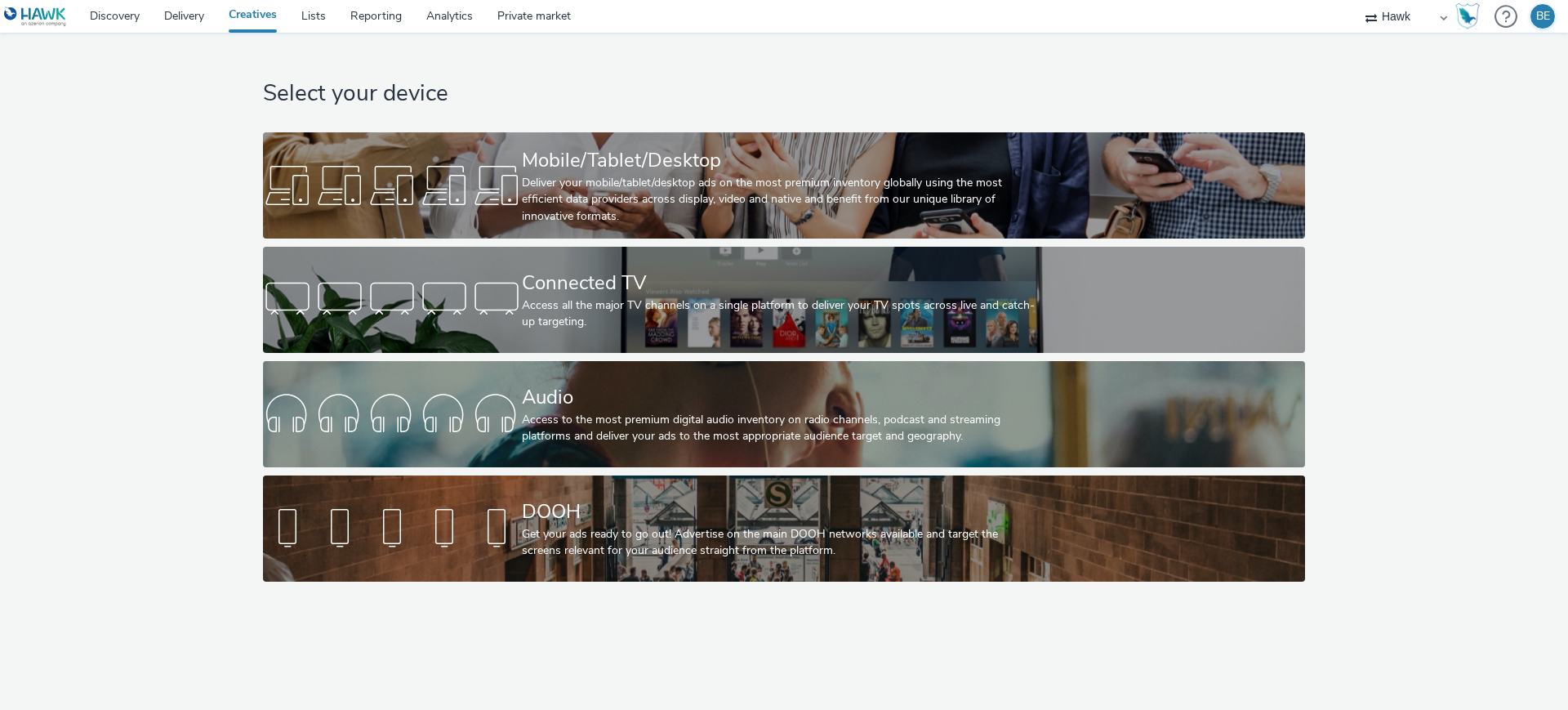
select select "11a7df10-284f-415c-b52a-427acf4c31ae"
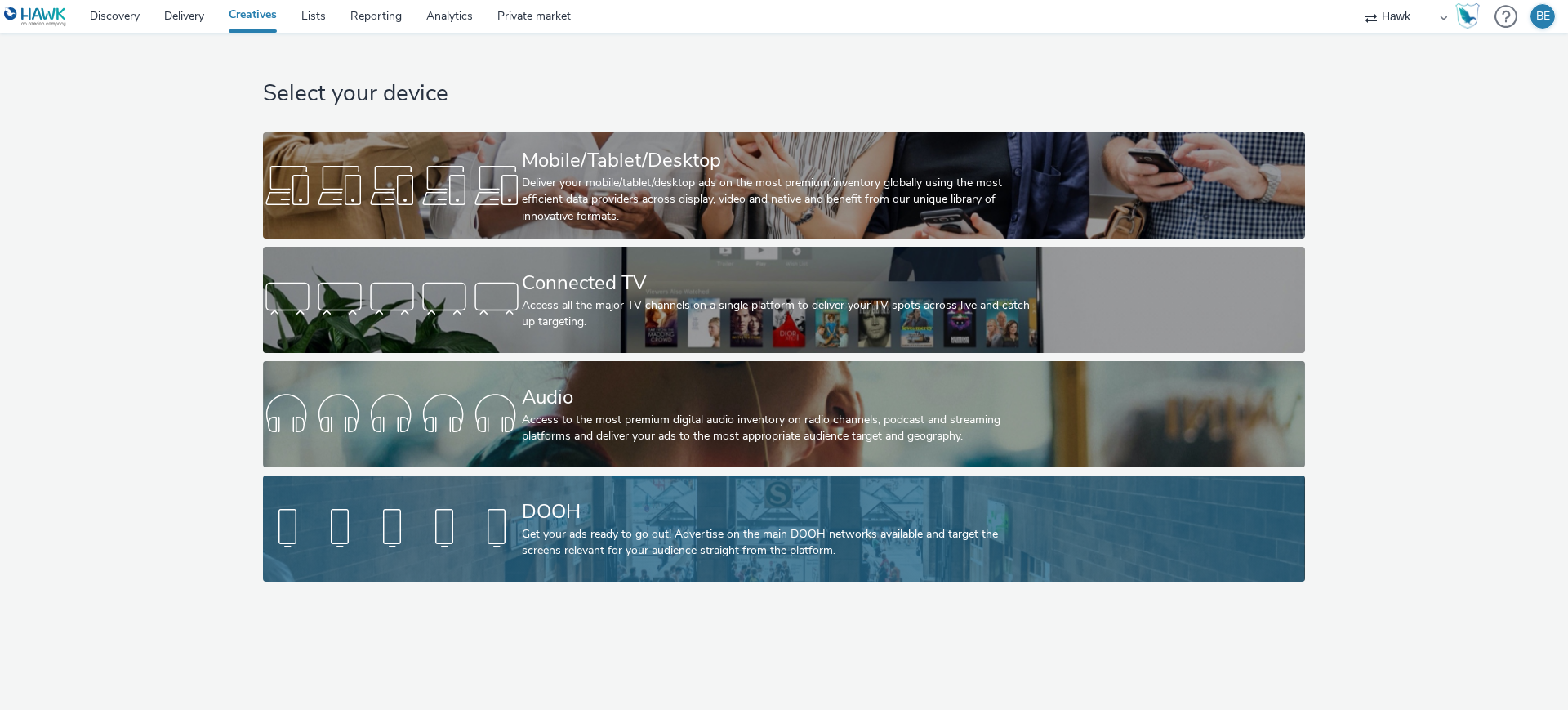
click at [574, 522] on div "DOOH" at bounding box center [780, 512] width 518 height 29
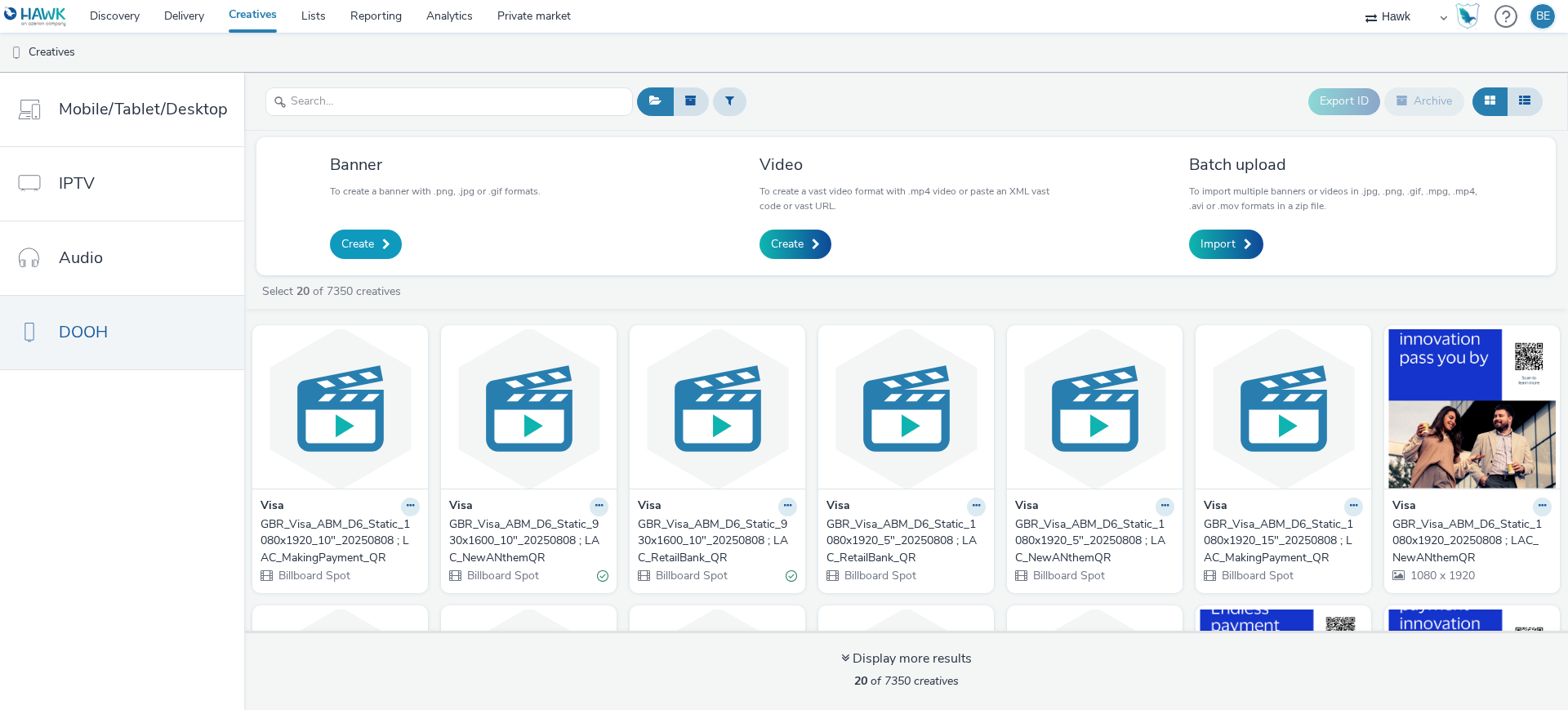
click at [370, 233] on link "Create" at bounding box center [365, 244] width 72 height 30
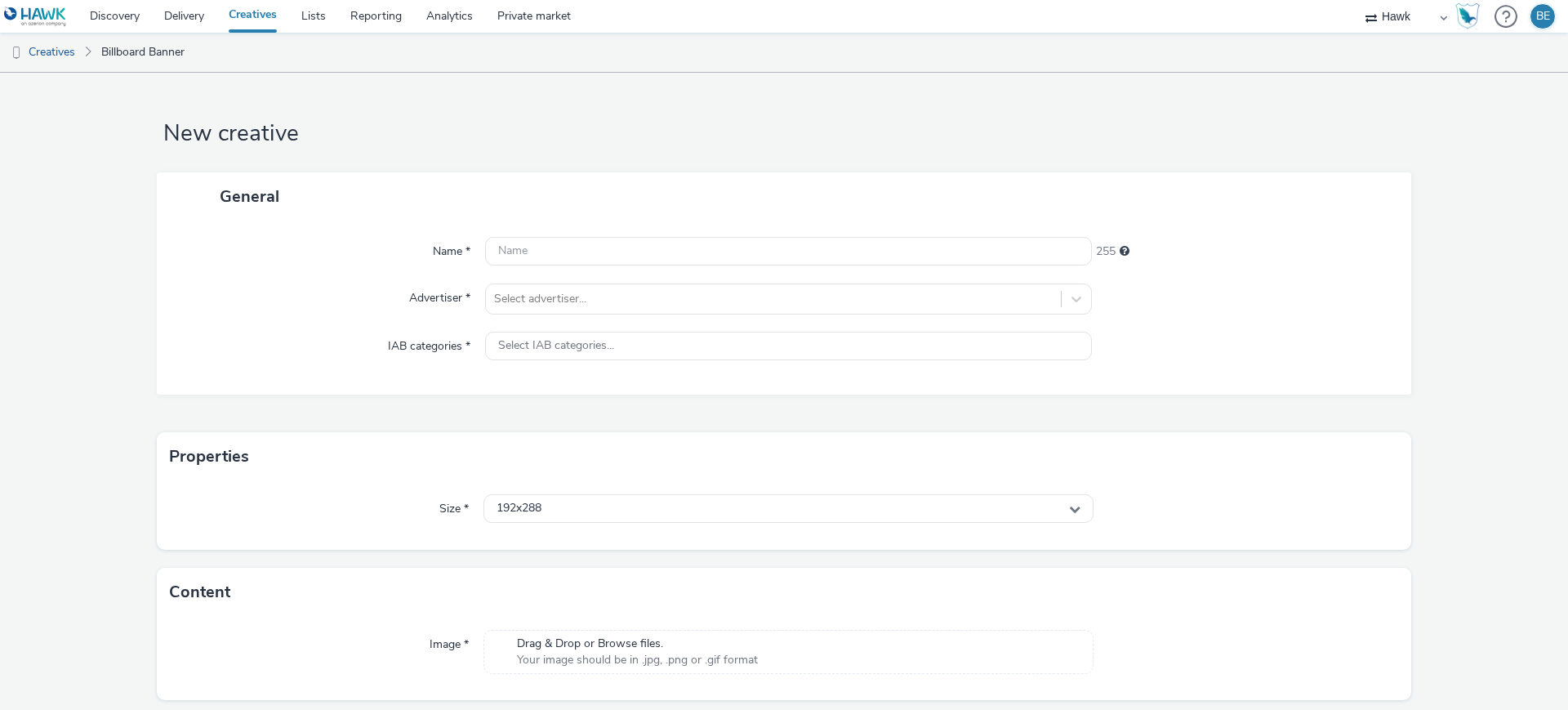
click at [529, 268] on div "Name * 255 Advertiser * Select advertiser... IAB categories * Select IAB catego…" at bounding box center [784, 307] width 1255 height 174
click at [523, 261] on input "text" at bounding box center [789, 252] width 607 height 29
paste input "UK_Bellway Homes_Thames Valley Composite_Hawk_DOOH_Static_1080x1920__45695"
click at [634, 135] on h1 "New creative" at bounding box center [784, 134] width 1255 height 31
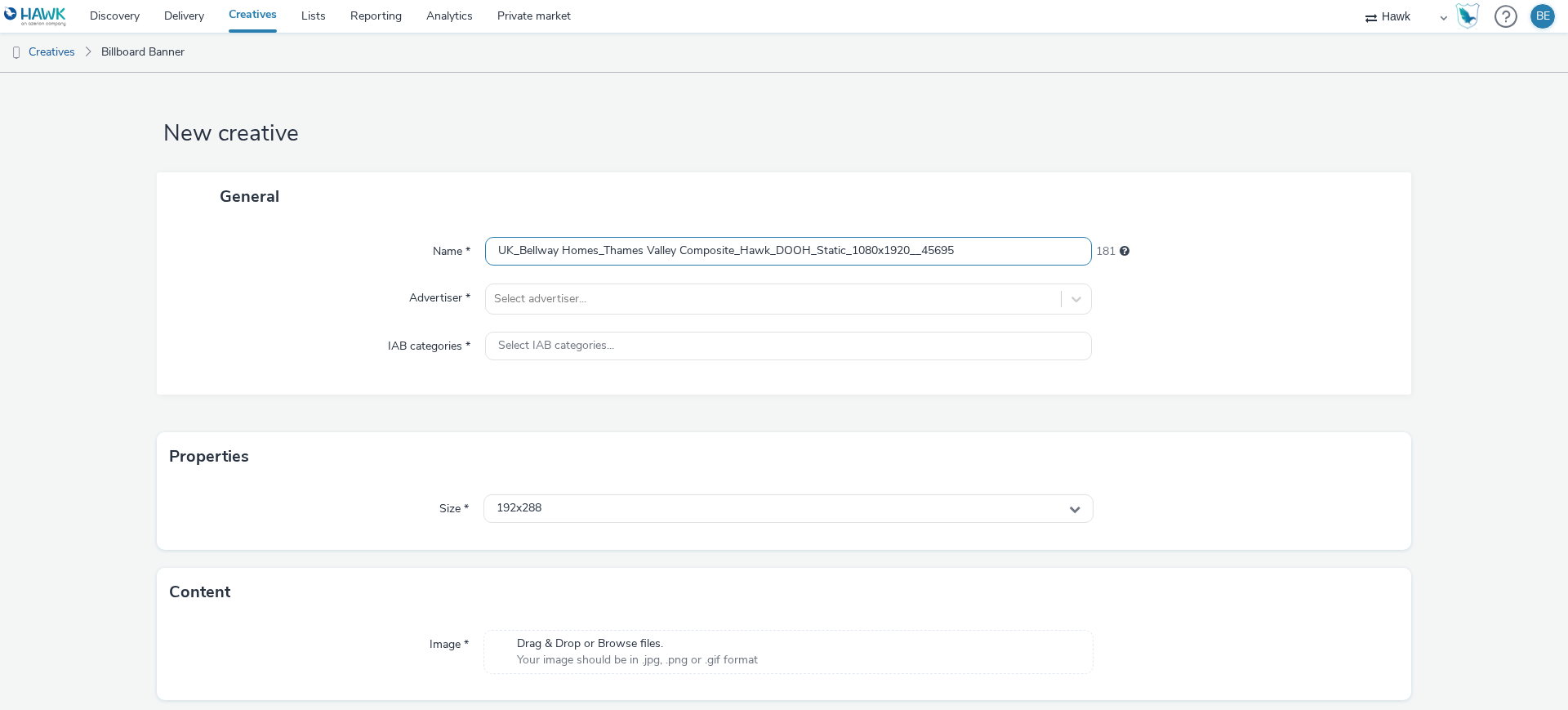
drag, startPoint x: 913, startPoint y: 252, endPoint x: 992, endPoint y: 241, distance: 79.8
click at [992, 241] on input "UK_Bellway Homes_Thames Valley Composite_Hawk_DOOH_Static_1080x1920__45695" at bounding box center [789, 252] width 607 height 29
type input "UK_Bellway Homes_Thames Valley Composite_Hawk_DOOH_Static_1080x1920_08/10/2025"
click at [944, 205] on div "General" at bounding box center [784, 196] width 1255 height 48
click at [537, 303] on div at bounding box center [772, 299] width 558 height 19
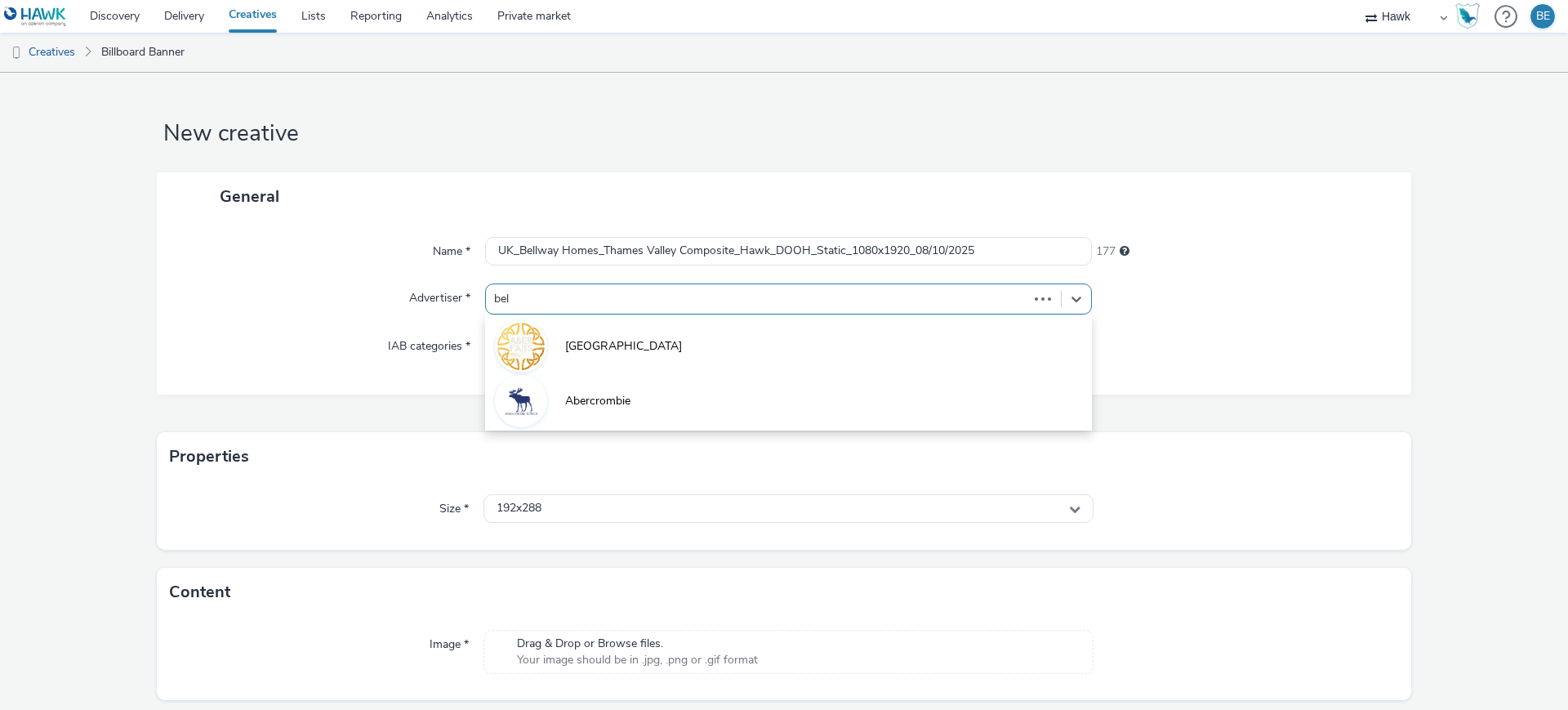
type input "bellw"
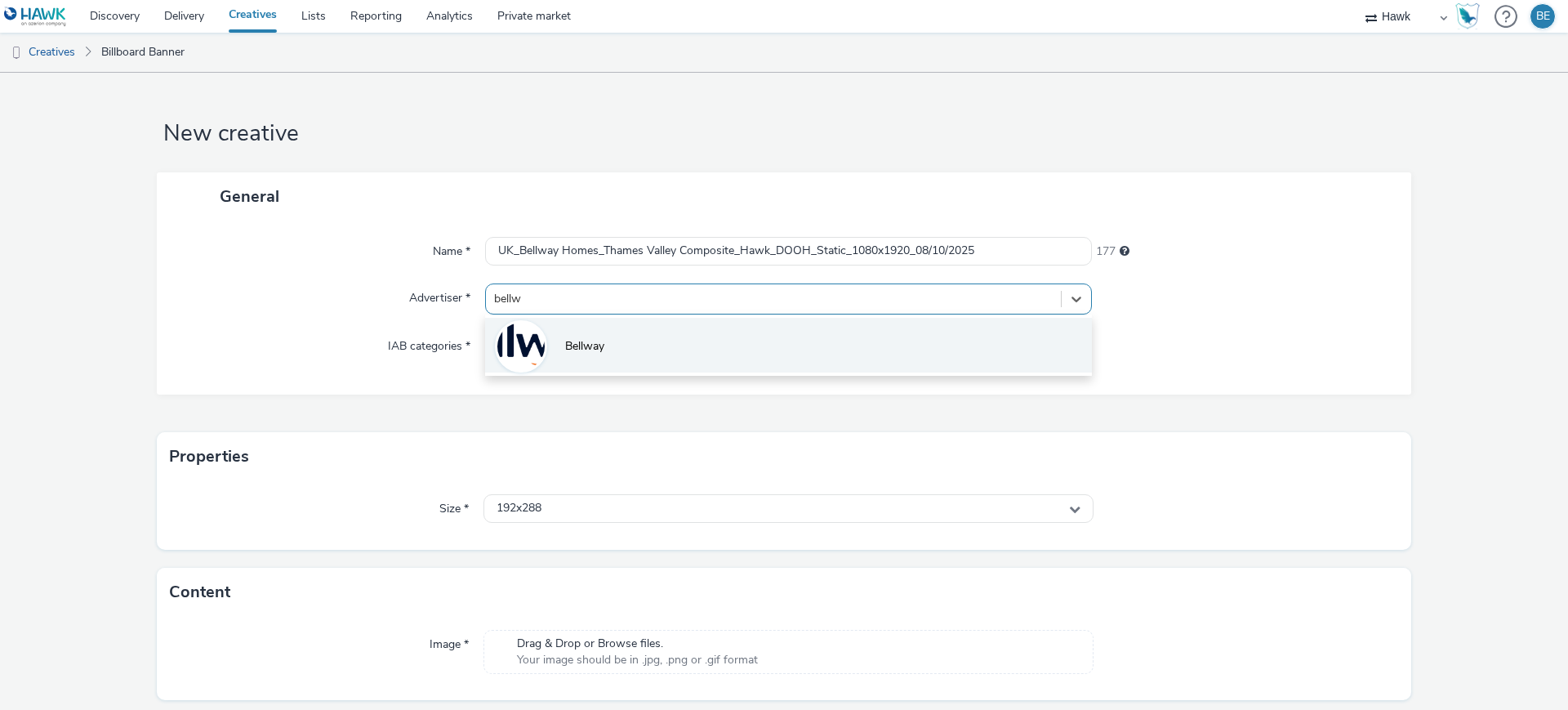
click at [629, 324] on li "Bellway" at bounding box center [789, 345] width 607 height 55
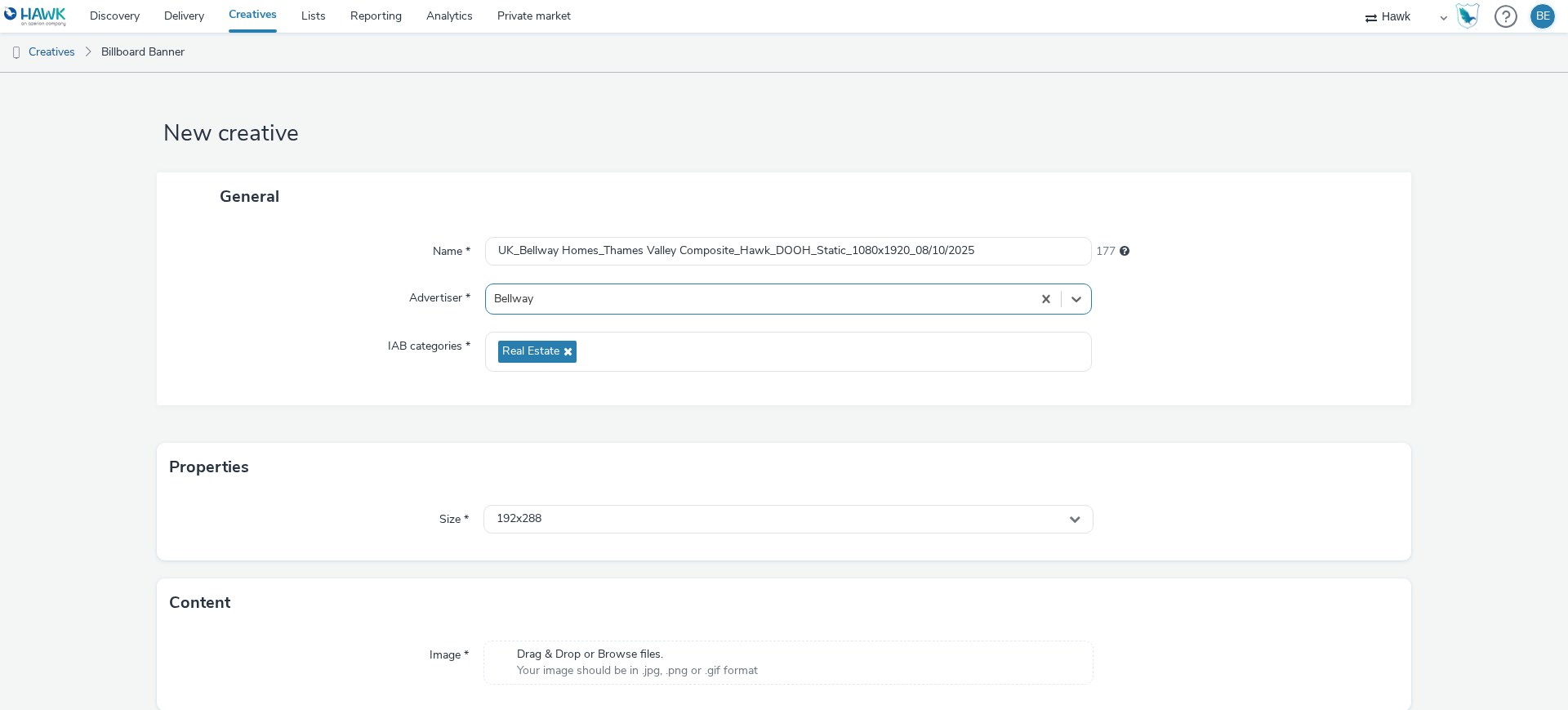
click at [286, 356] on div "IAB categories *" at bounding box center [329, 352] width 312 height 40
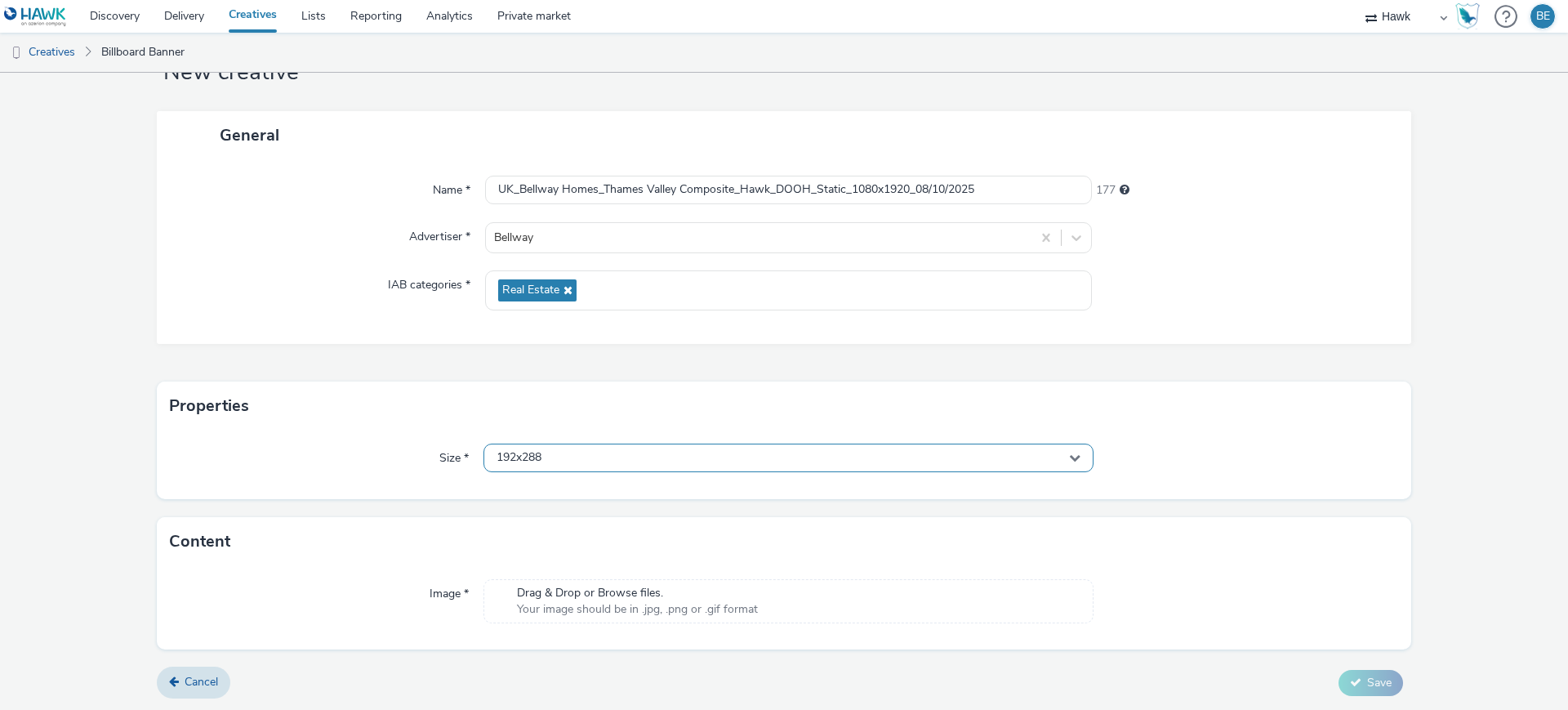
click at [519, 447] on div "192x288" at bounding box center [788, 458] width 610 height 29
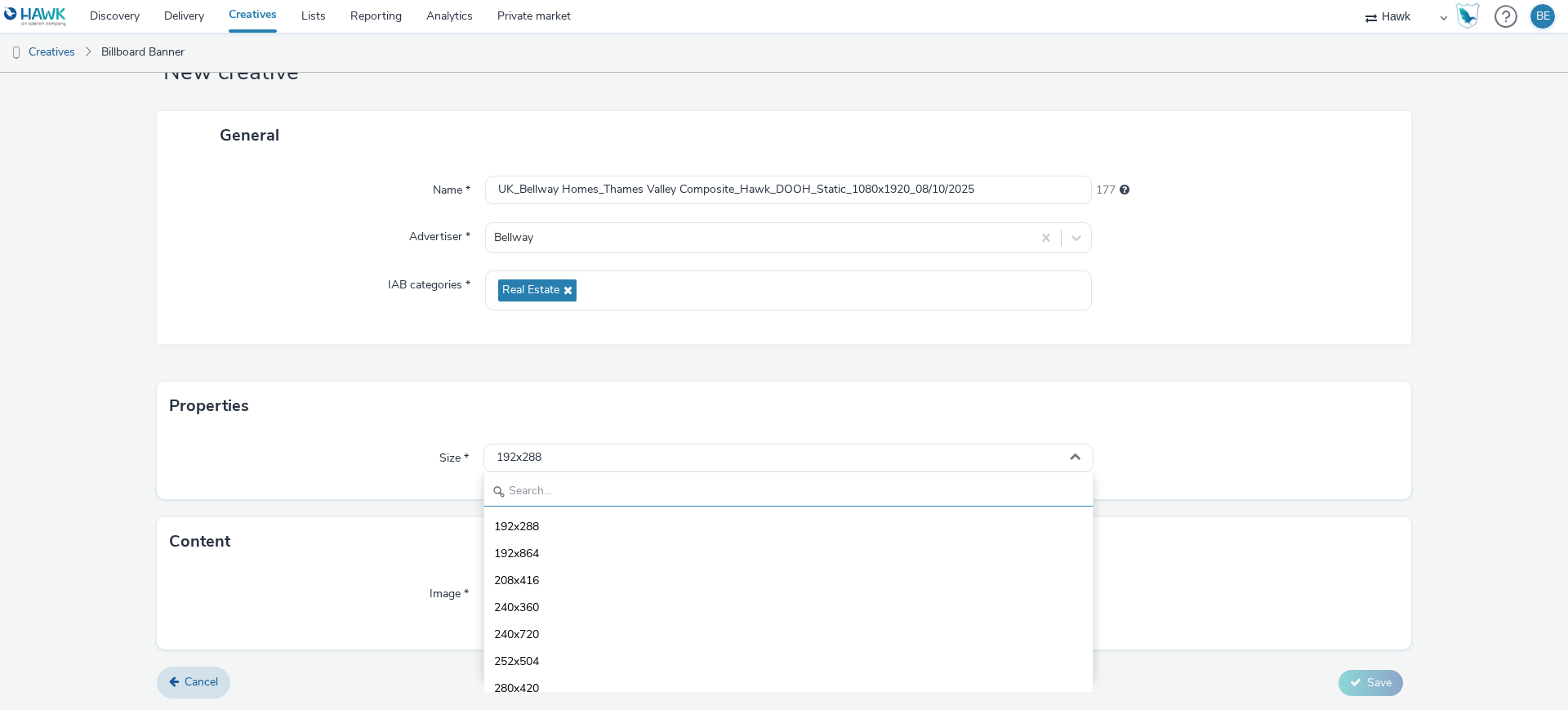
click at [519, 501] on input "text" at bounding box center [788, 492] width 608 height 29
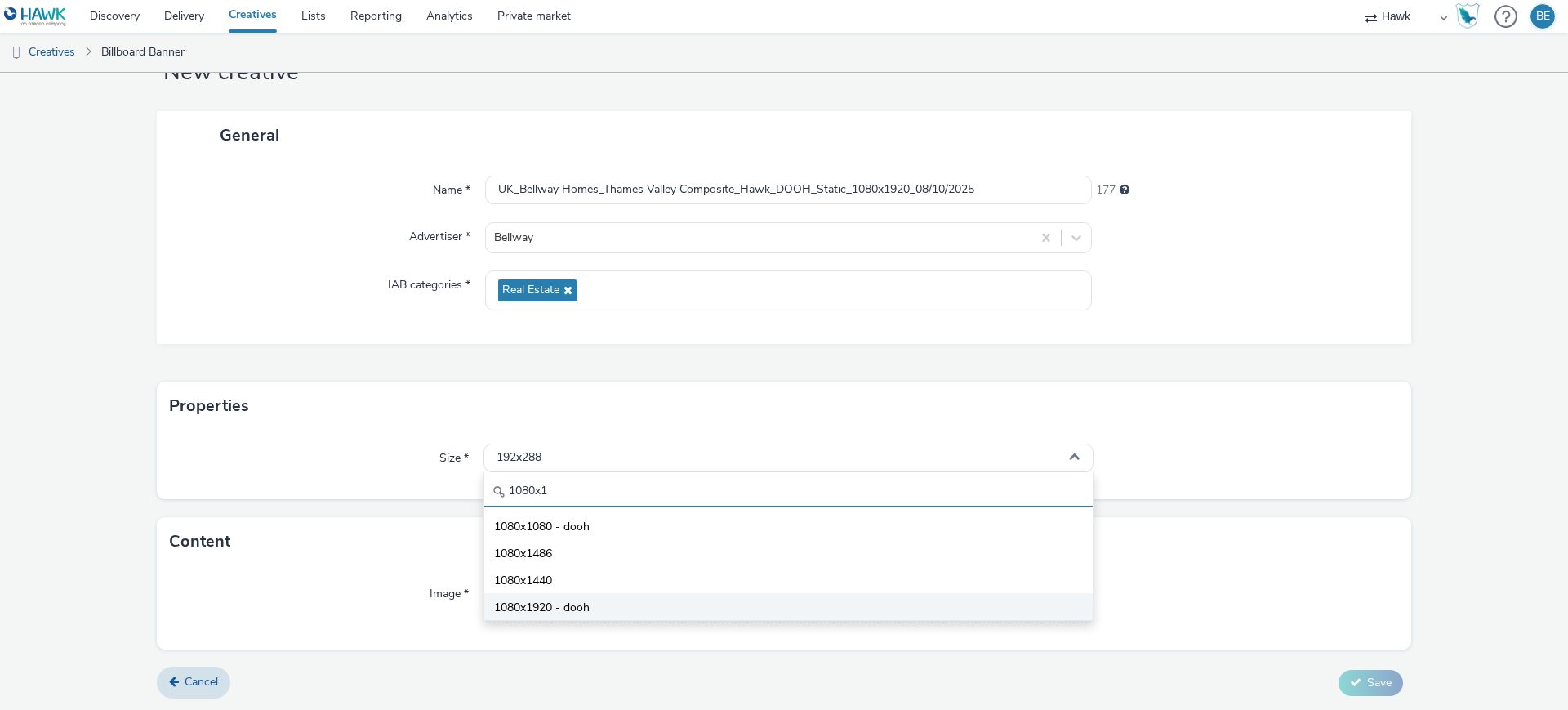
type input "1080x1"
click at [523, 607] on span "1080x1920 - dooh" at bounding box center [541, 607] width 95 height 16
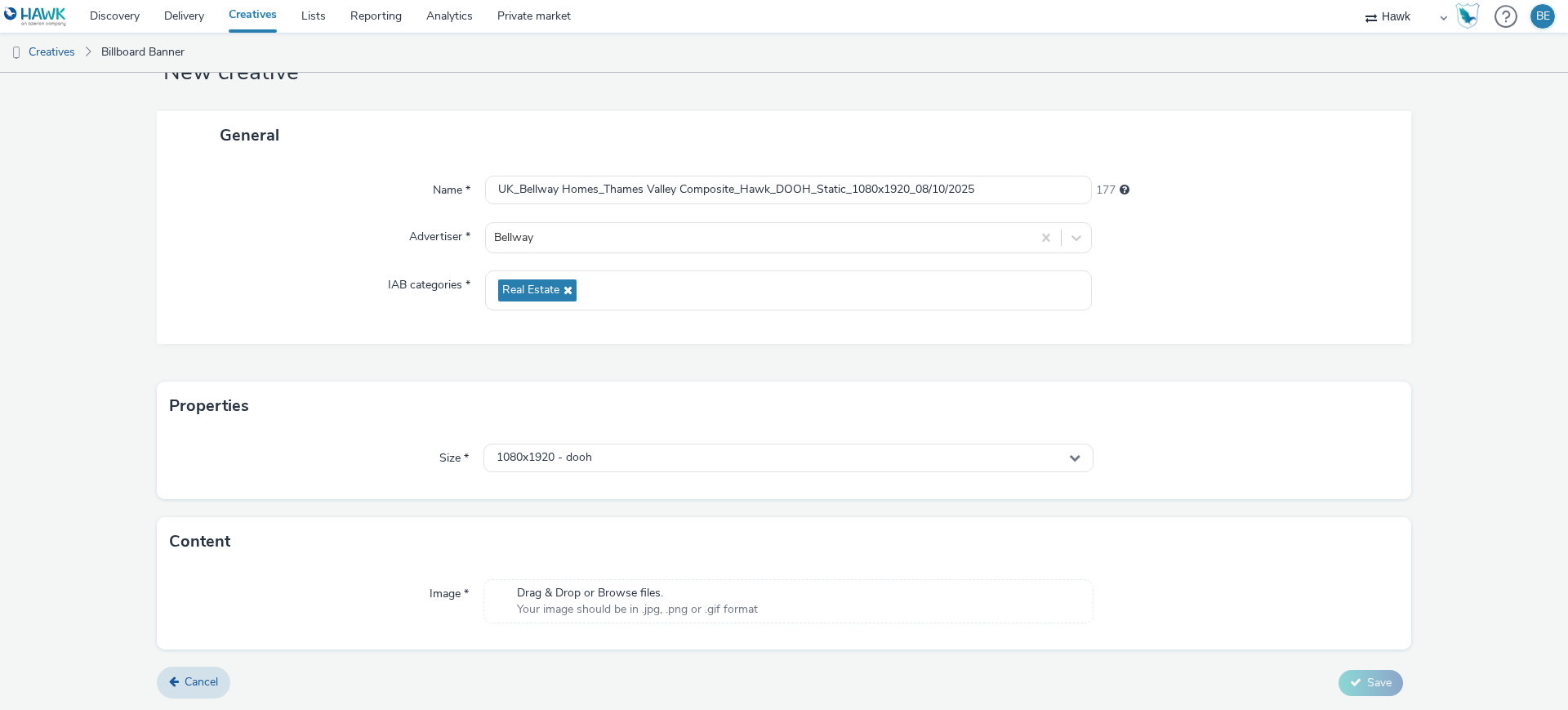
click at [362, 482] on div "Size * 1080x1920 - dooh" at bounding box center [784, 464] width 1255 height 68
click at [128, 323] on form "New creative General Name * UK_Bellway Homes_Thames Valley Composite_Hawk_DOOH_…" at bounding box center [784, 361] width 1568 height 699
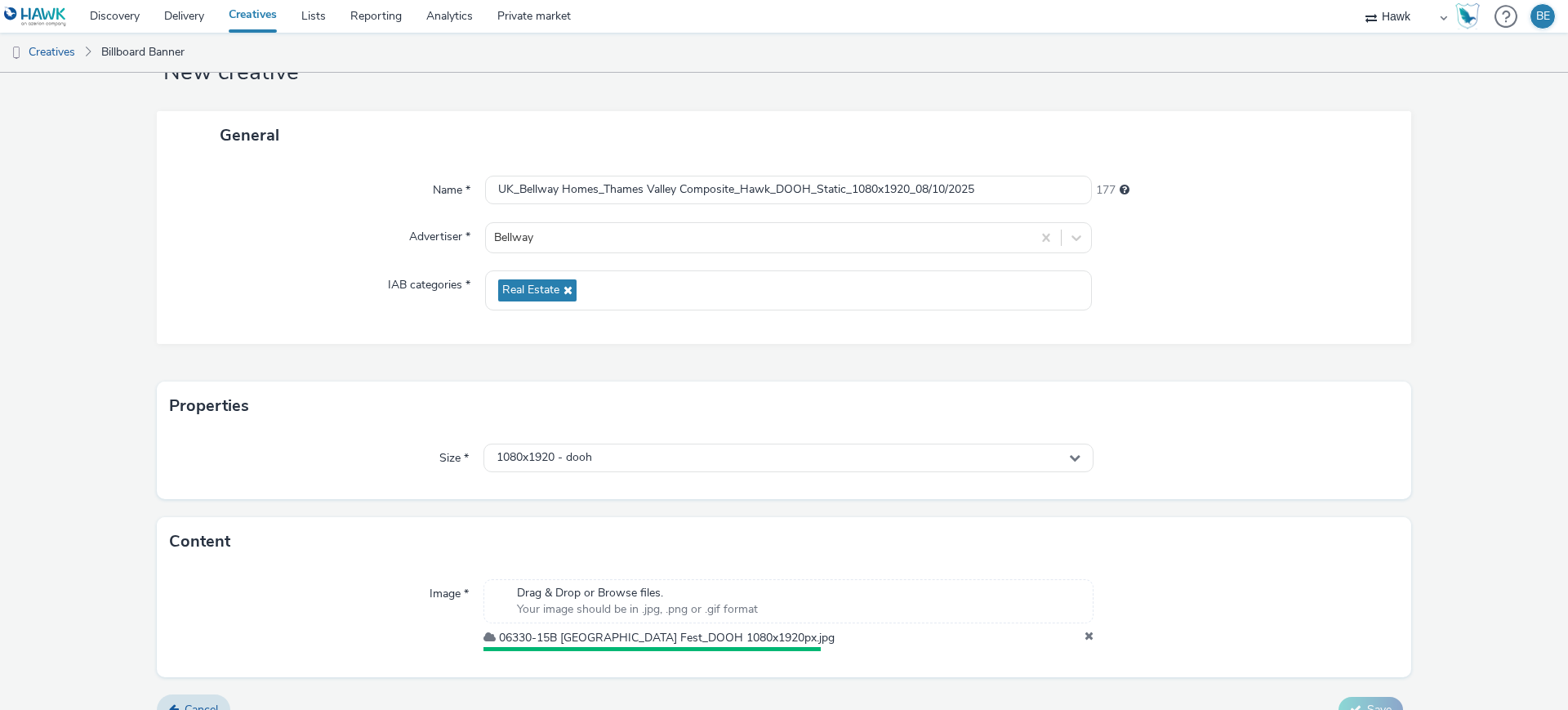
click at [1415, 505] on form "New creative General Name * UK_Bellway Homes_Thames Valley Composite_Hawk_DOOH_…" at bounding box center [784, 375] width 1568 height 726
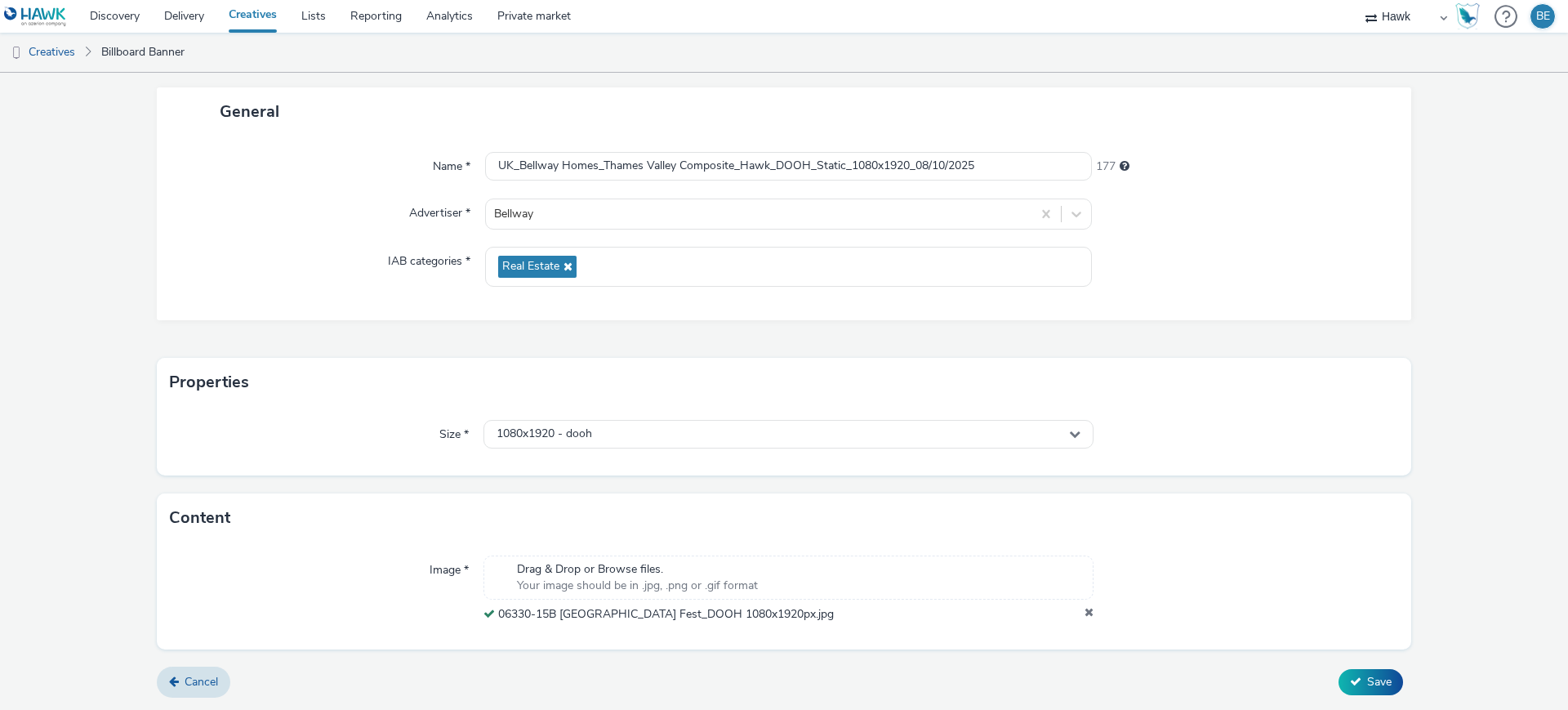
scroll to position [85, 0]
click at [776, 175] on input "UK_Bellway Homes_Thames Valley Composite_Hawk_DOOH_Static_1080x1920_08/10/2025" at bounding box center [789, 166] width 607 height 29
click at [1457, 368] on form "New creative General Name * UK_Bellway Homes_Thames Valley Composite_Hawk_DOOH_…" at bounding box center [784, 348] width 1568 height 722
click at [1367, 675] on span "Save" at bounding box center [1380, 681] width 25 height 15
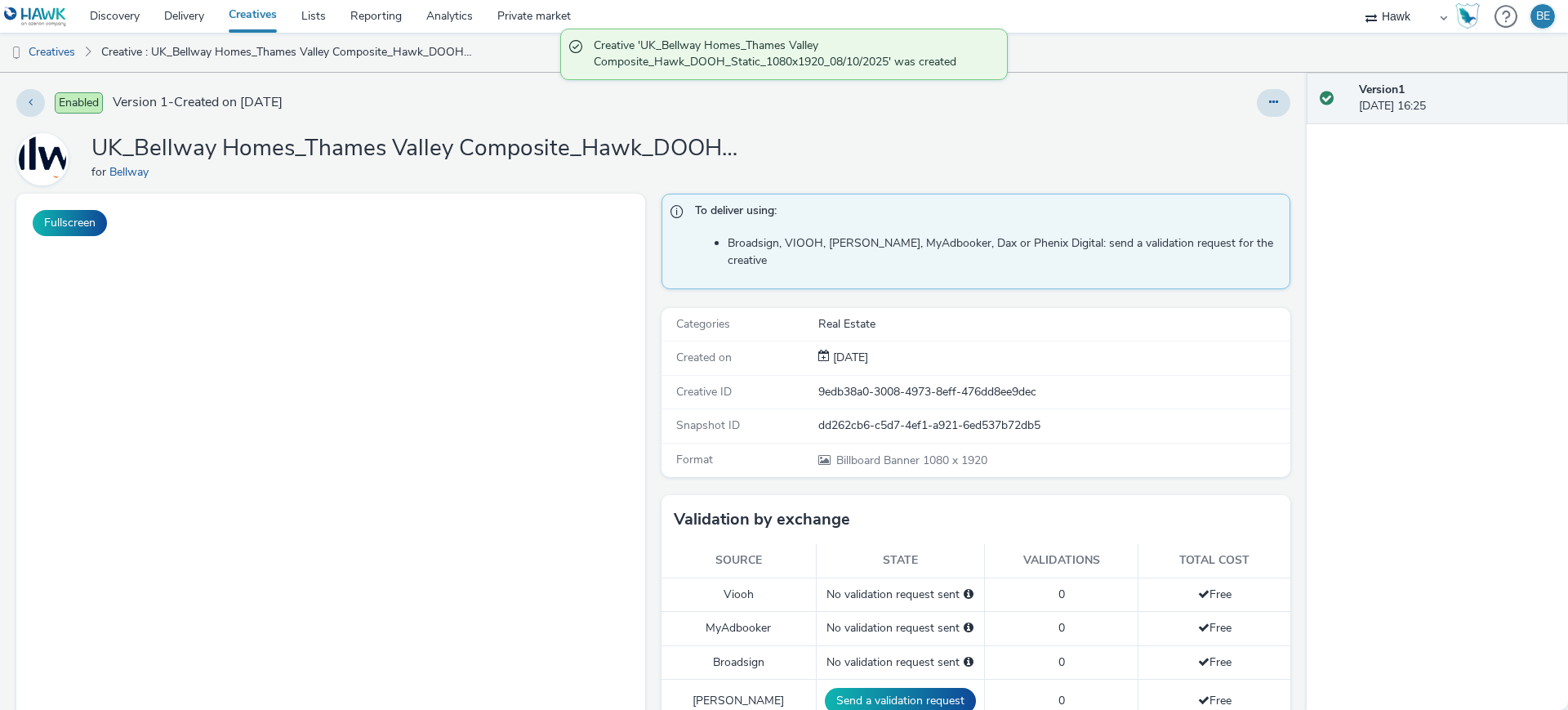
click at [263, 23] on link "Creatives" at bounding box center [253, 16] width 73 height 33
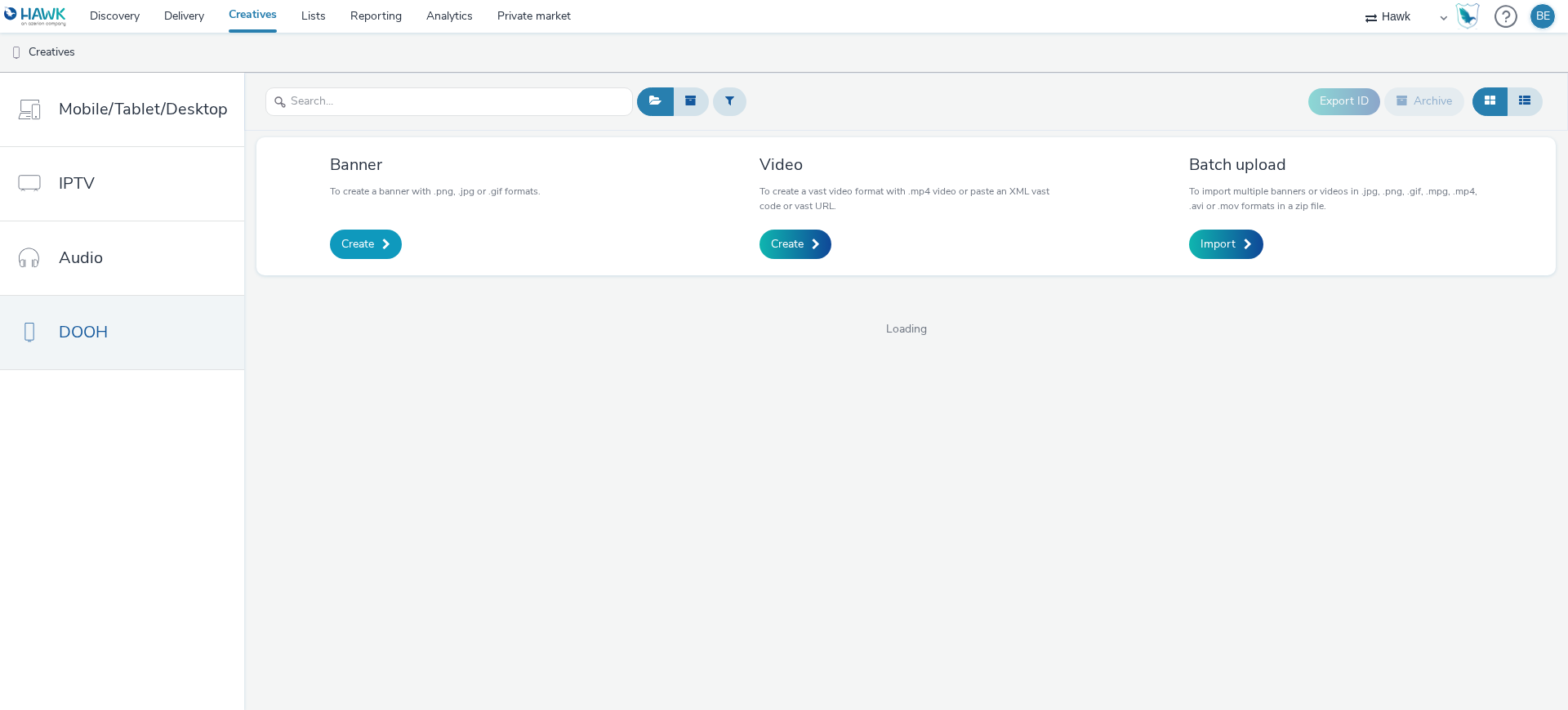
click at [372, 235] on link "Create" at bounding box center [365, 244] width 72 height 30
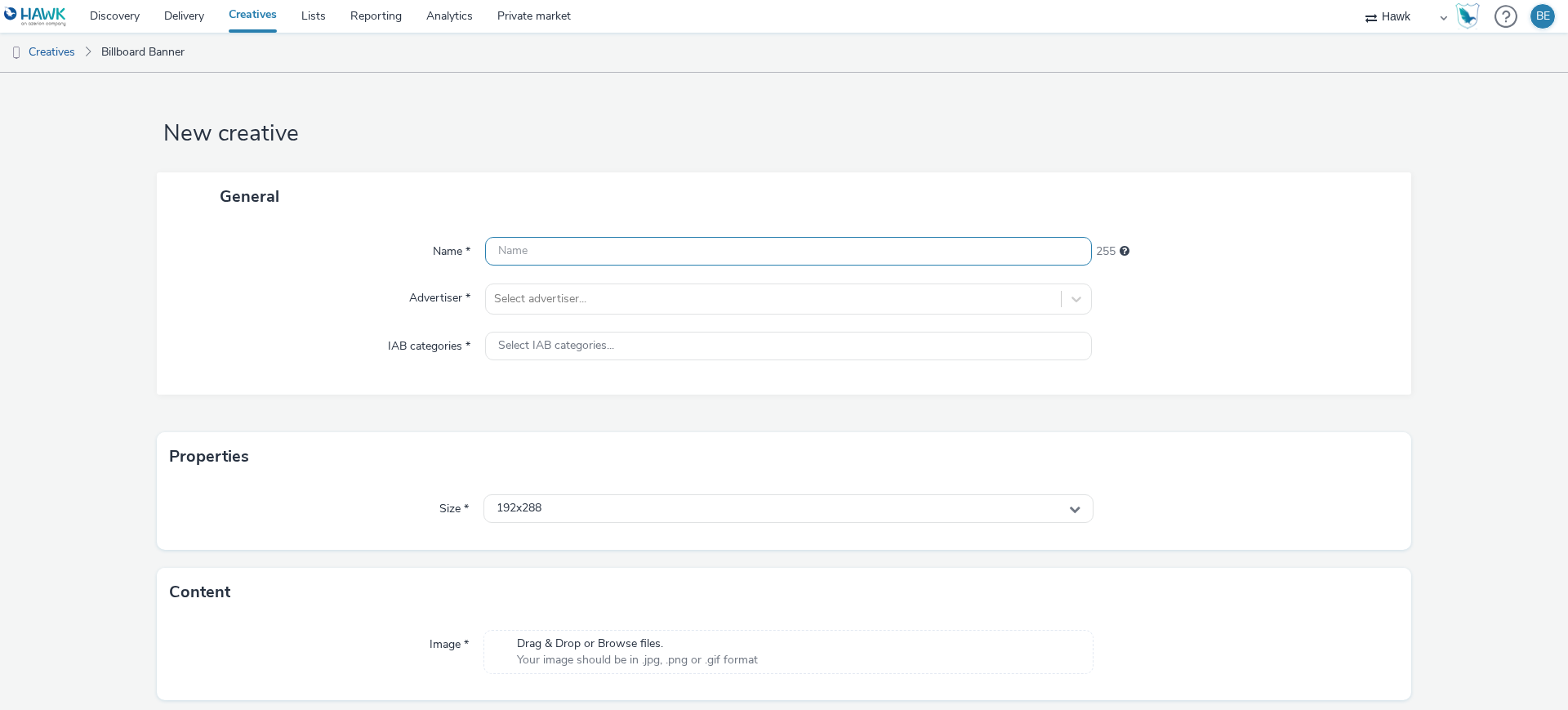
click at [545, 253] on input "text" at bounding box center [789, 252] width 607 height 29
paste input "UK_Bellway Homes_Thames Valley Composite_Hawk_DOOH_Static_1080x1920_08/10/2025"
drag, startPoint x: 846, startPoint y: 252, endPoint x: 907, endPoint y: 257, distance: 61.2
click at [907, 257] on input "UK_Bellway Homes_Thames Valley Composite_Hawk_DOOH_Static_1080x1920_08/10/2025" at bounding box center [789, 252] width 607 height 29
type input "UK_Bellway Homes_Thames Valley Composite_Hawk_DOOH_Static_1920x1080_08/10/2025"
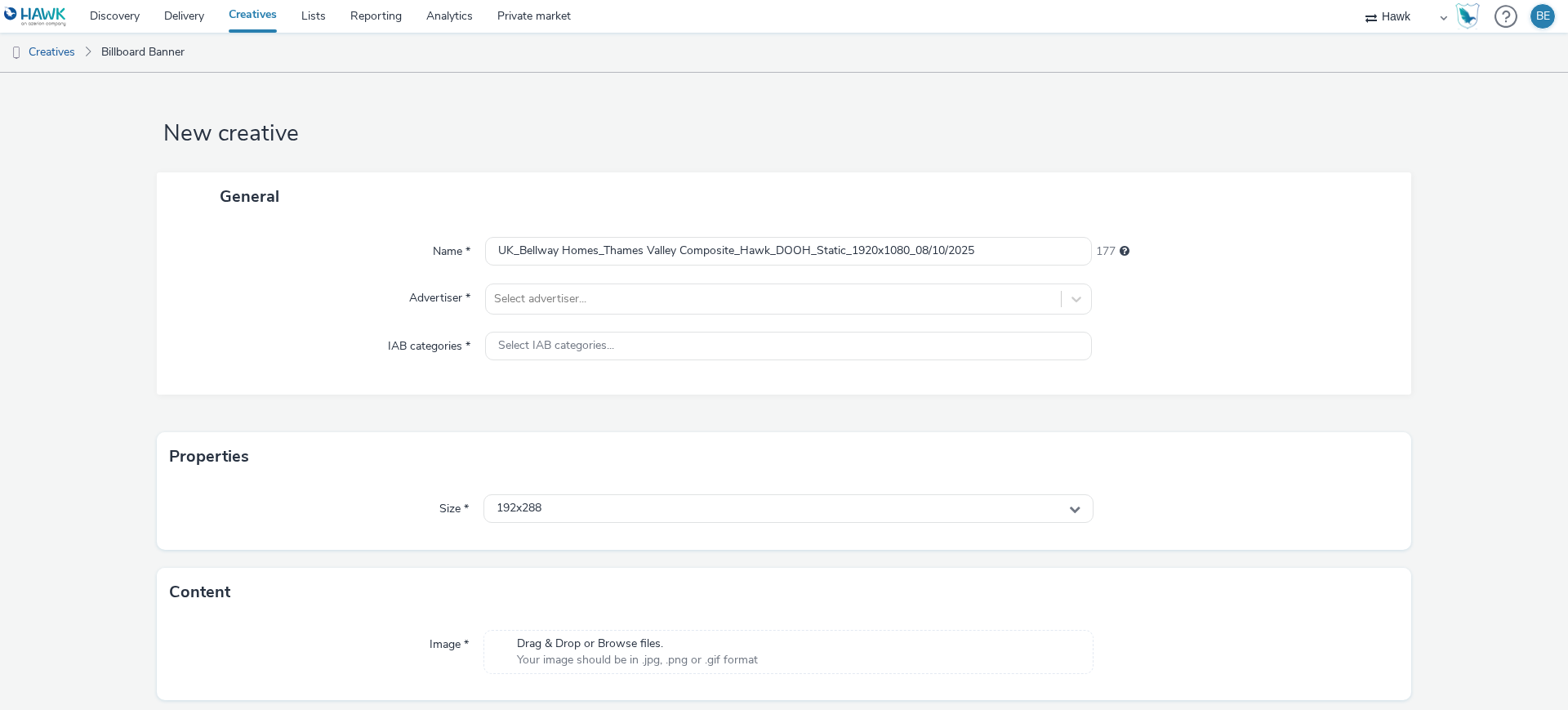
click at [877, 218] on div "General" at bounding box center [784, 196] width 1255 height 48
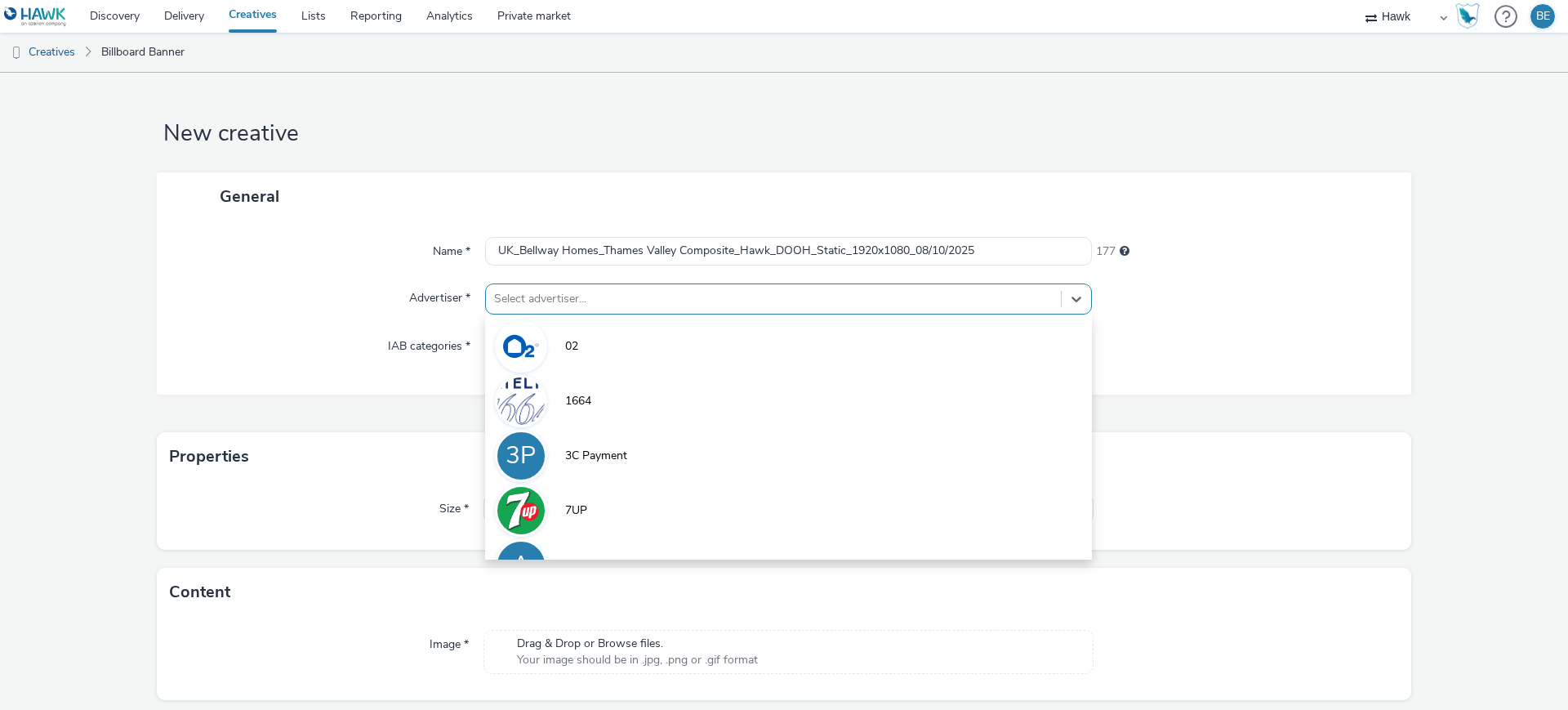
click at [501, 286] on div "Select advertiser..." at bounding box center [773, 299] width 575 height 26
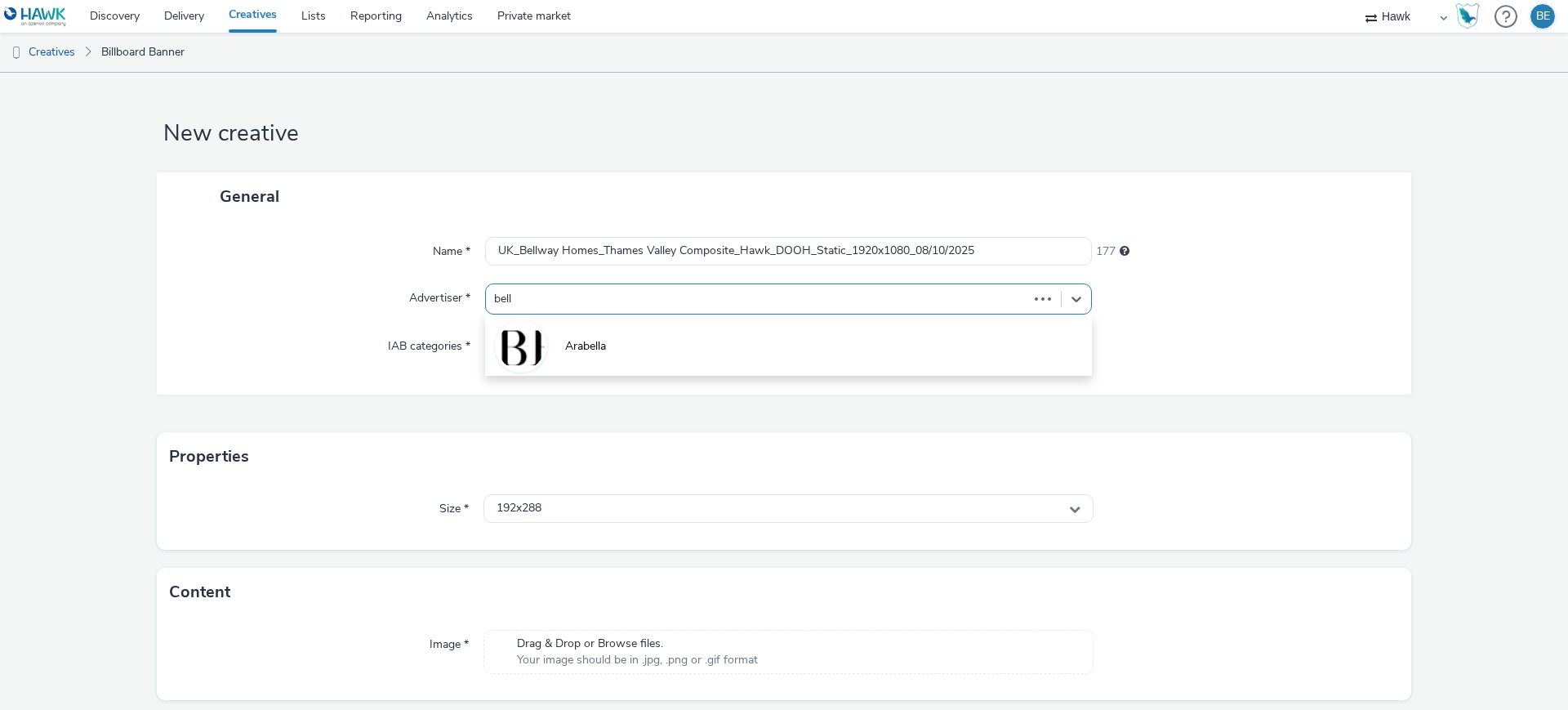
type input "bellw"
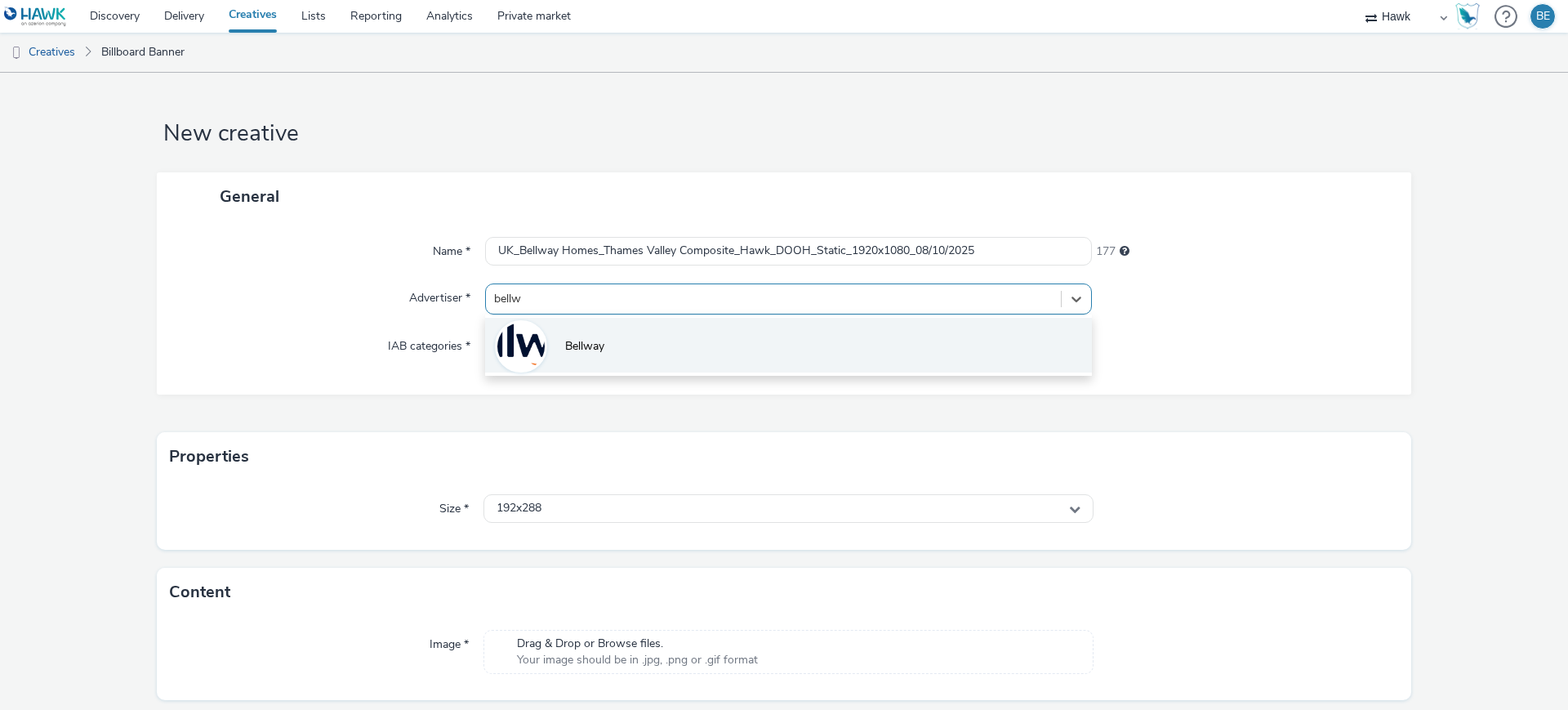
click at [646, 351] on li "Bellway" at bounding box center [789, 345] width 607 height 55
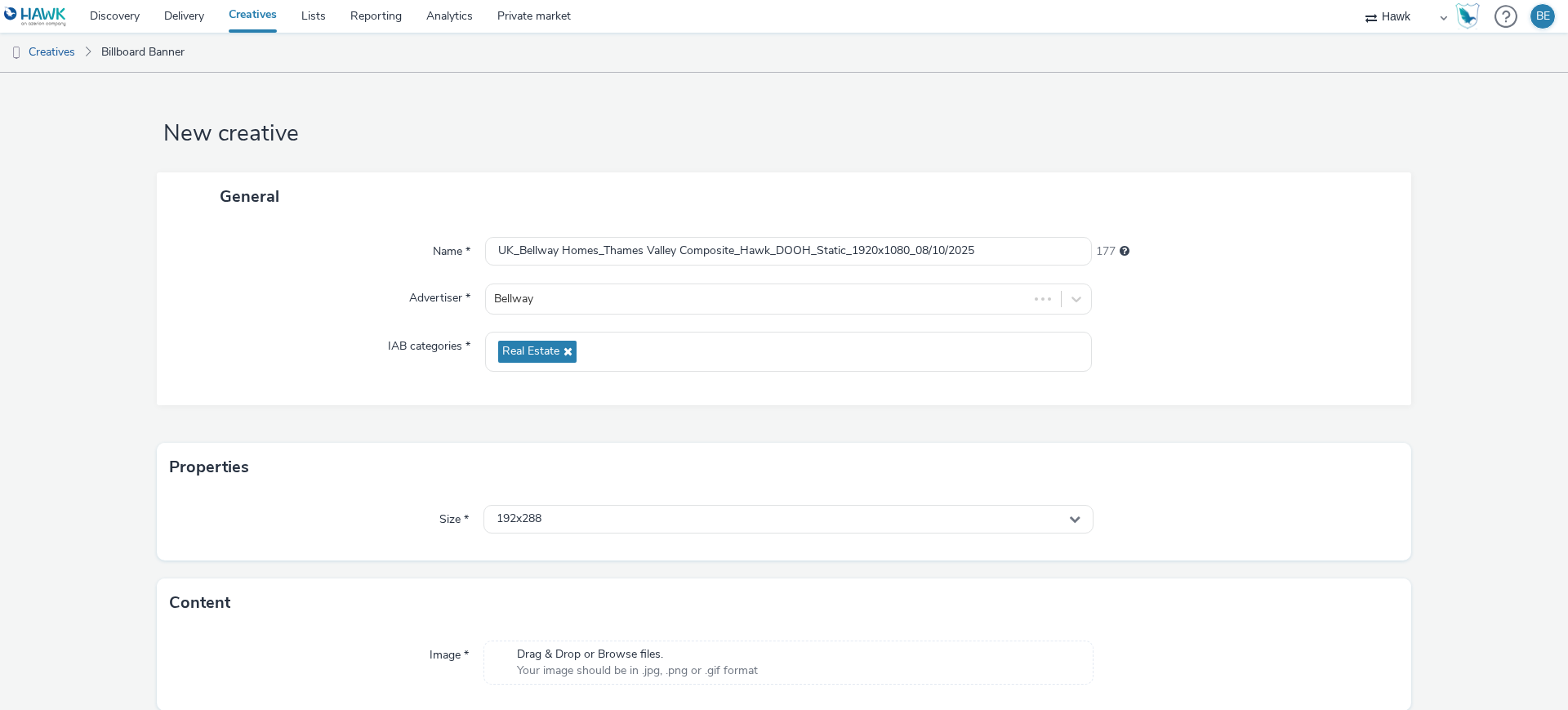
click at [301, 261] on div "Name *" at bounding box center [329, 252] width 312 height 30
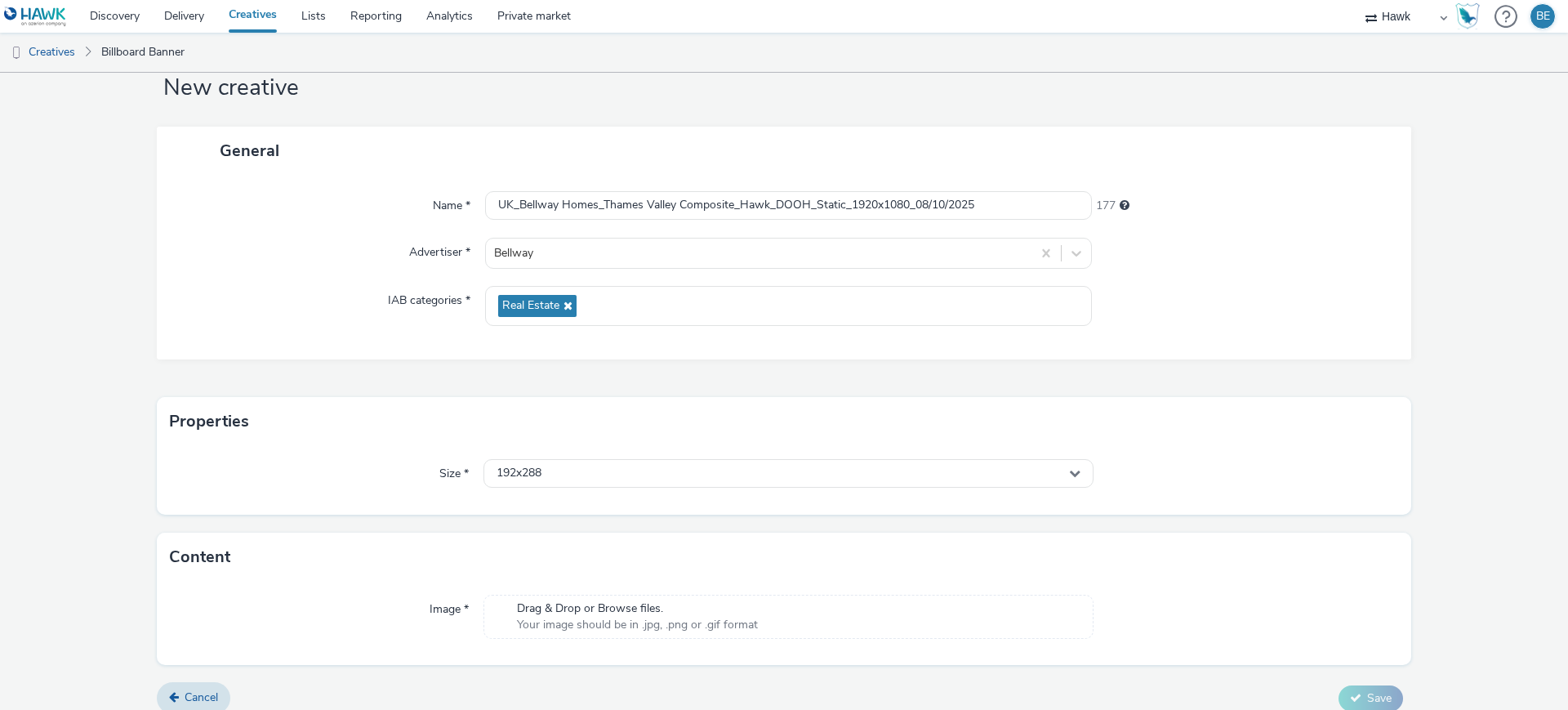
scroll to position [61, 0]
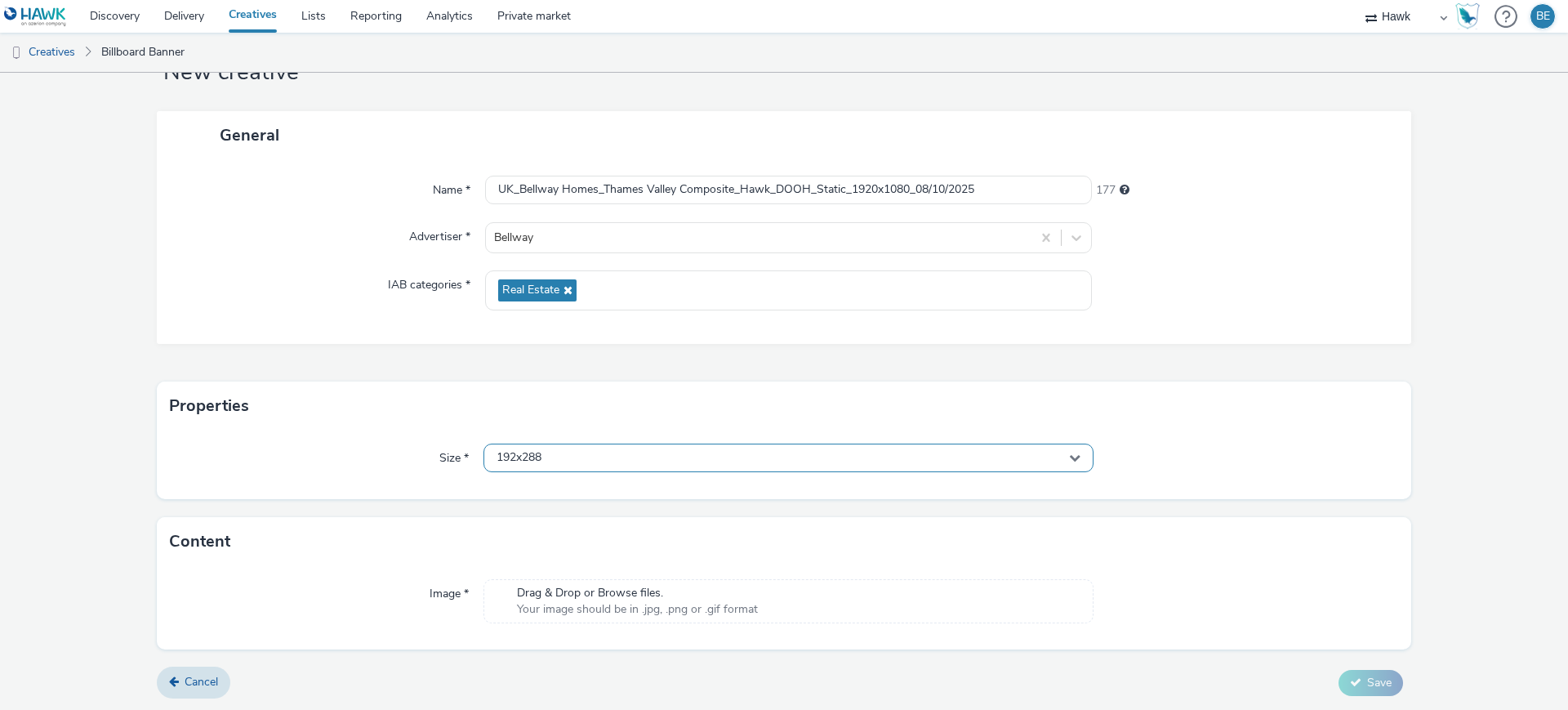
click at [536, 454] on span "192x288" at bounding box center [519, 457] width 45 height 13
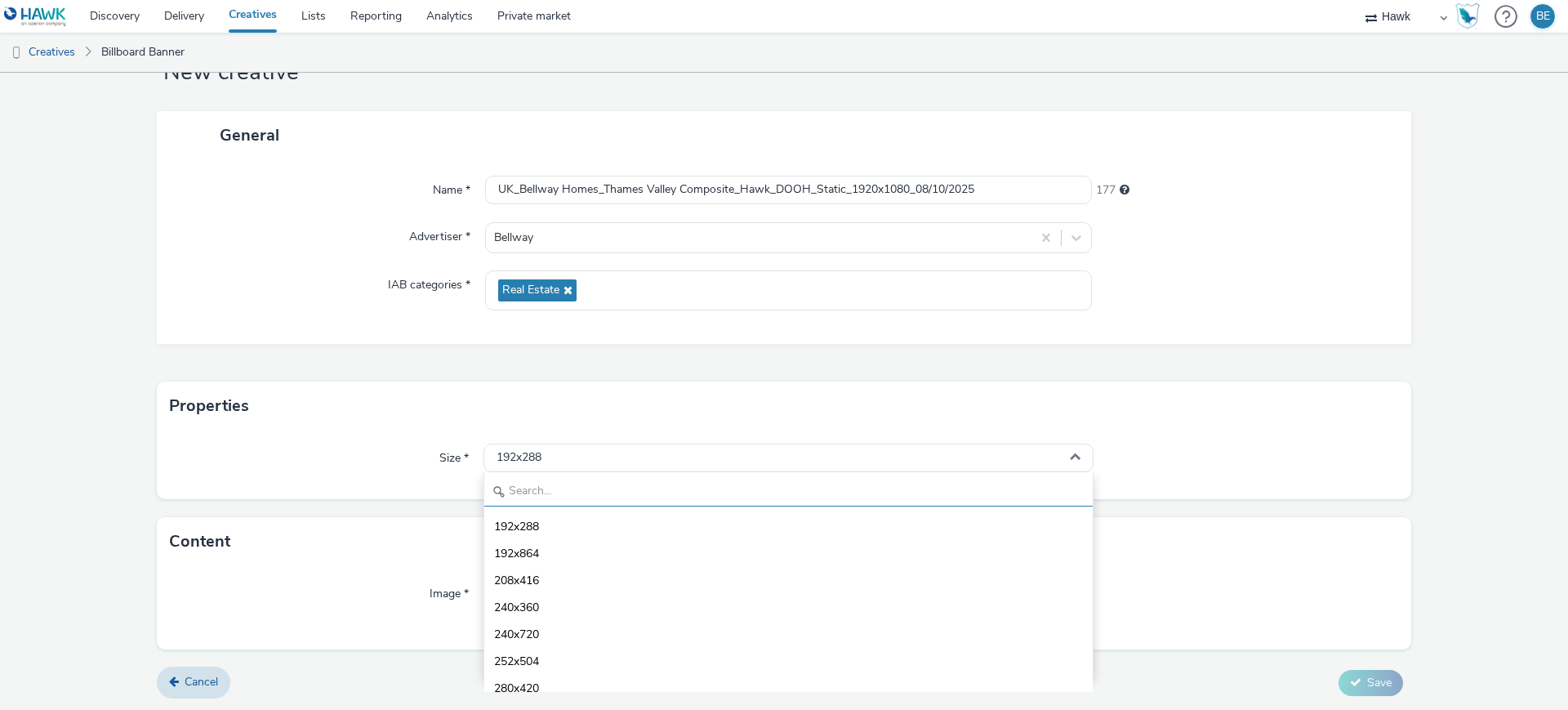
click at [532, 483] on input "text" at bounding box center [788, 492] width 608 height 29
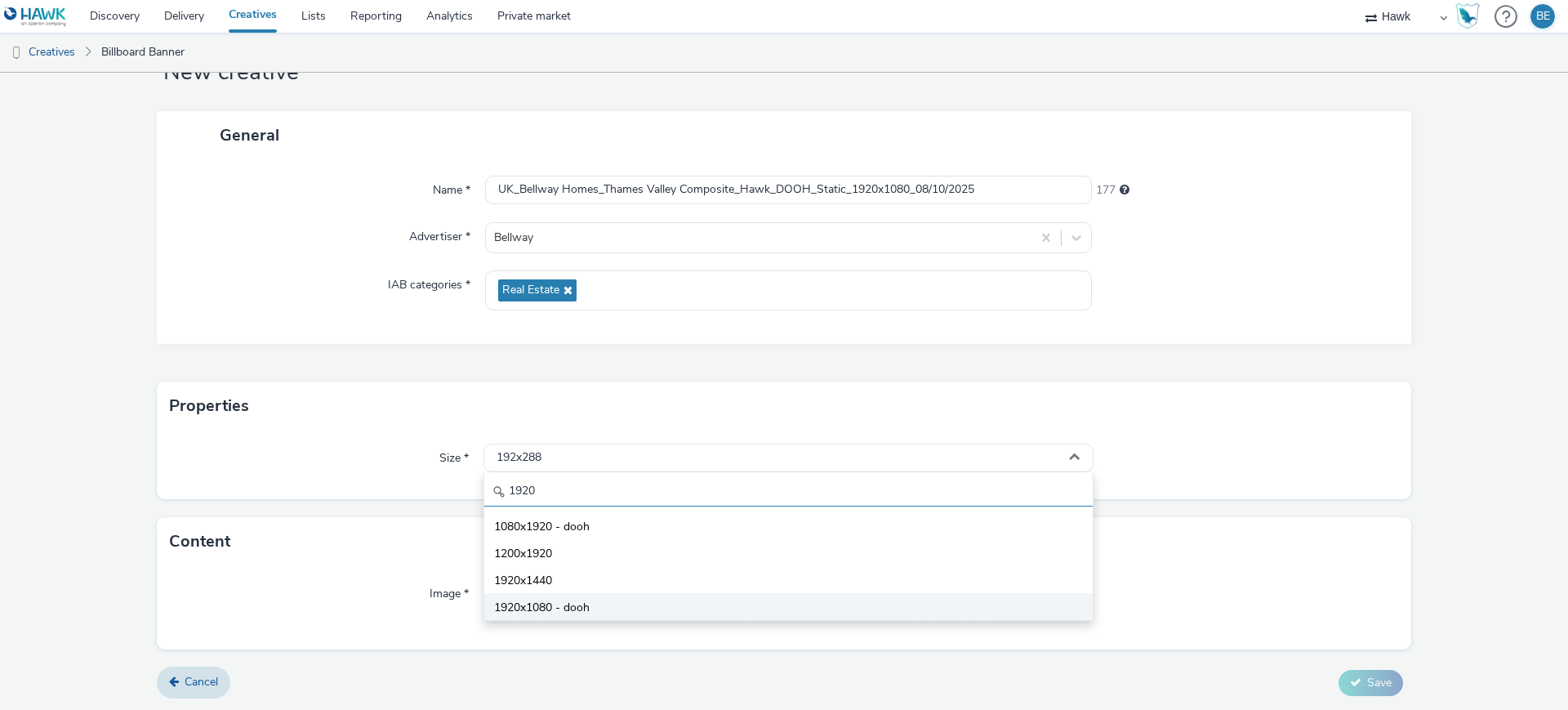
type input "1920"
click at [540, 605] on span "1920x1080 - dooh" at bounding box center [541, 607] width 95 height 16
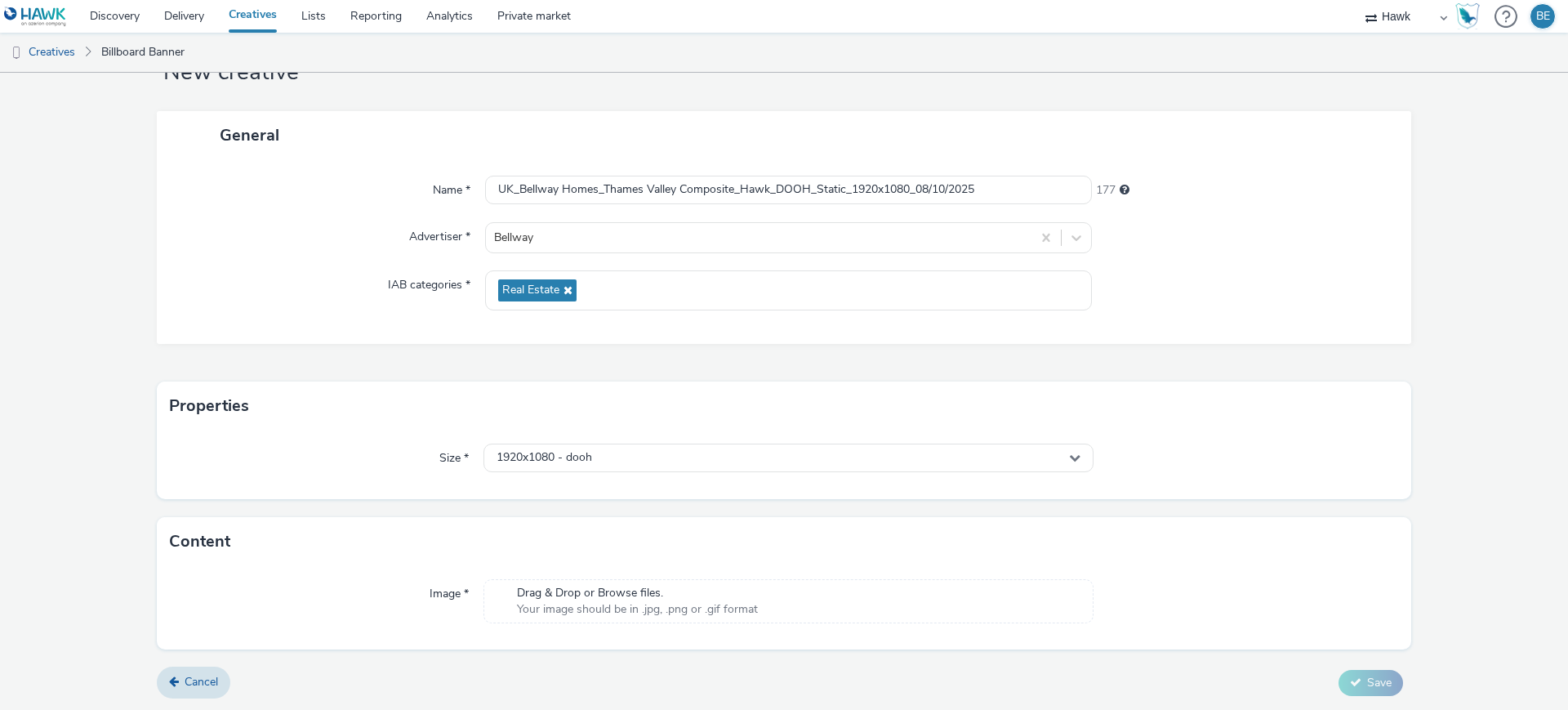
click at [257, 381] on div "Properties" at bounding box center [784, 405] width 1255 height 49
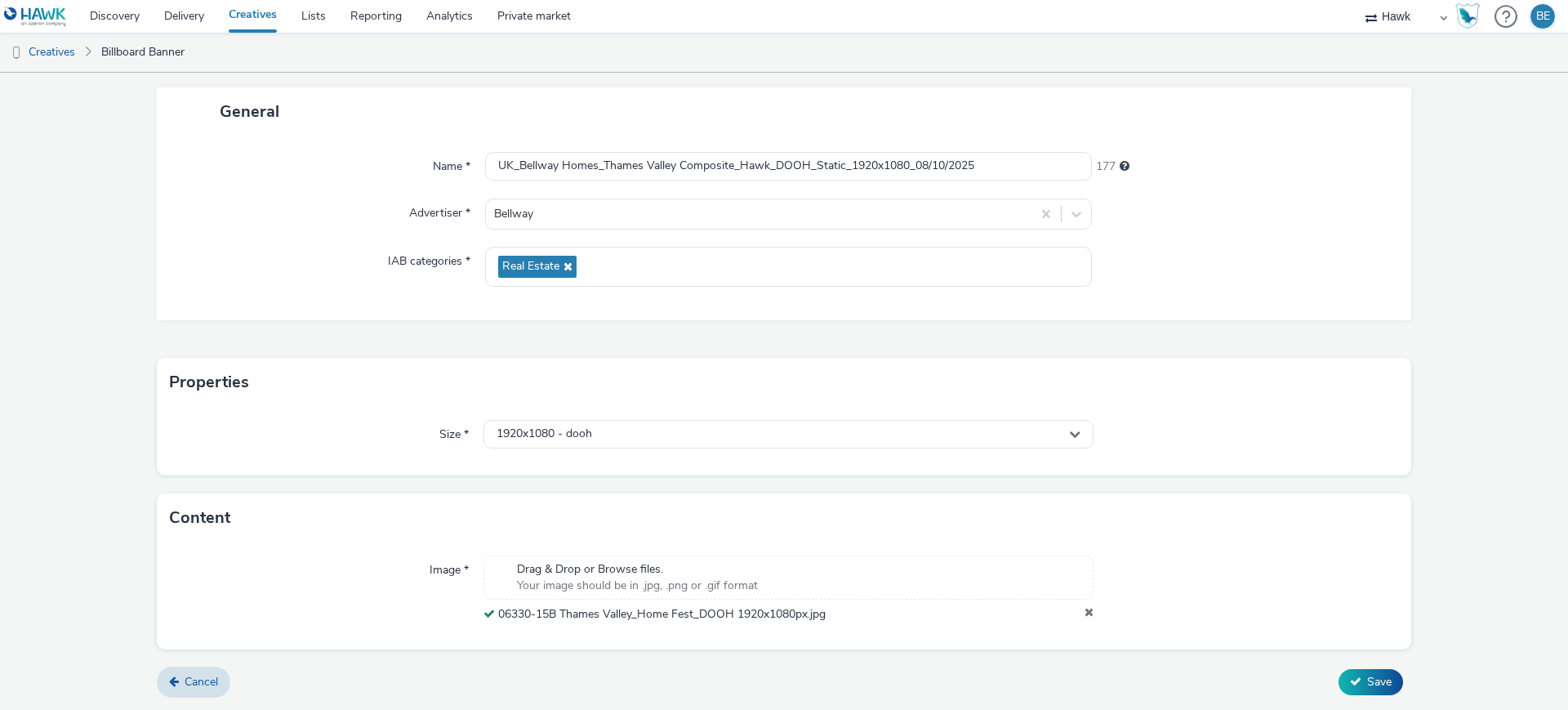
scroll to position [85, 0]
click at [1367, 679] on span "Save" at bounding box center [1380, 681] width 25 height 15
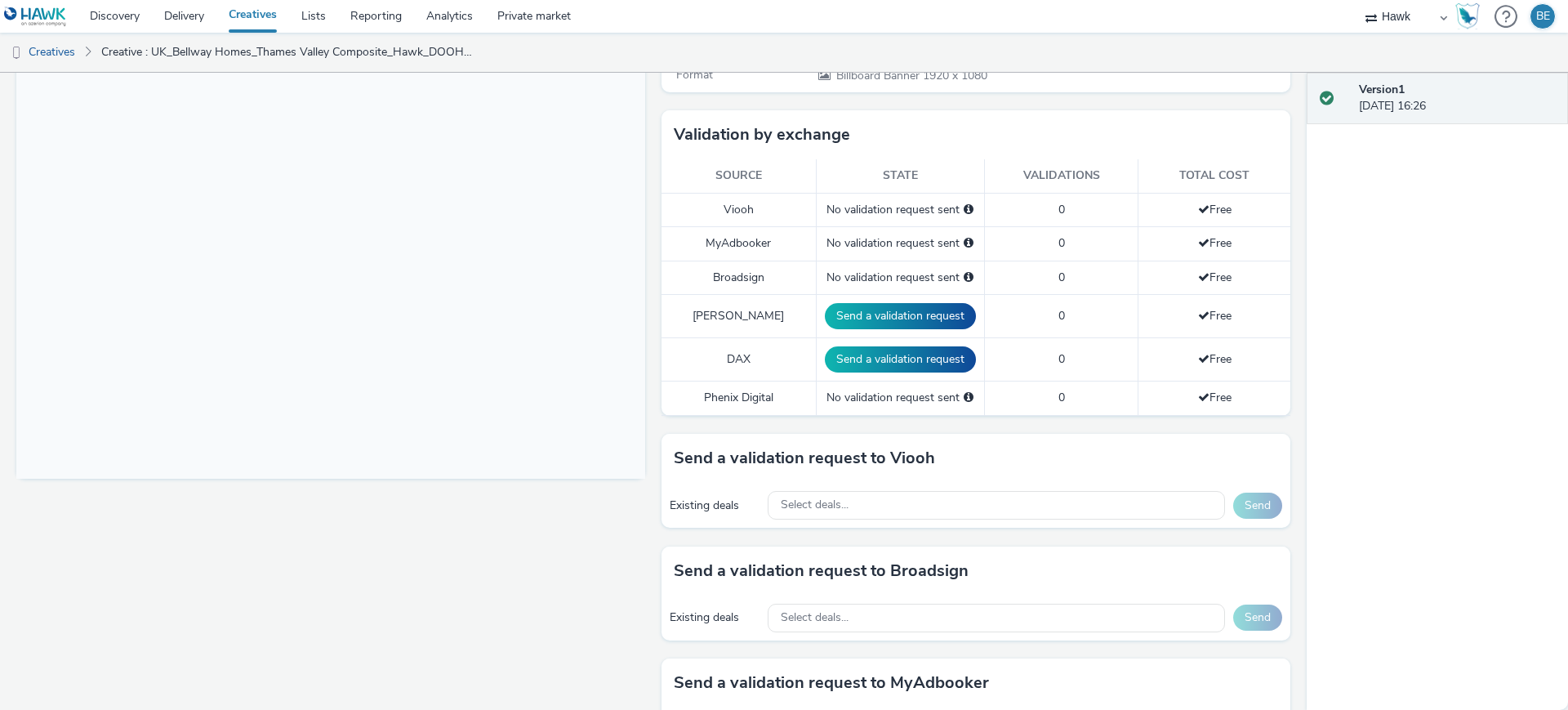
scroll to position [529, 0]
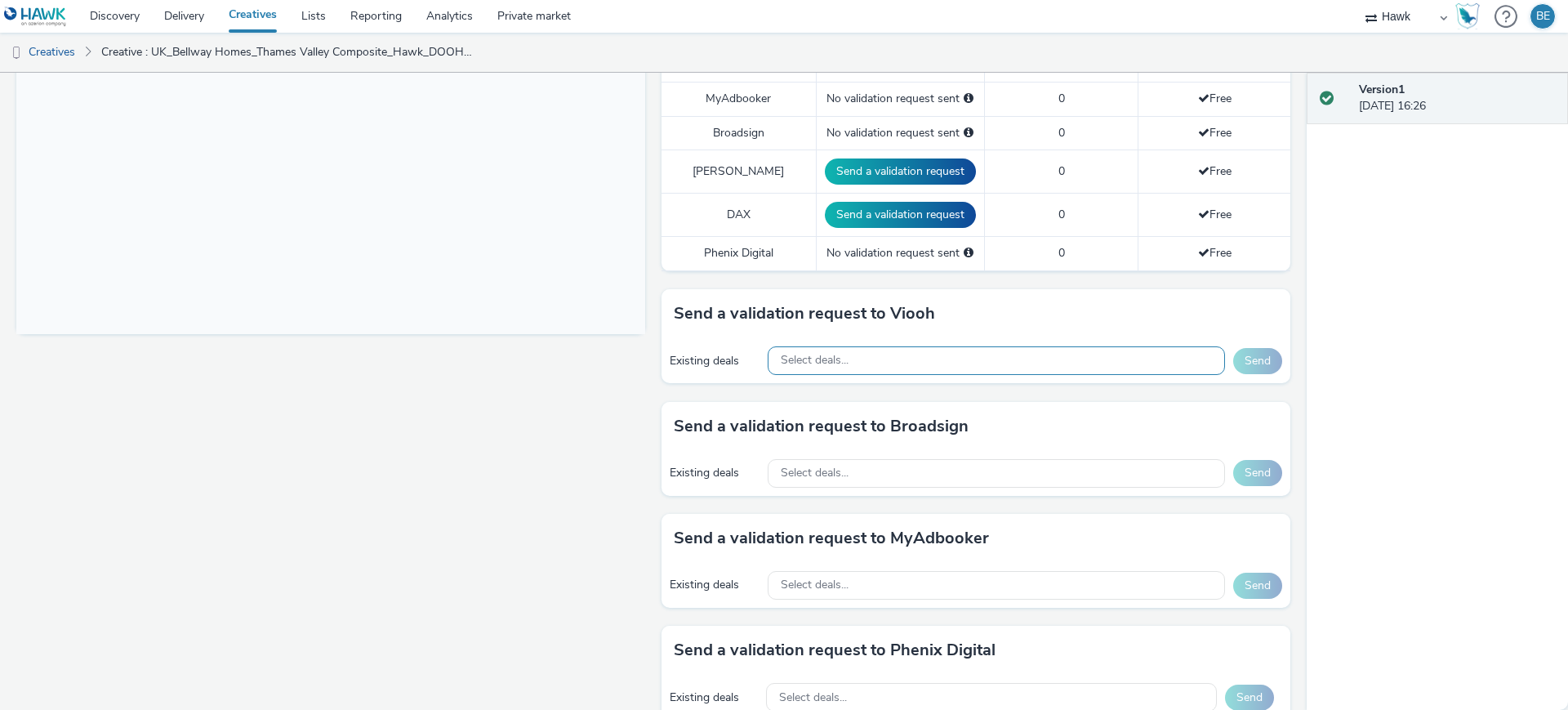
click at [878, 346] on div "Select deals..." at bounding box center [996, 360] width 457 height 29
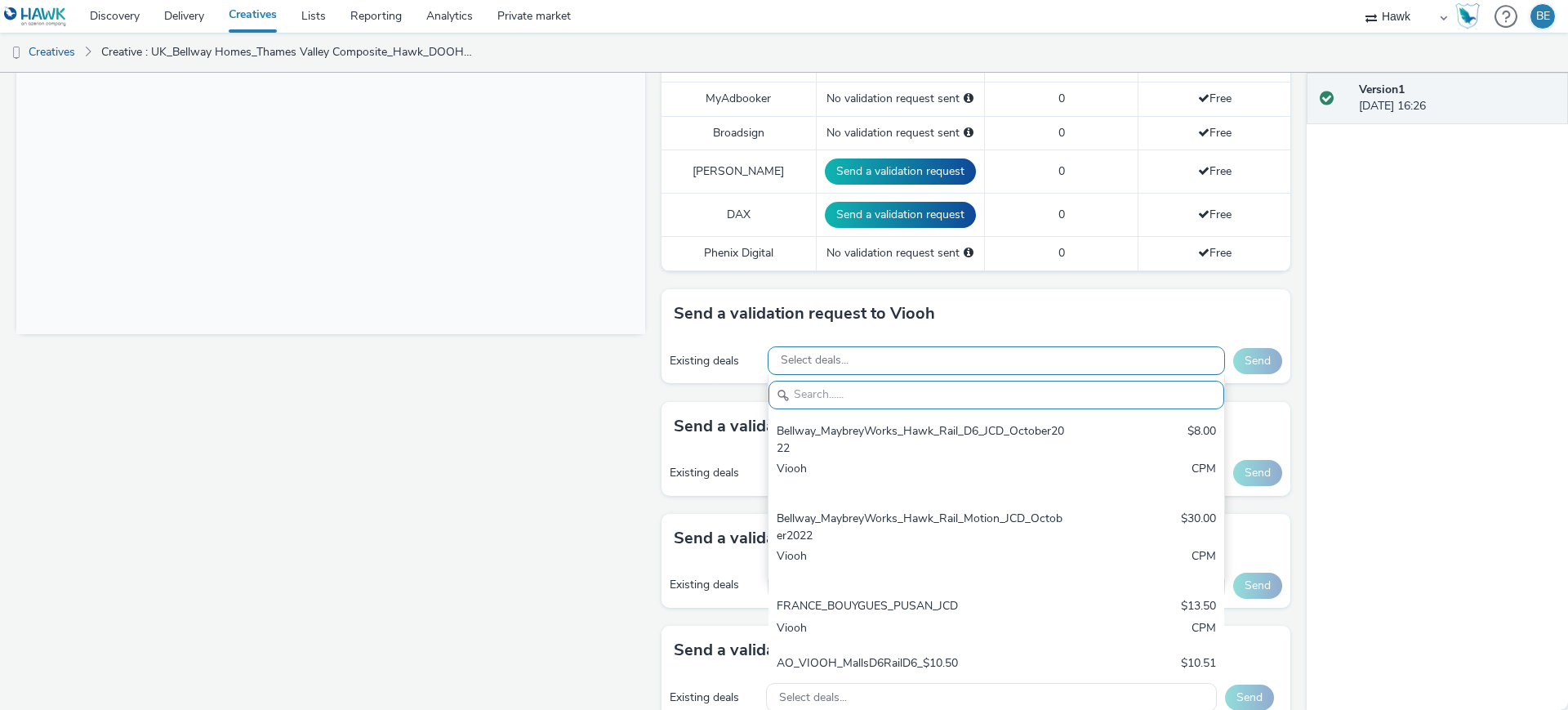
click at [869, 346] on div "Select deals..." at bounding box center [996, 360] width 457 height 29
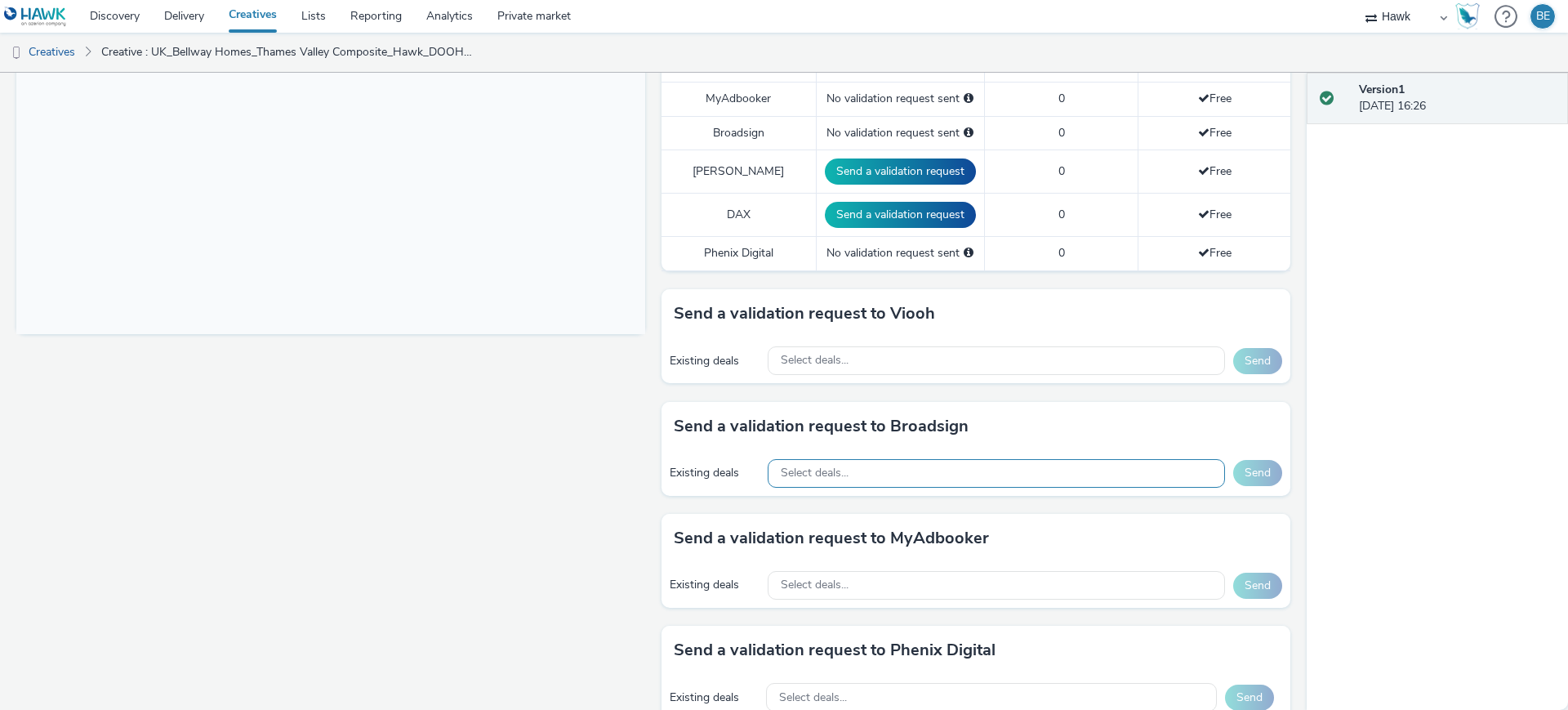
click at [825, 466] on span "Select deals..." at bounding box center [815, 473] width 68 height 13
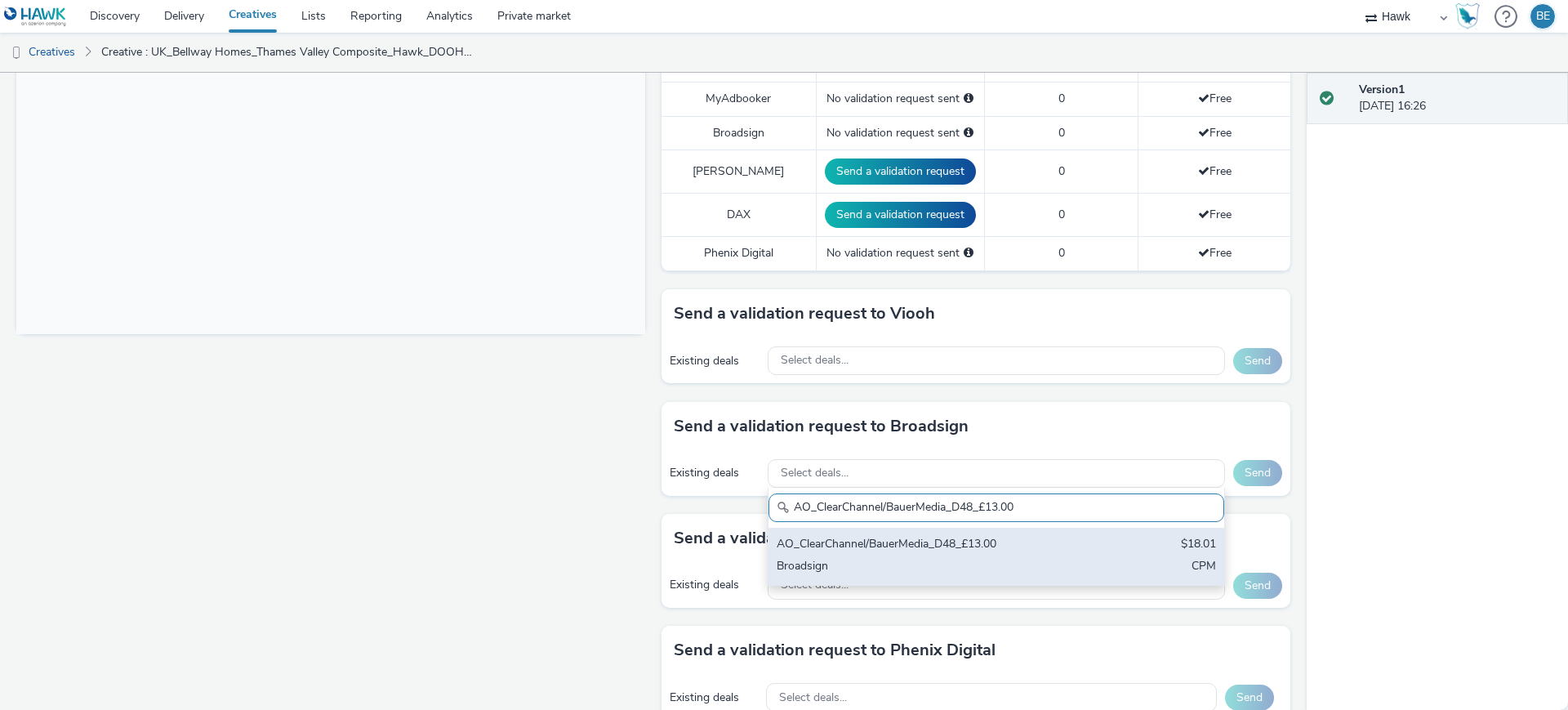
click at [877, 536] on div "AO_ClearChannel/BauerMedia_D48_£13.00" at bounding box center [921, 546] width 290 height 19
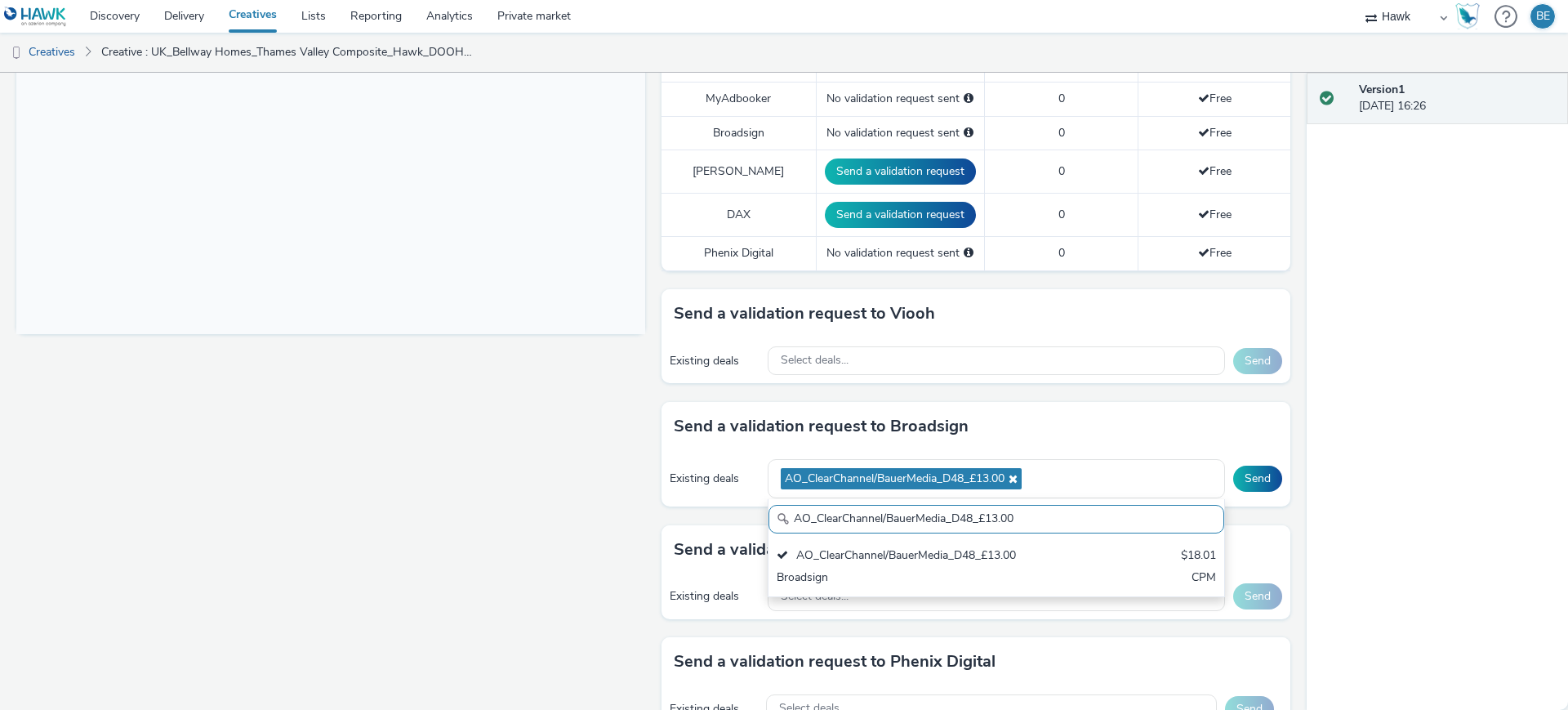
paste input "_Malls_$7.87"
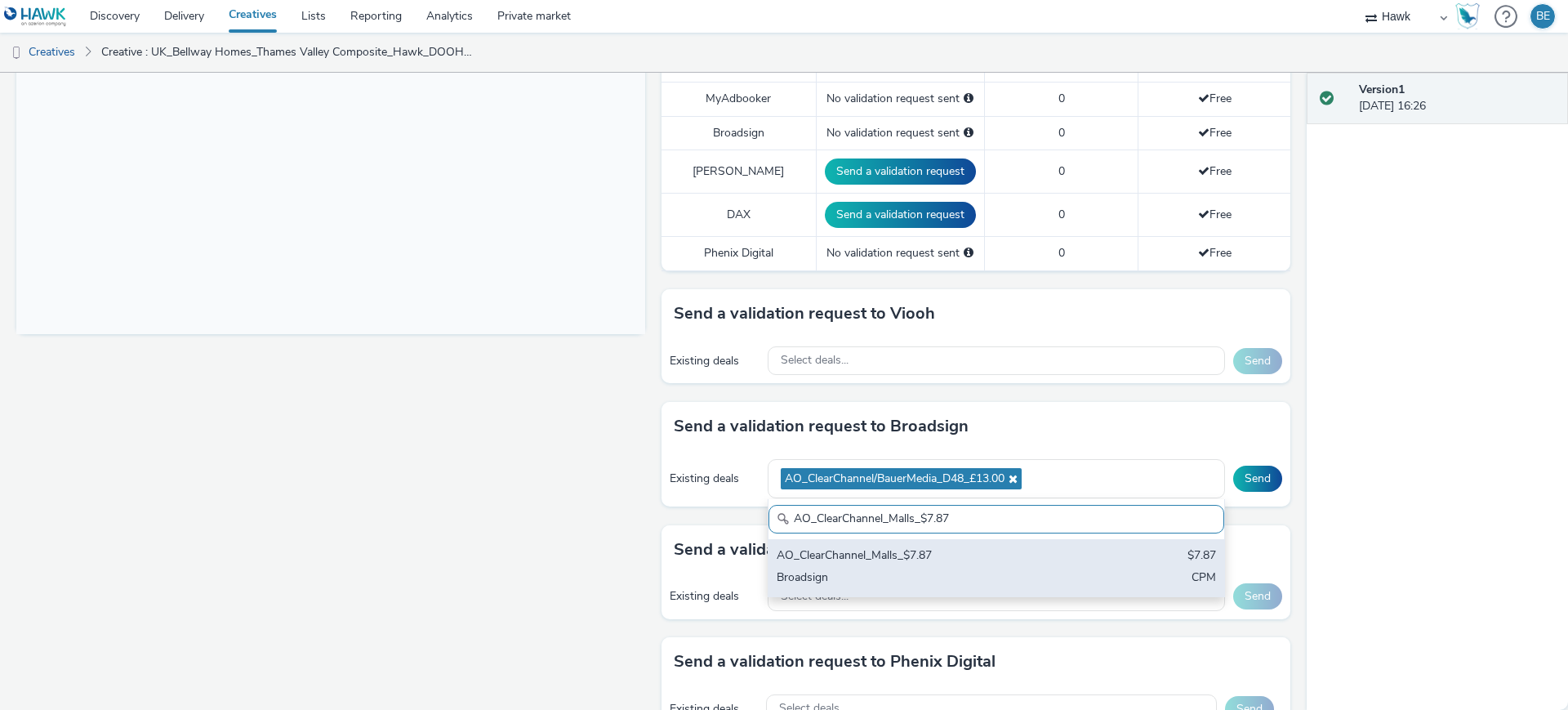
type input "AO_ClearChannel_Malls_$7.87"
click at [991, 551] on div "AO_ClearChannel_Malls_$7.87 $7.87 Broadsign CPM" at bounding box center [996, 568] width 455 height 58
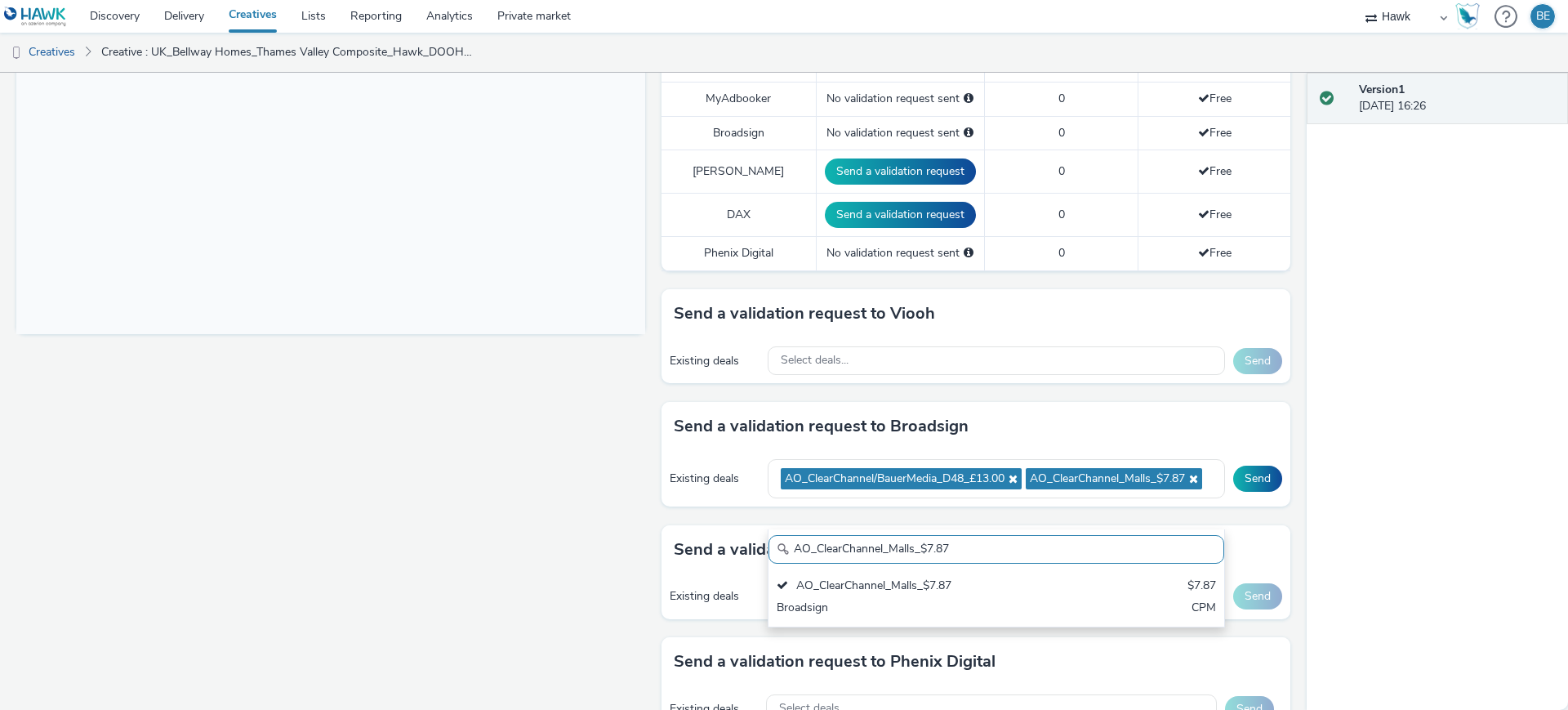
click at [542, 458] on div "Fullscreen" at bounding box center [334, 254] width 637 height 1179
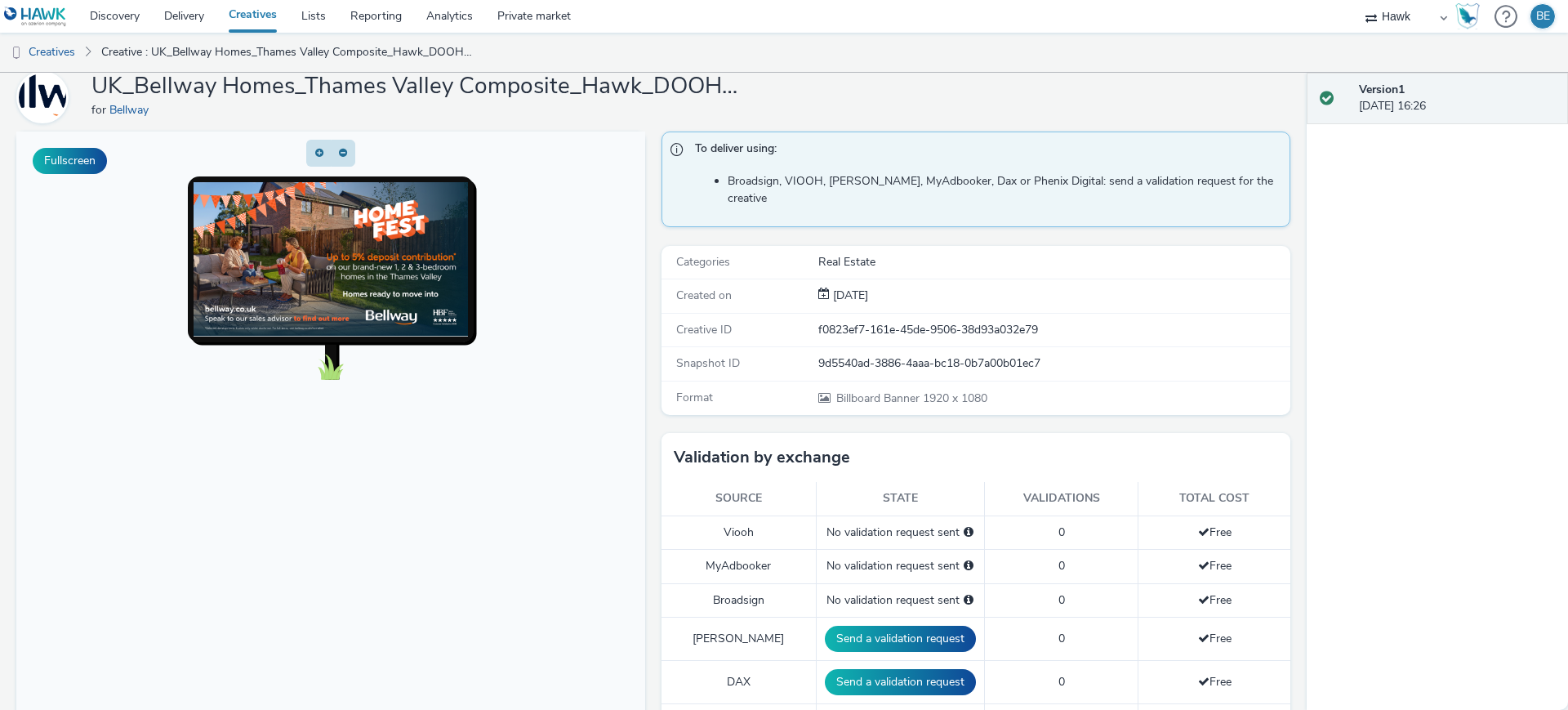
scroll to position [0, 0]
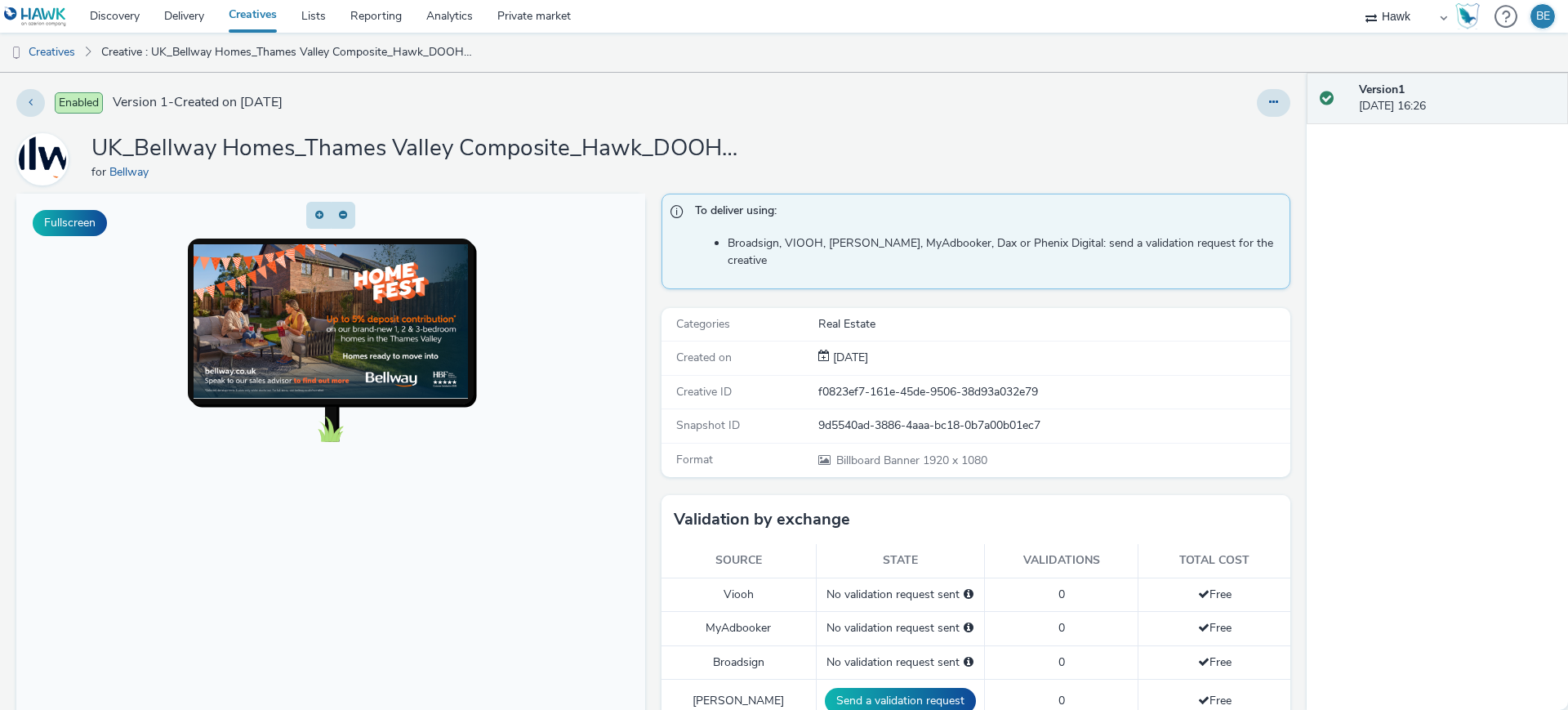
click at [253, 24] on link "Creatives" at bounding box center [253, 16] width 73 height 33
click at [680, 166] on div "for Bellway" at bounding box center [418, 172] width 653 height 16
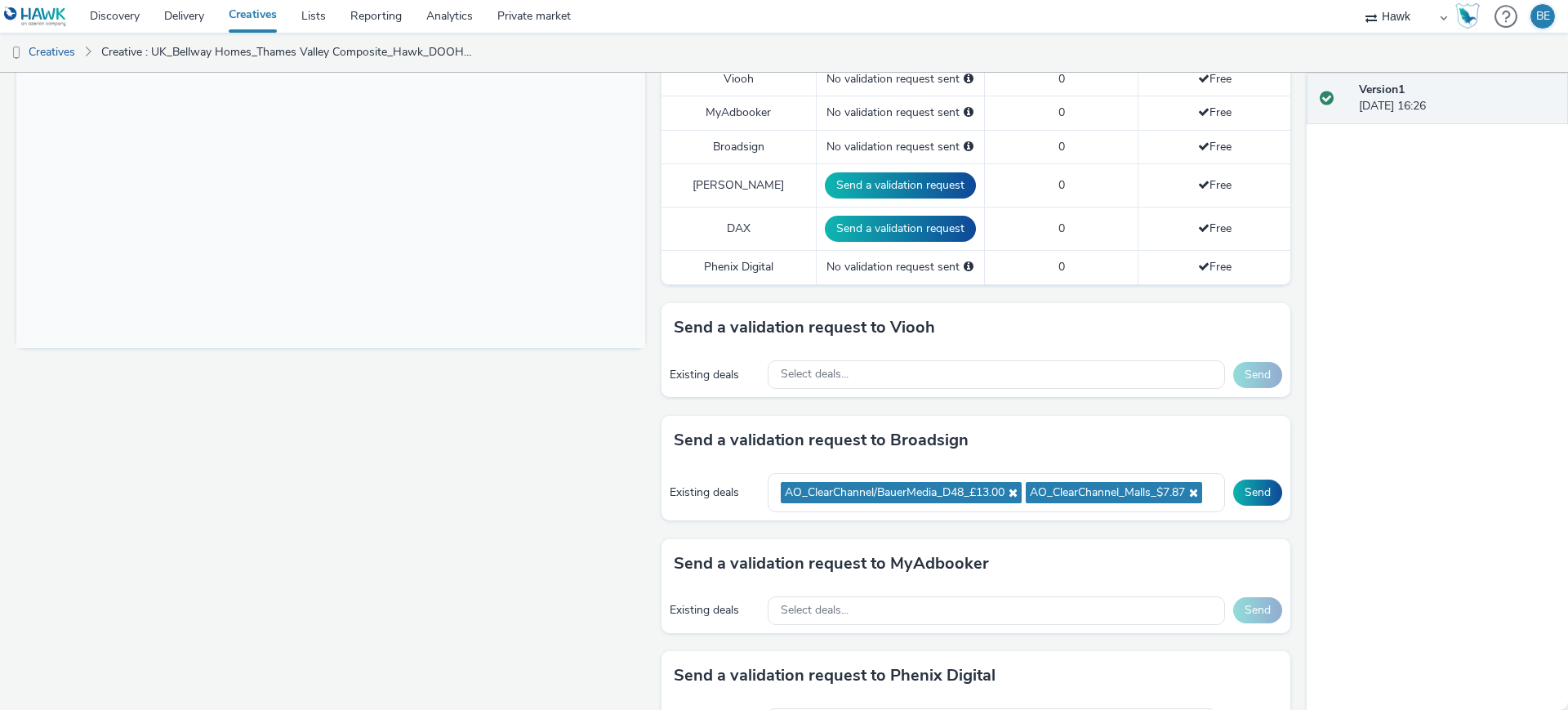
scroll to position [517, 0]
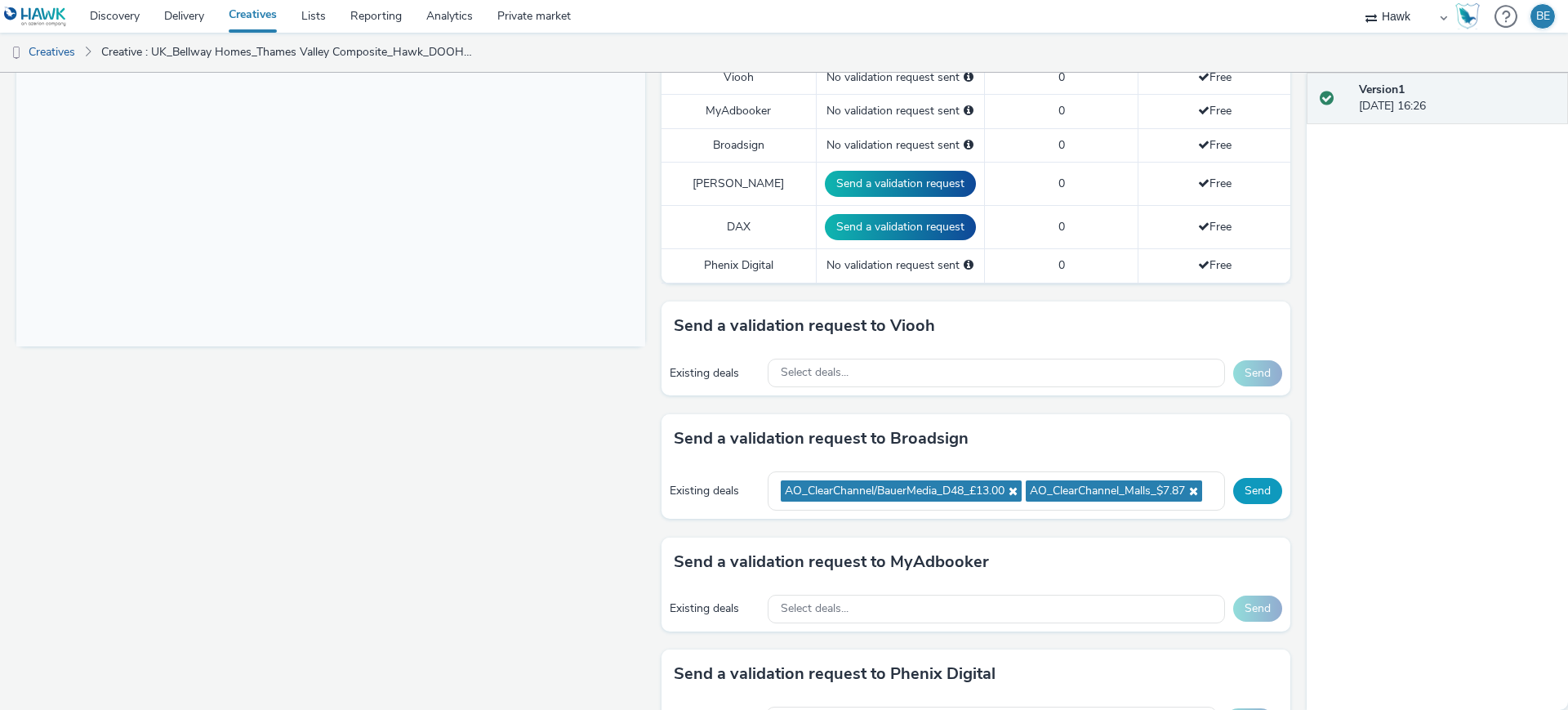
click at [1242, 494] on button "Send" at bounding box center [1258, 490] width 49 height 26
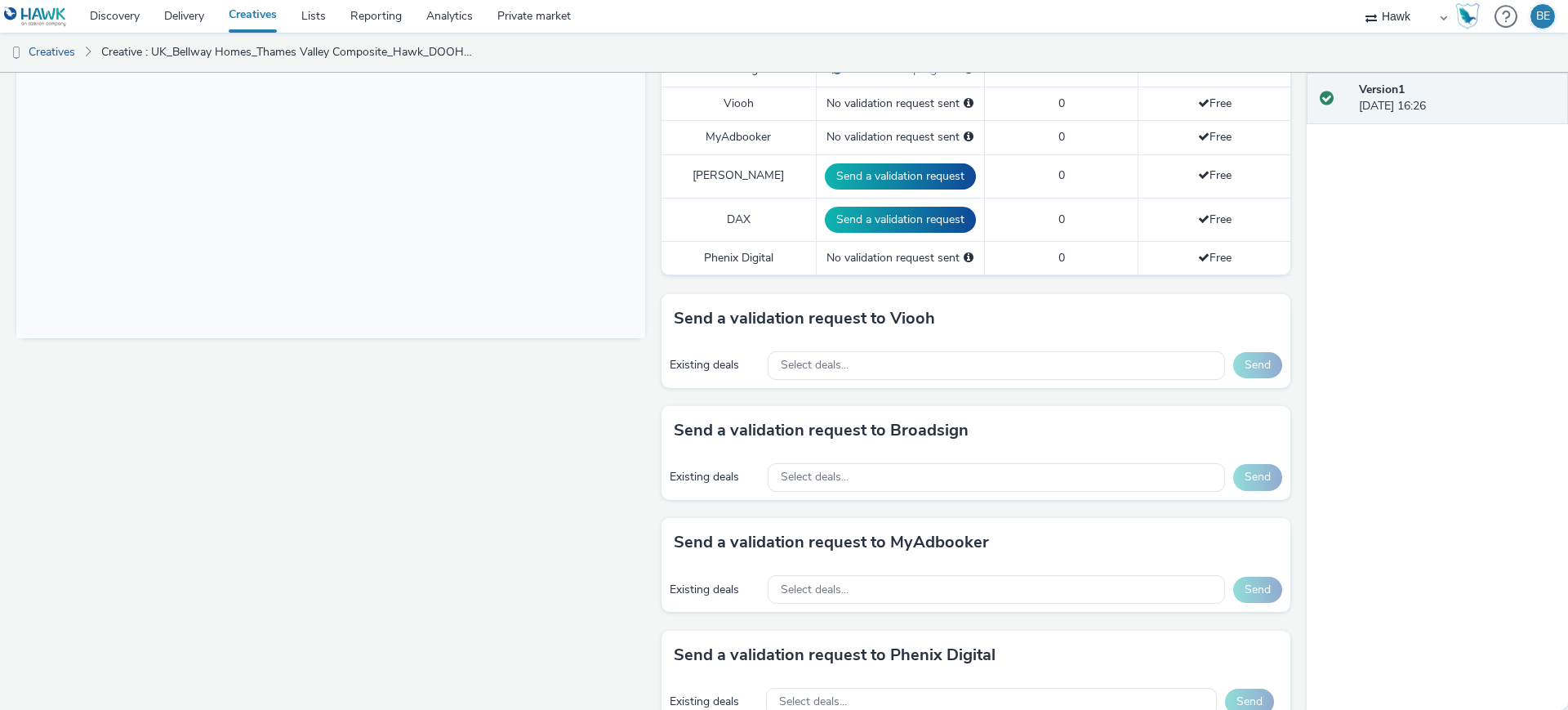
scroll to position [526, 0]
click at [893, 208] on button "Send a validation request" at bounding box center [900, 218] width 151 height 26
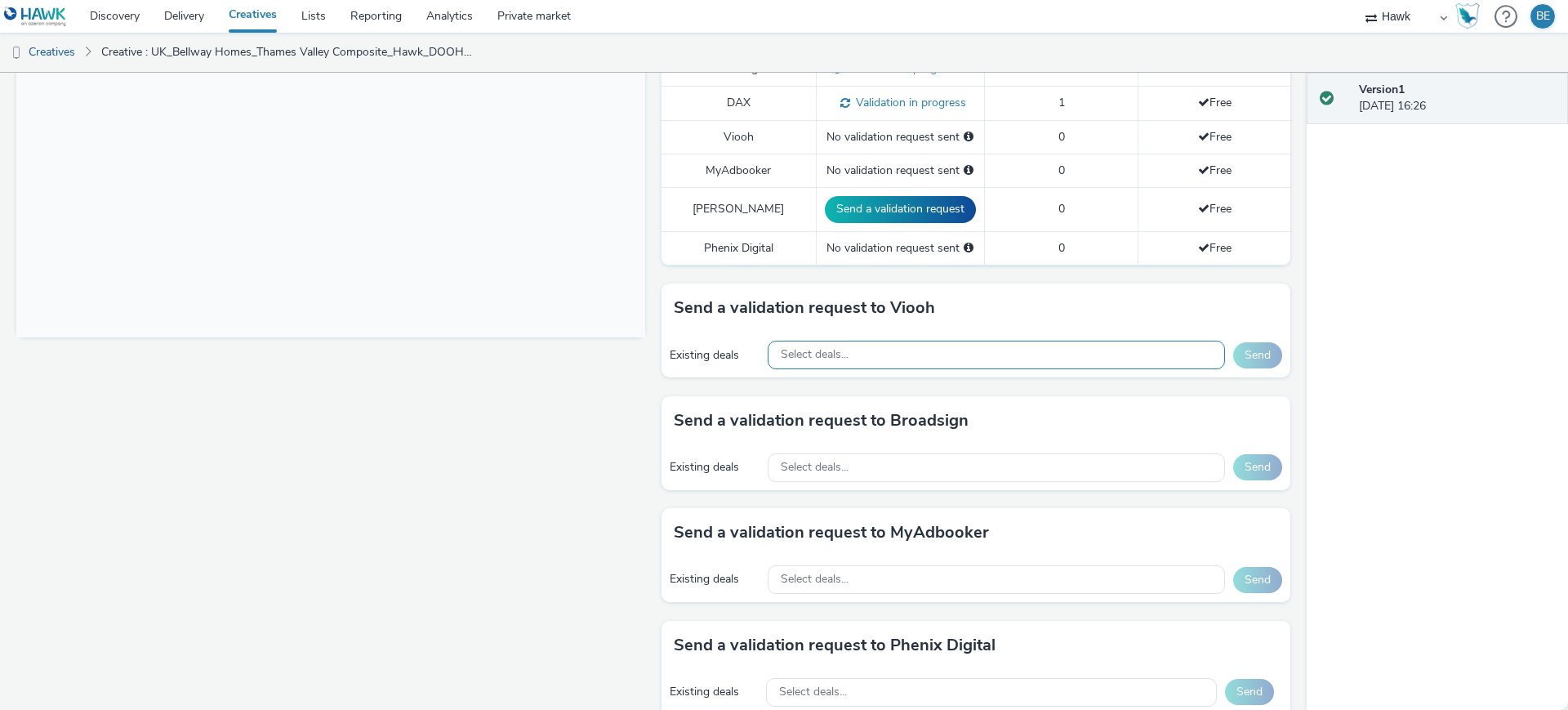
click at [860, 340] on div "Select deals..." at bounding box center [996, 355] width 457 height 29
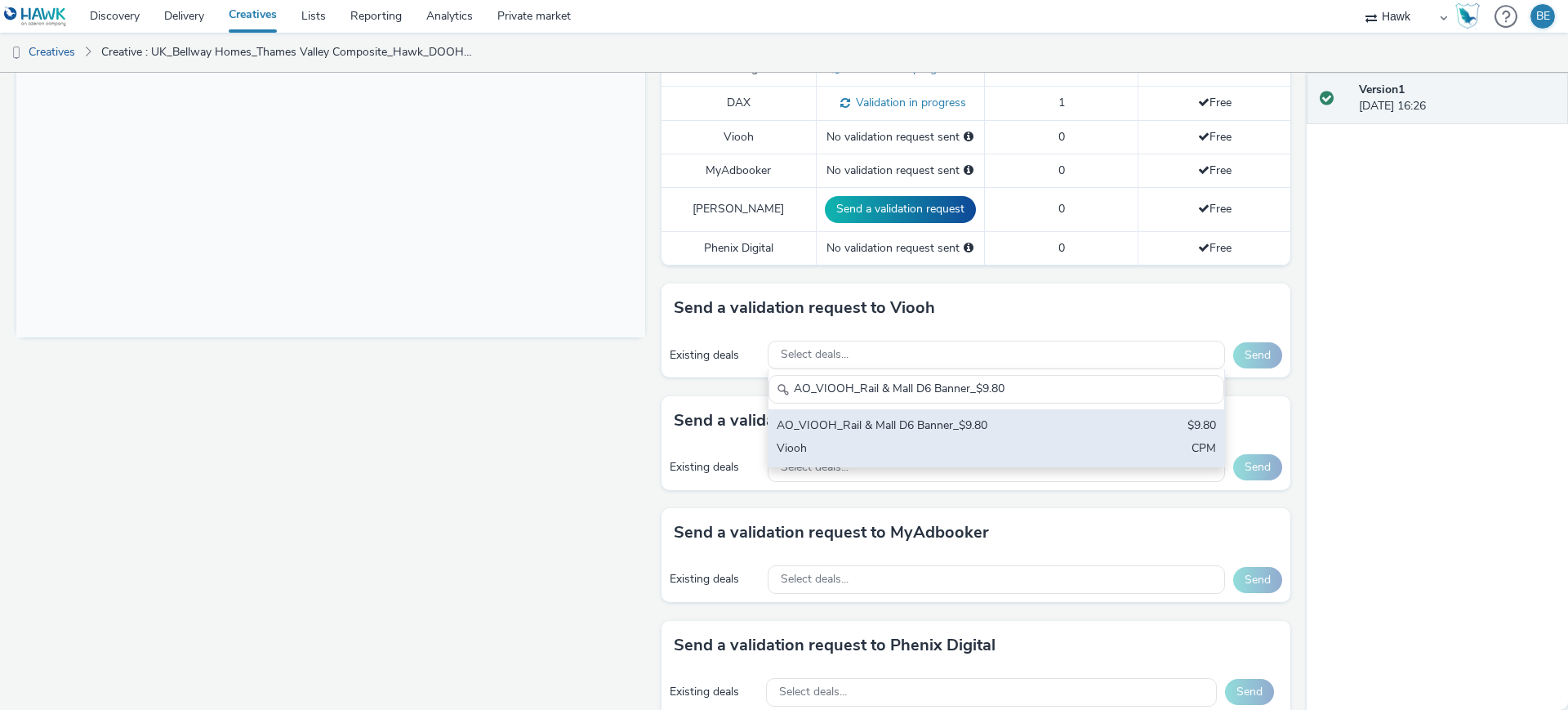
type input "AO_VIOOH_Rail & Mall D6 Banner_$9.80"
click at [892, 444] on div "AO_VIOOH_Rail & Mall D6 Banner_$9.80 $9.80 Viooh CPM" at bounding box center [996, 438] width 455 height 58
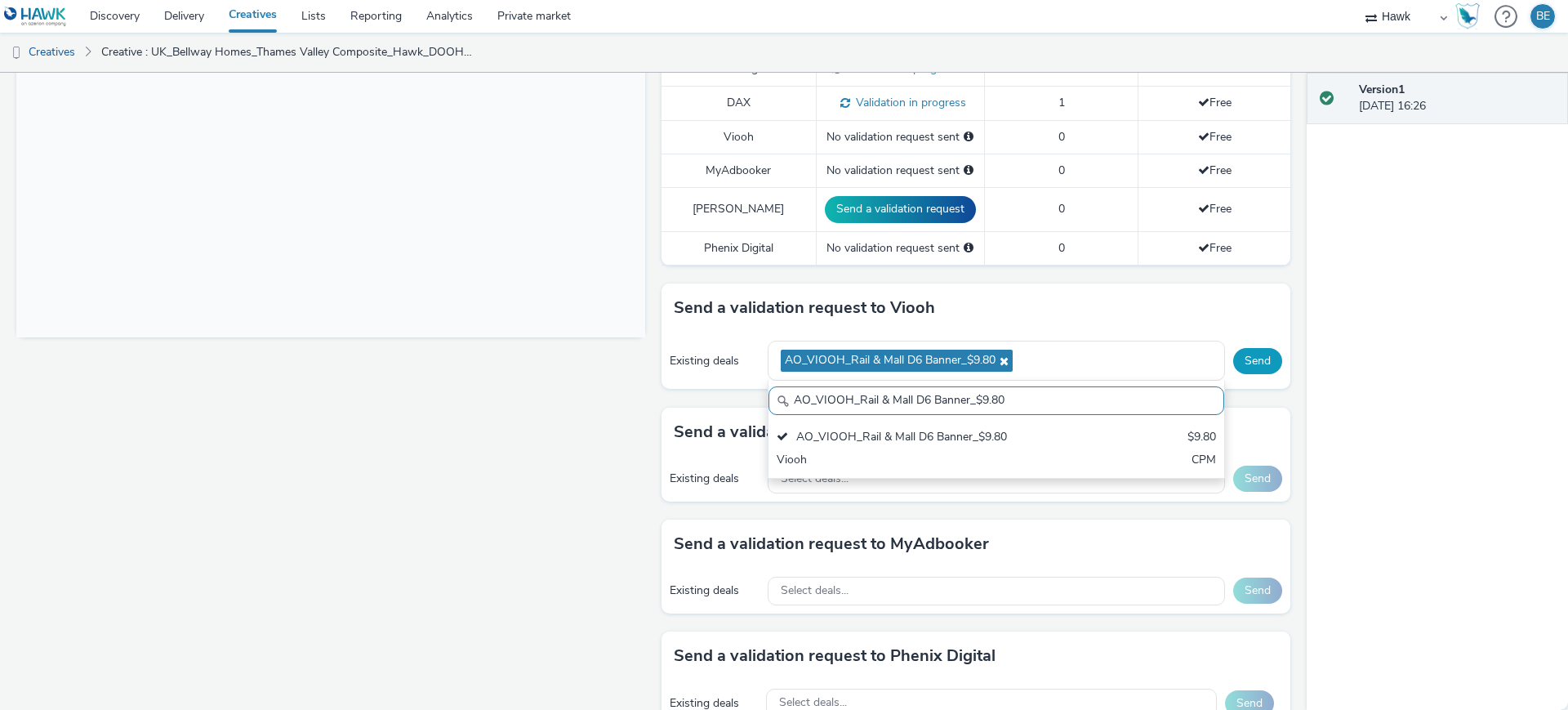
click at [1238, 348] on button "Send" at bounding box center [1258, 360] width 49 height 26
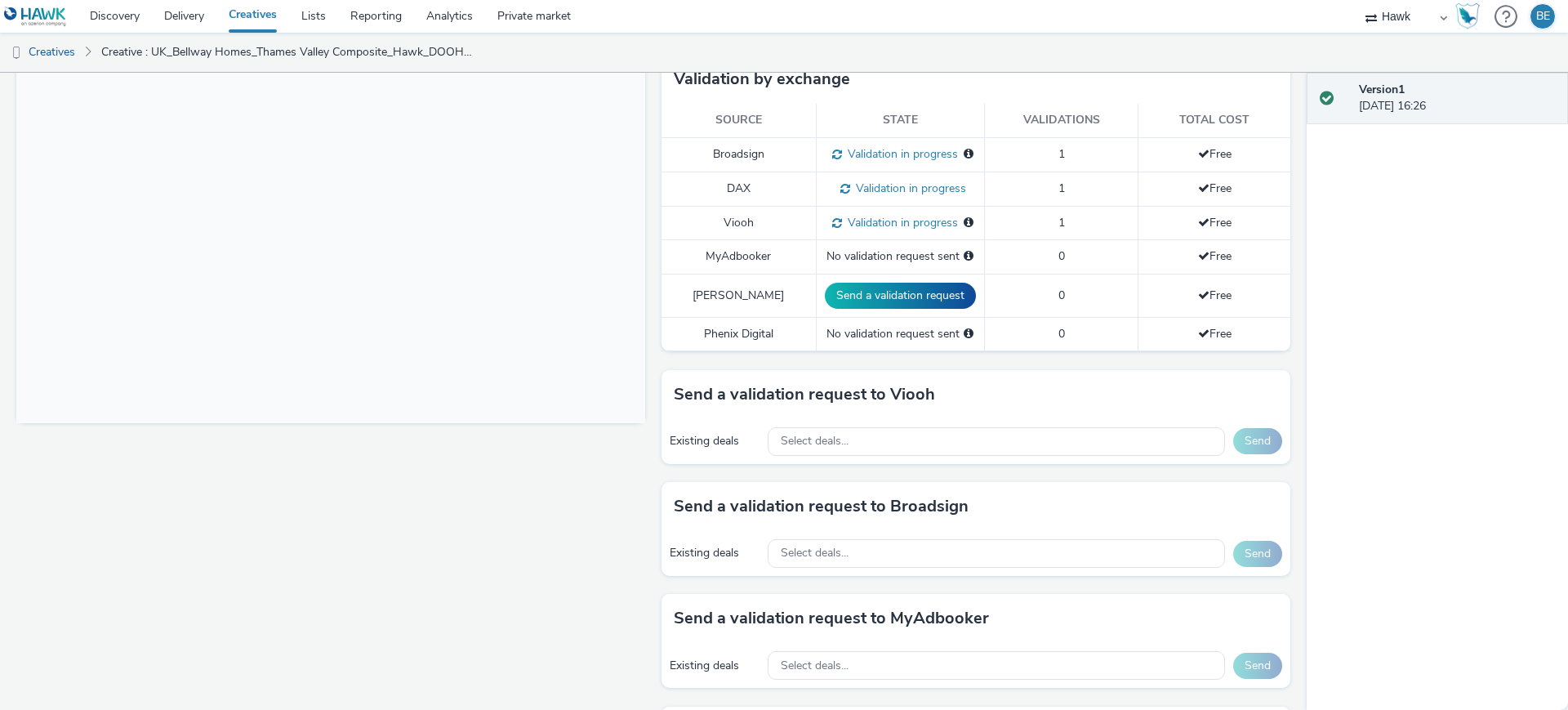
scroll to position [564, 0]
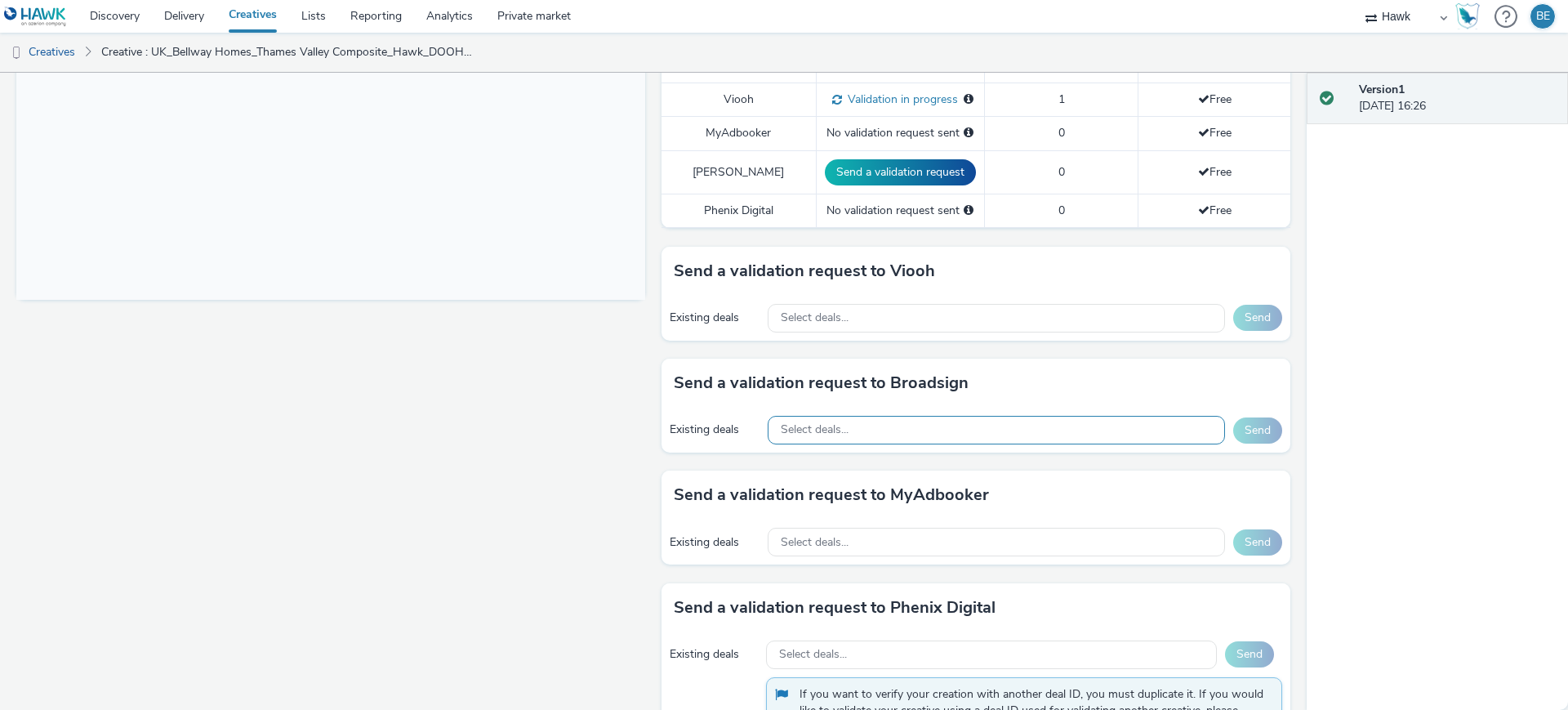
click at [830, 423] on span "Select deals..." at bounding box center [815, 429] width 68 height 13
paste input "7UI2A9SR1N"
type input "7UI2A9SR1N"
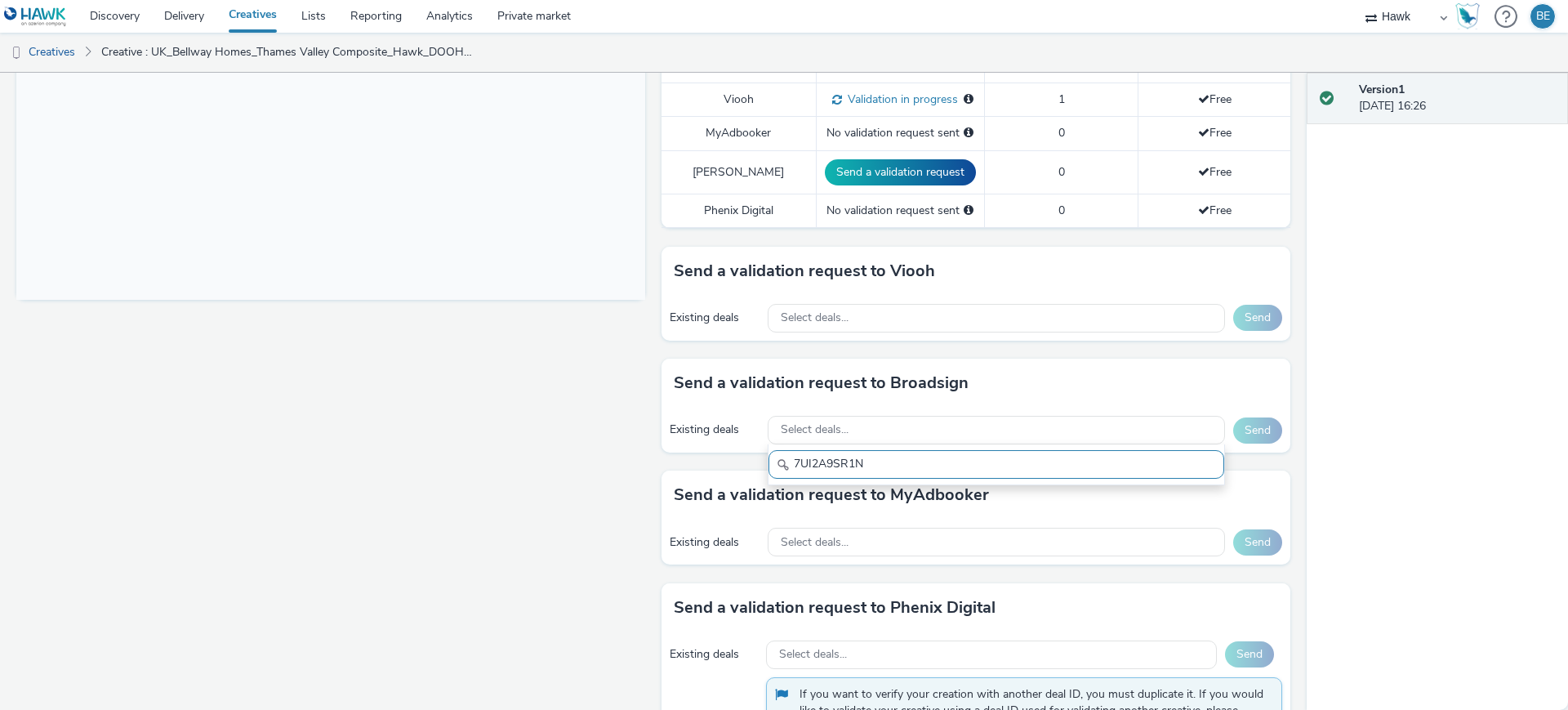
click at [613, 478] on div "Fullscreen" at bounding box center [334, 209] width 637 height 1160
click at [821, 429] on div "Existing deals Select deals... Send" at bounding box center [976, 429] width 629 height 45
click at [798, 423] on span "Select deals..." at bounding box center [815, 429] width 68 height 13
paste input "AO_Broadsign_Zoom Media_All Frames_$8.01"
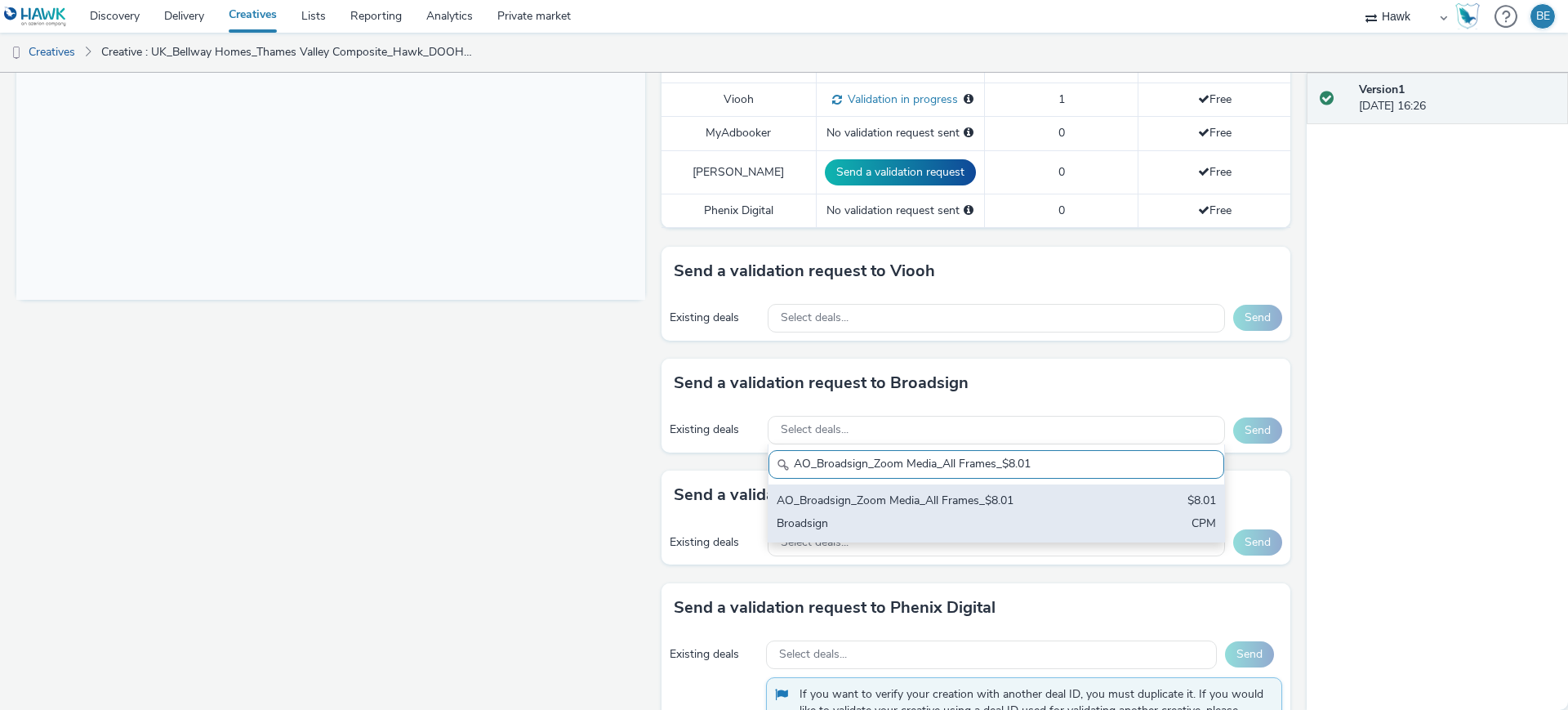
click at [935, 493] on div "AO_Broadsign_Zoom Media_All Frames_$8.01" at bounding box center [921, 502] width 290 height 19
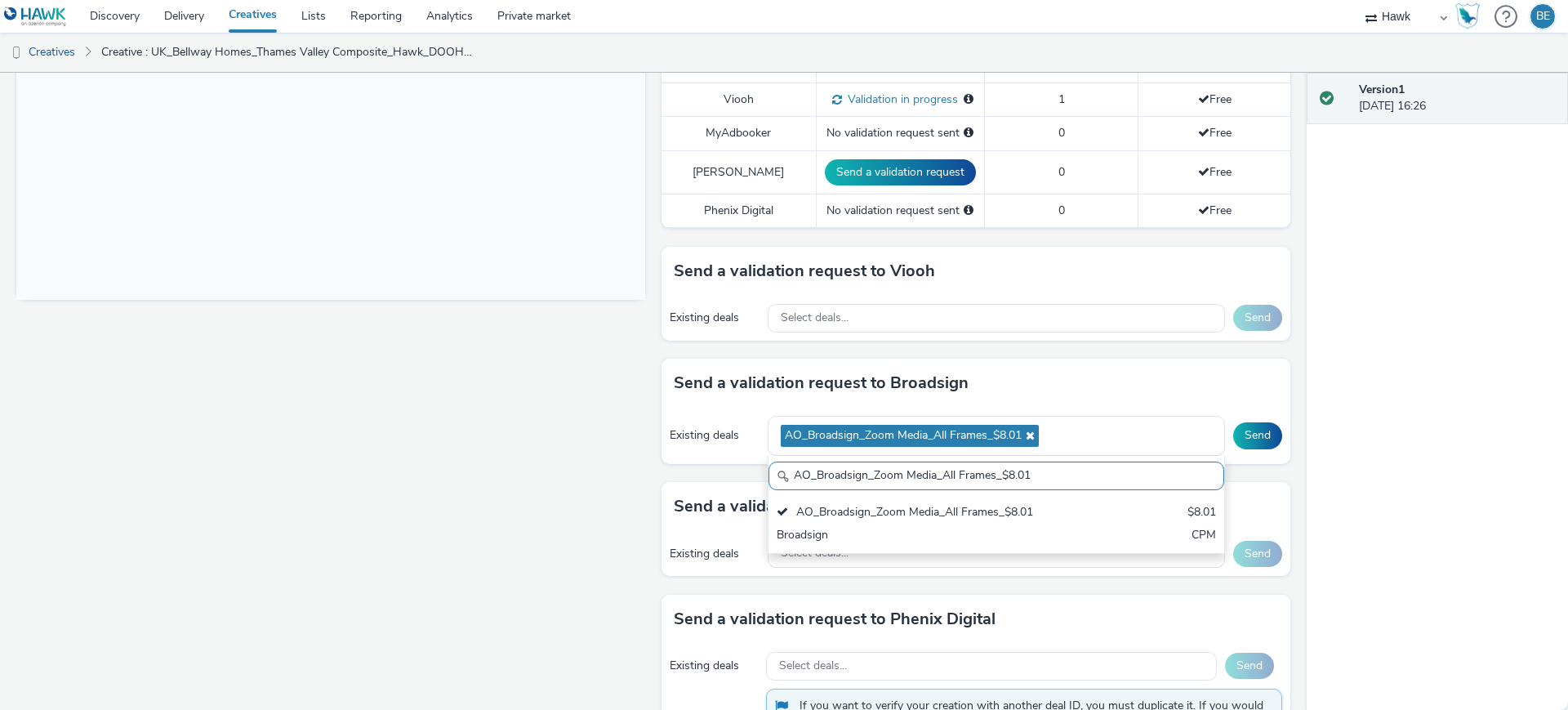
paste input "roadsign_Atmosphere_Multimarket"
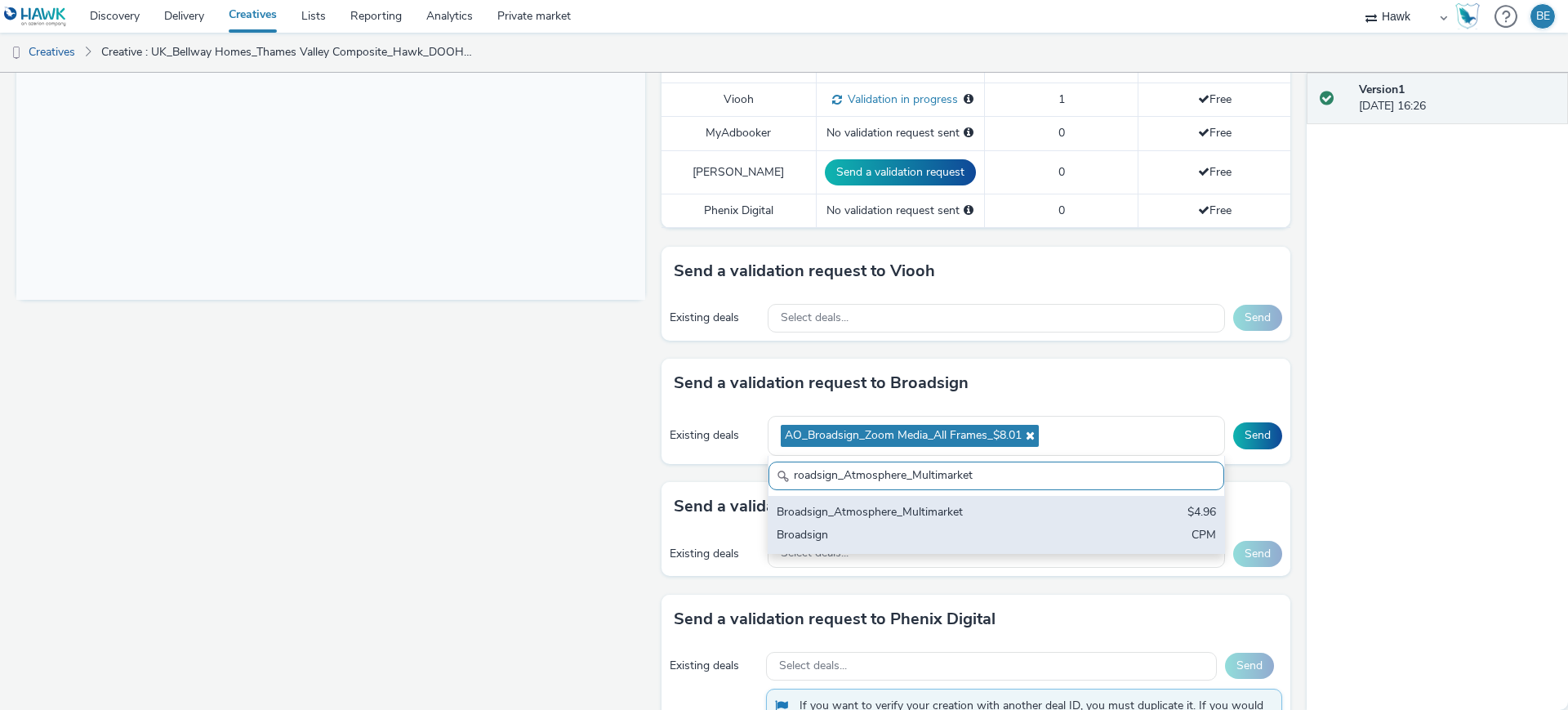
type input "roadsign_Atmosphere_Multimarket"
click at [865, 526] on div "Broadsign" at bounding box center [921, 536] width 290 height 19
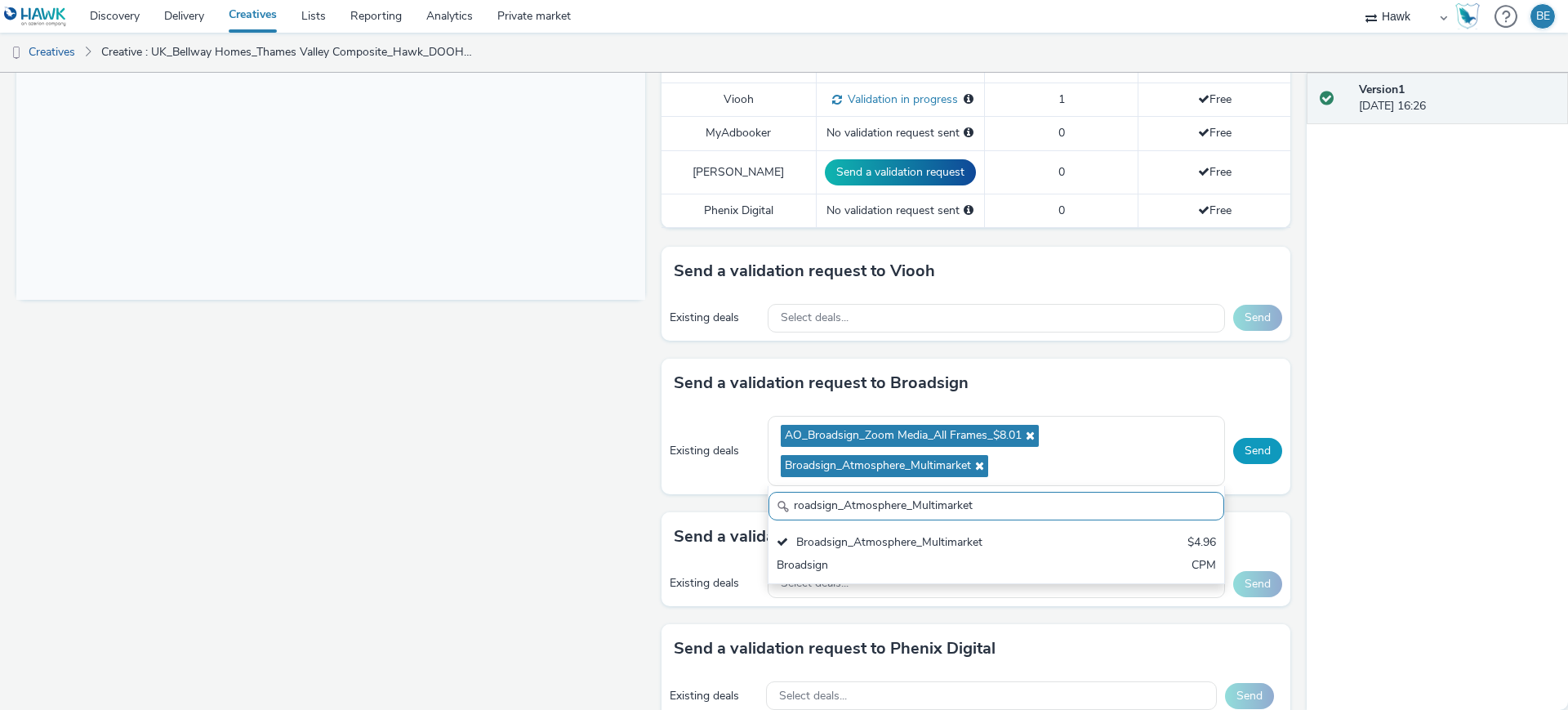
click at [1234, 438] on button "Send" at bounding box center [1258, 451] width 49 height 26
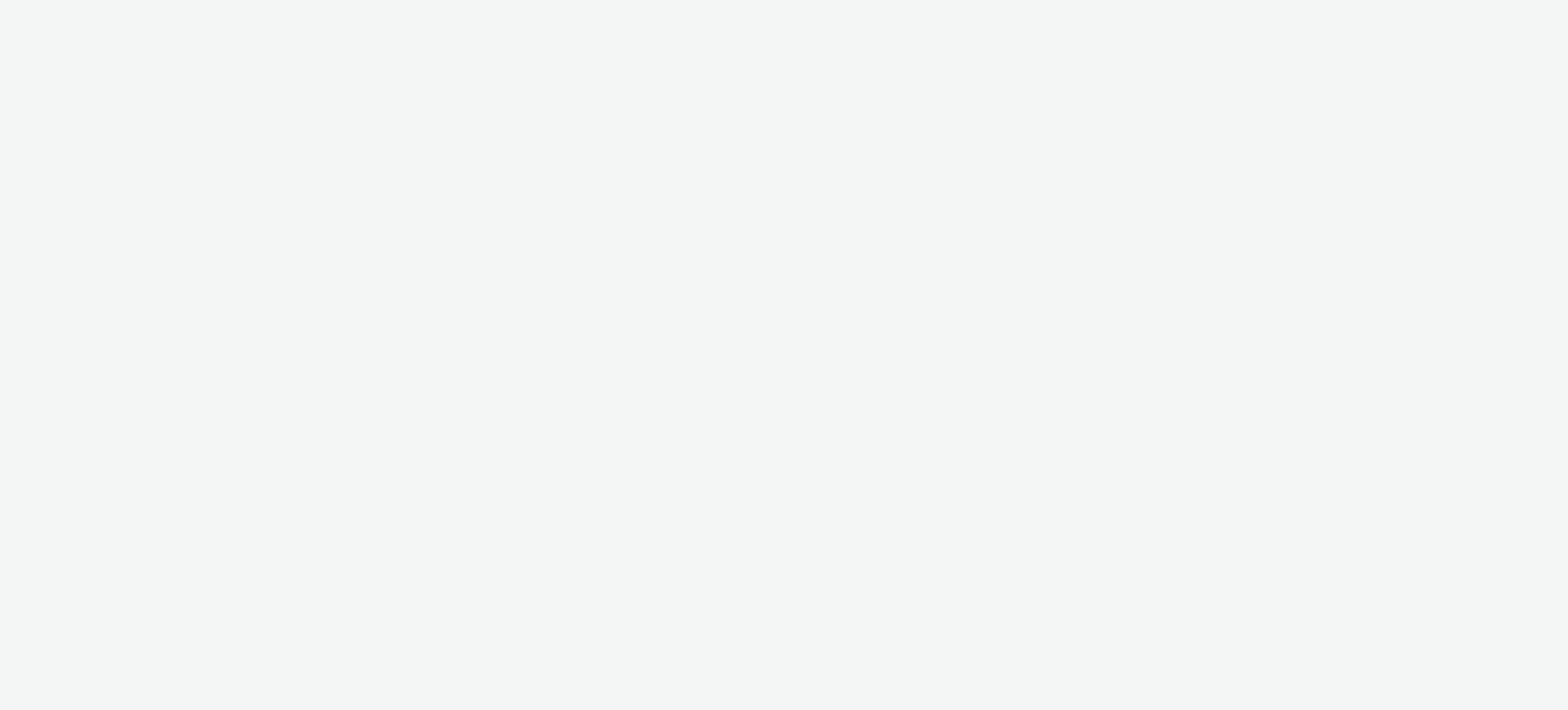
select select "11a7df10-284f-415c-b52a-427acf4c31ae"
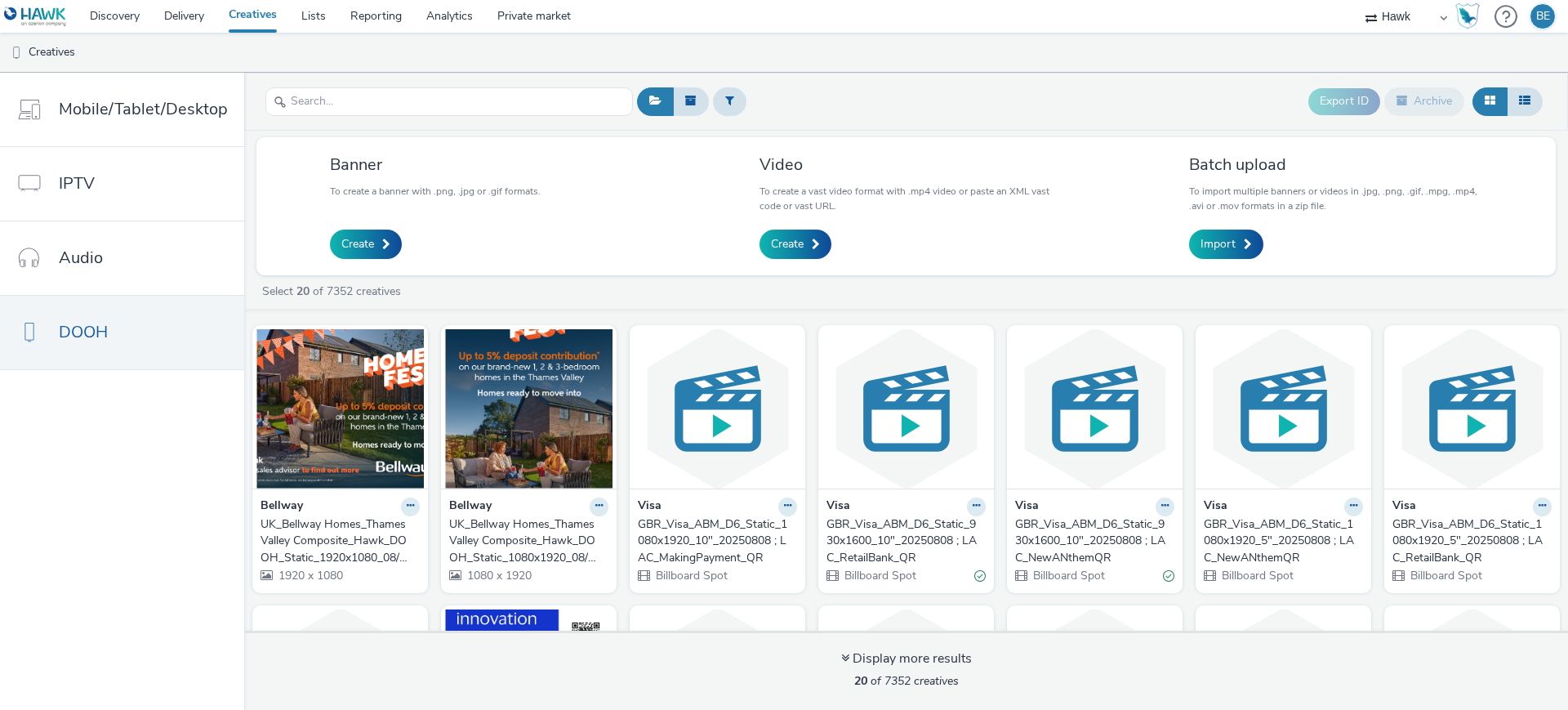
click at [330, 538] on div "UK_Bellway Homes_Thames Valley Composite_Hawk_DOOH_Static_1920x1080_08/10/2025" at bounding box center [336, 541] width 153 height 50
click at [520, 534] on div "UK_Bellway Homes_Thames Valley Composite_Hawk_DOOH_Static_1080x1920_08/10/2025" at bounding box center [526, 541] width 153 height 50
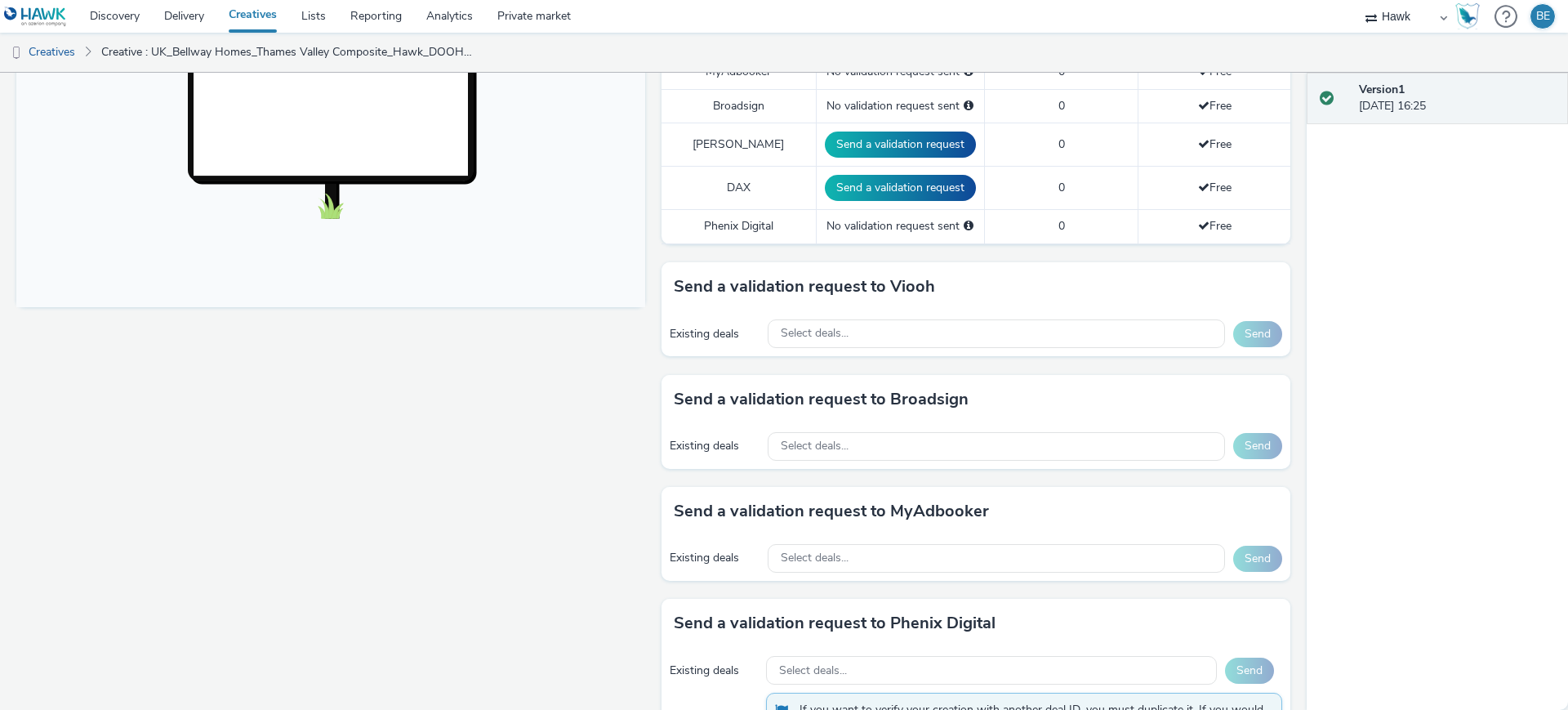
scroll to position [635, 0]
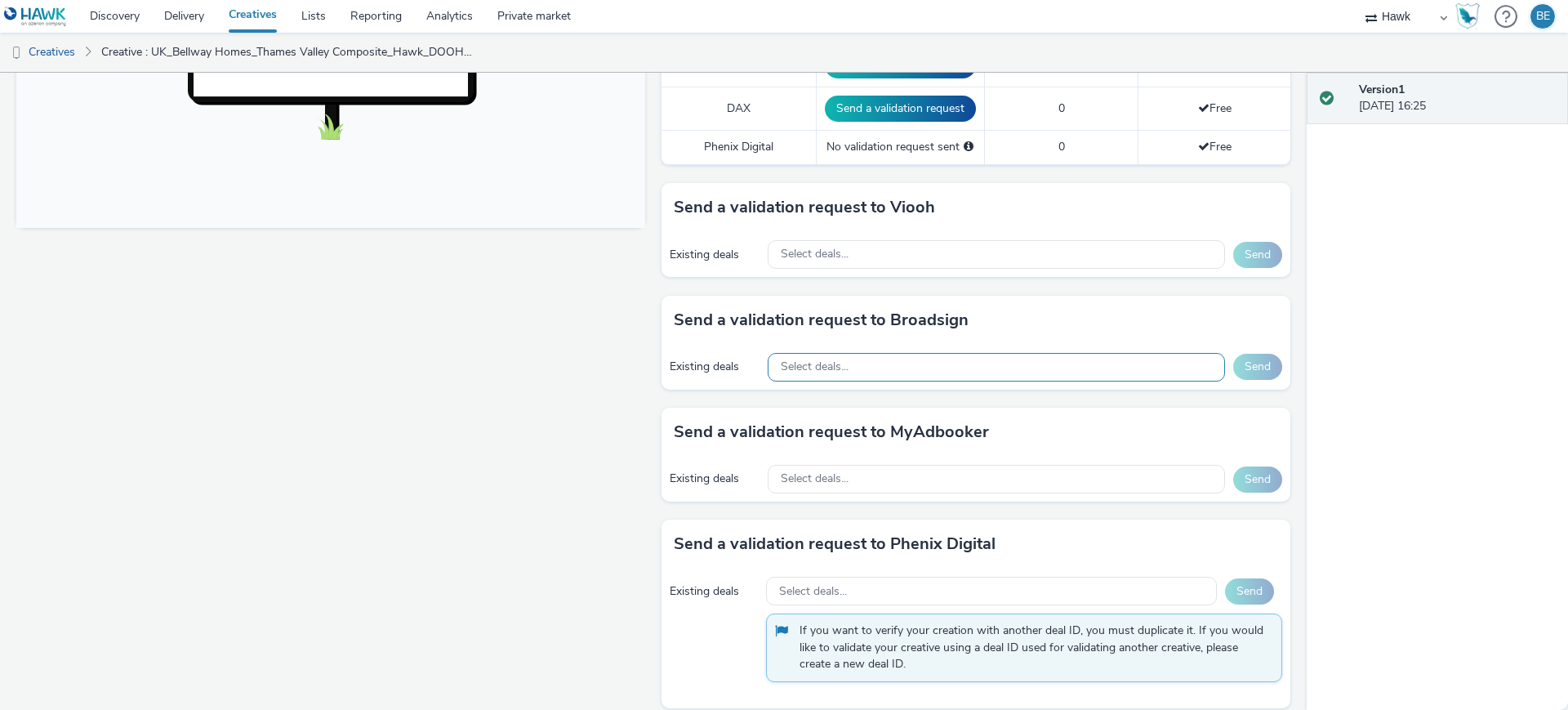
click at [877, 353] on div "Select deals..." at bounding box center [996, 367] width 457 height 29
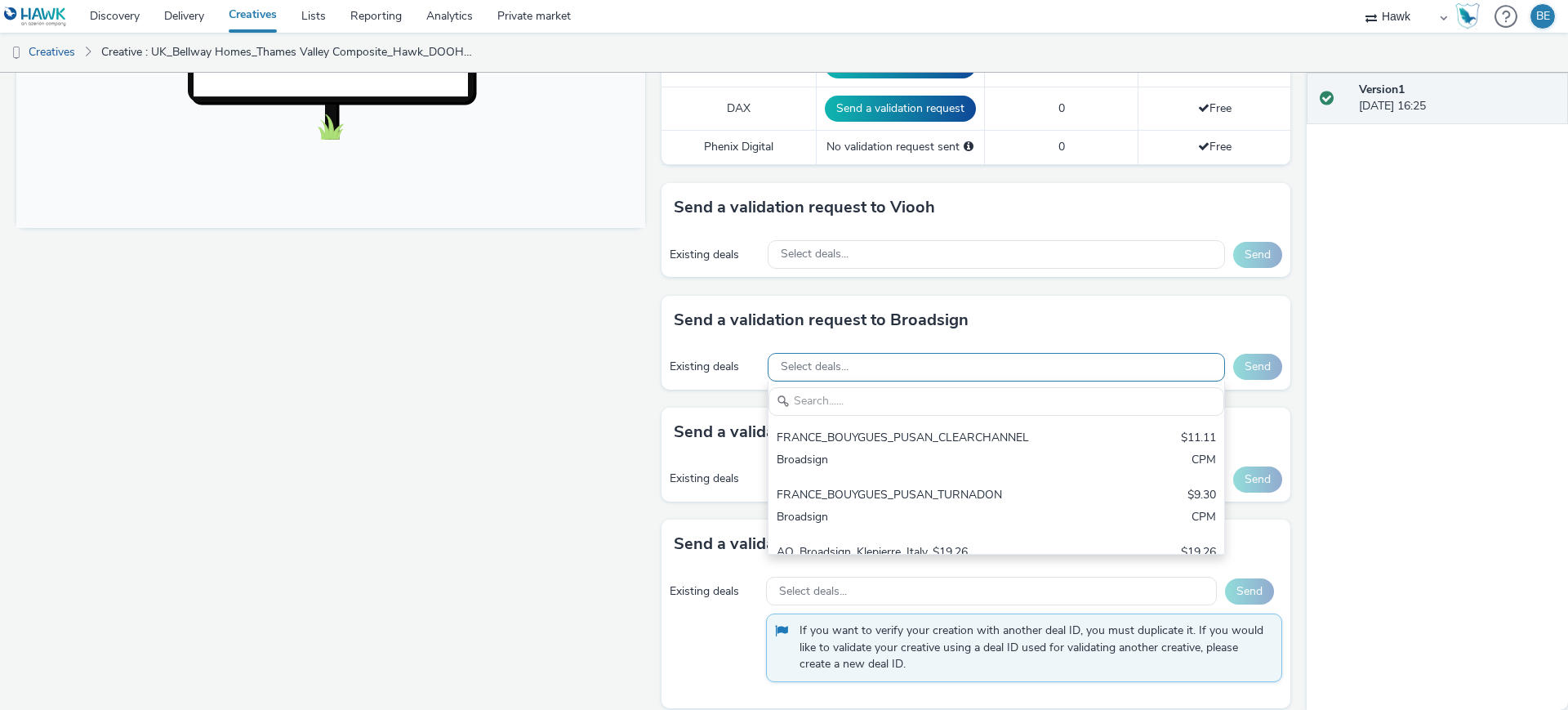
scroll to position [0, 0]
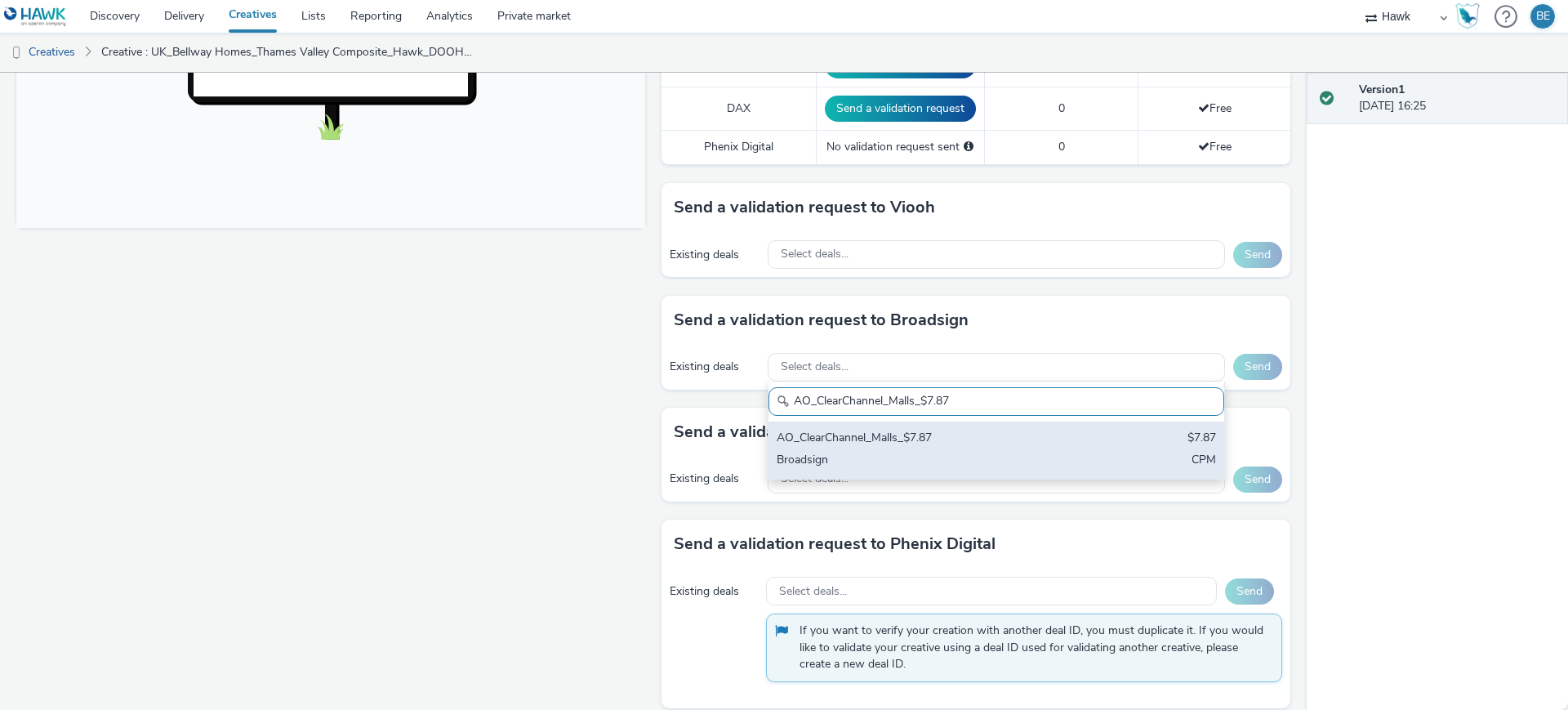
click at [947, 452] on div "Broadsign" at bounding box center [921, 461] width 290 height 19
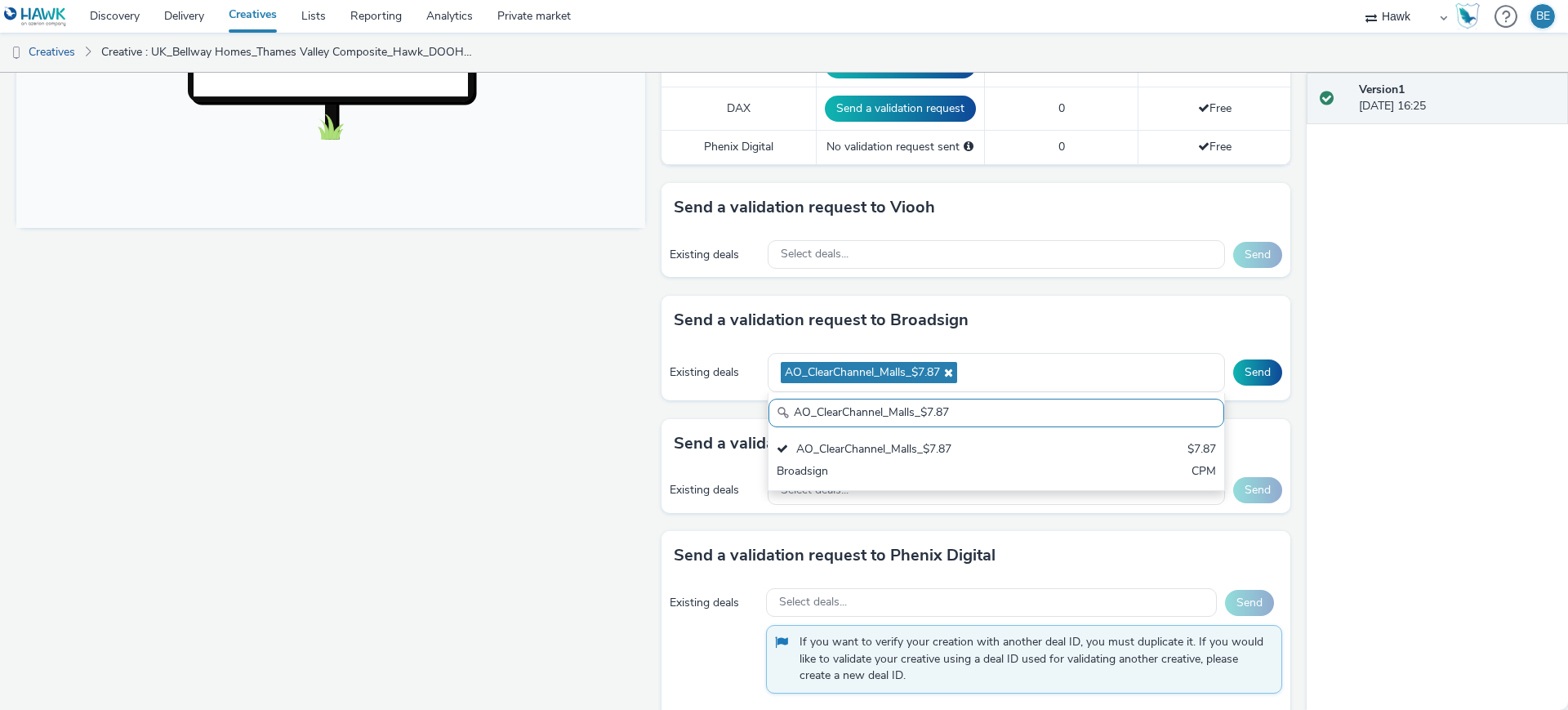
paste input "/BauerMedia_D48_£13.00"
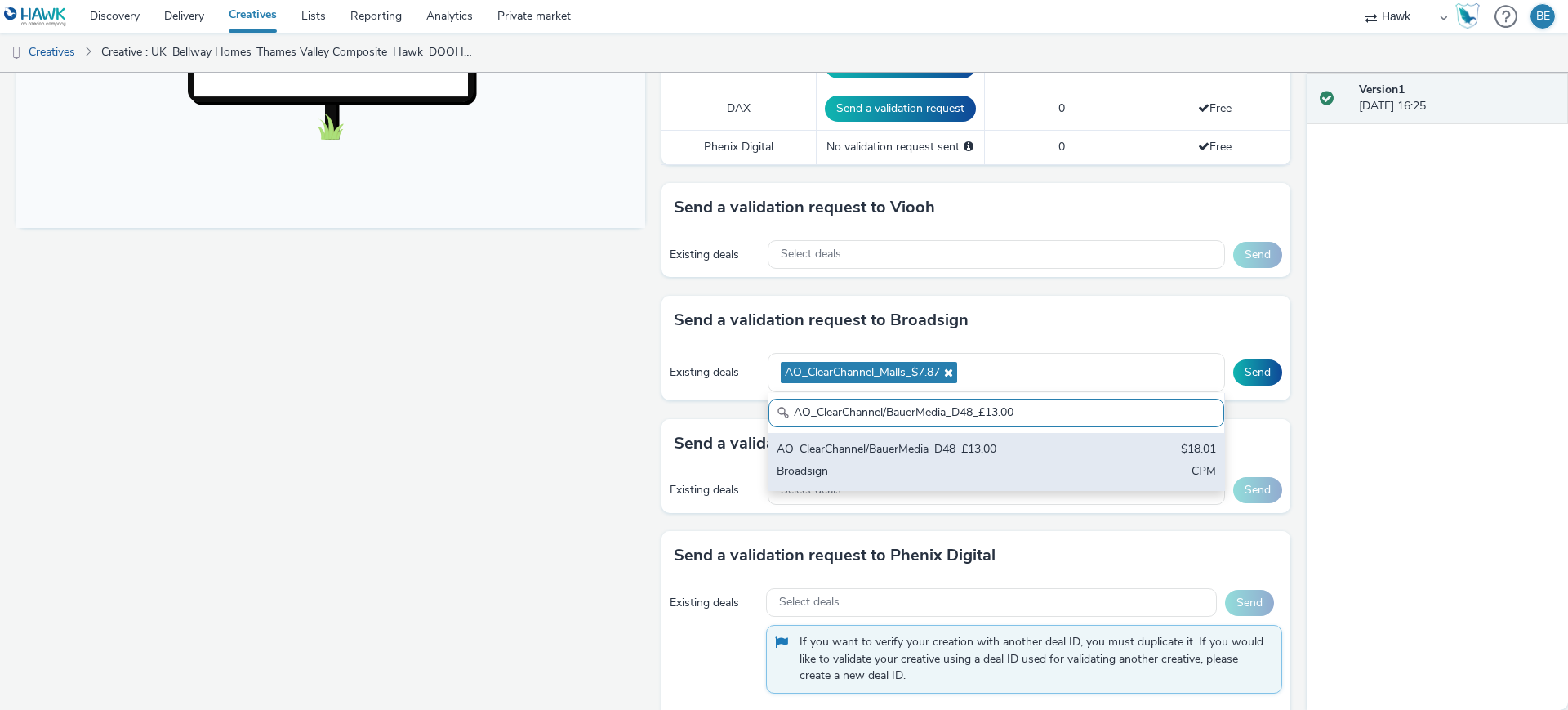
type input "AO_ClearChannel/BauerMedia_D48_£13.00"
click at [959, 463] on div "Broadsign" at bounding box center [921, 473] width 290 height 19
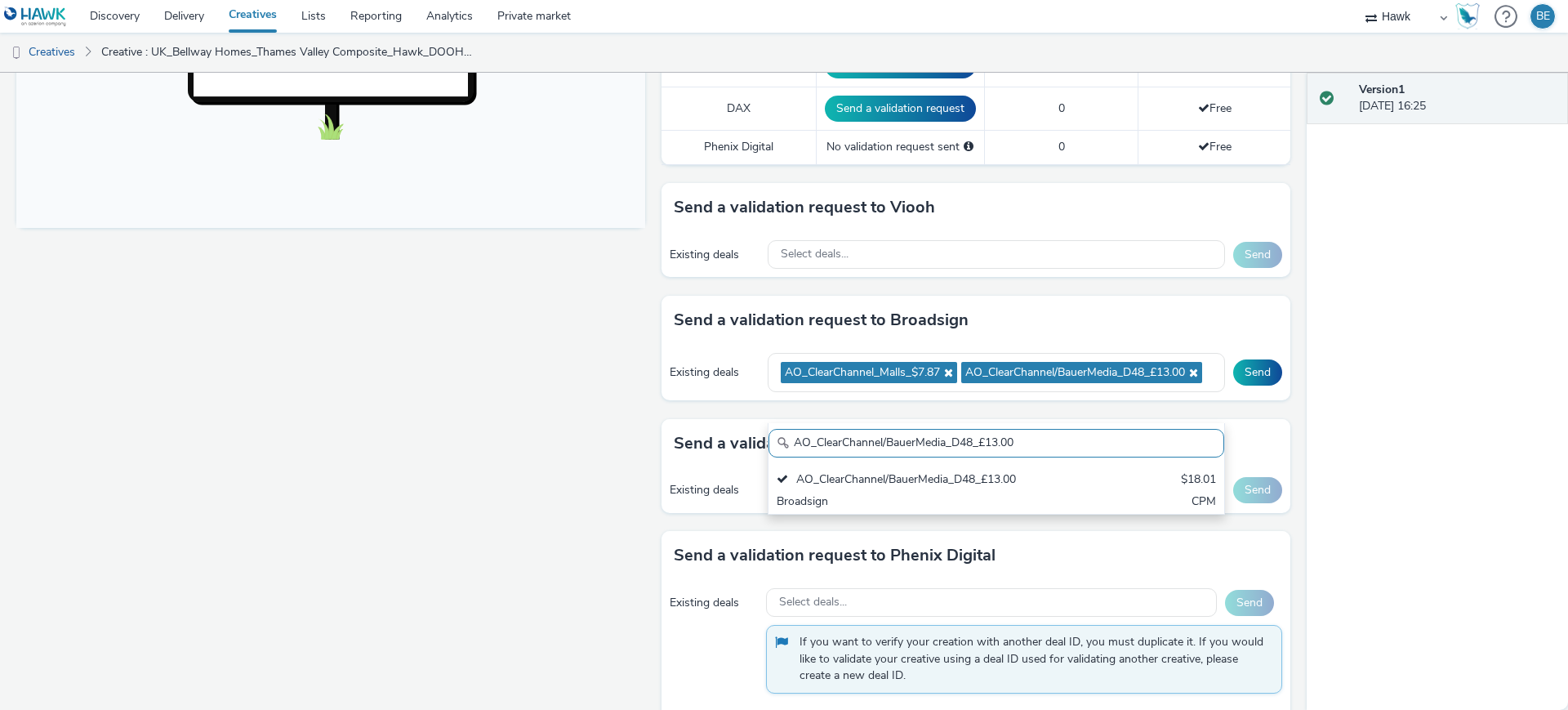
click at [580, 417] on div "Fullscreen" at bounding box center [334, 147] width 637 height 1179
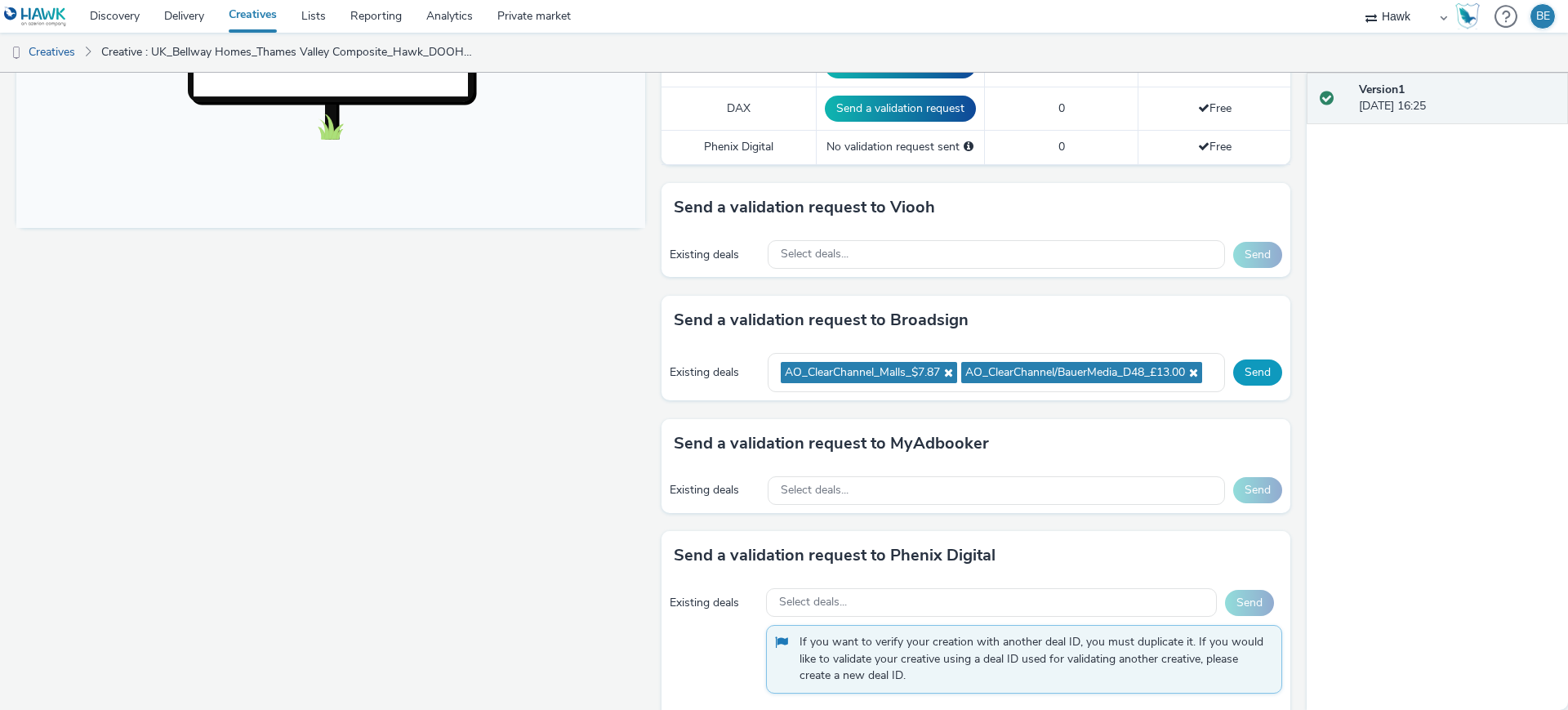
click at [1255, 366] on button "Send" at bounding box center [1258, 372] width 49 height 26
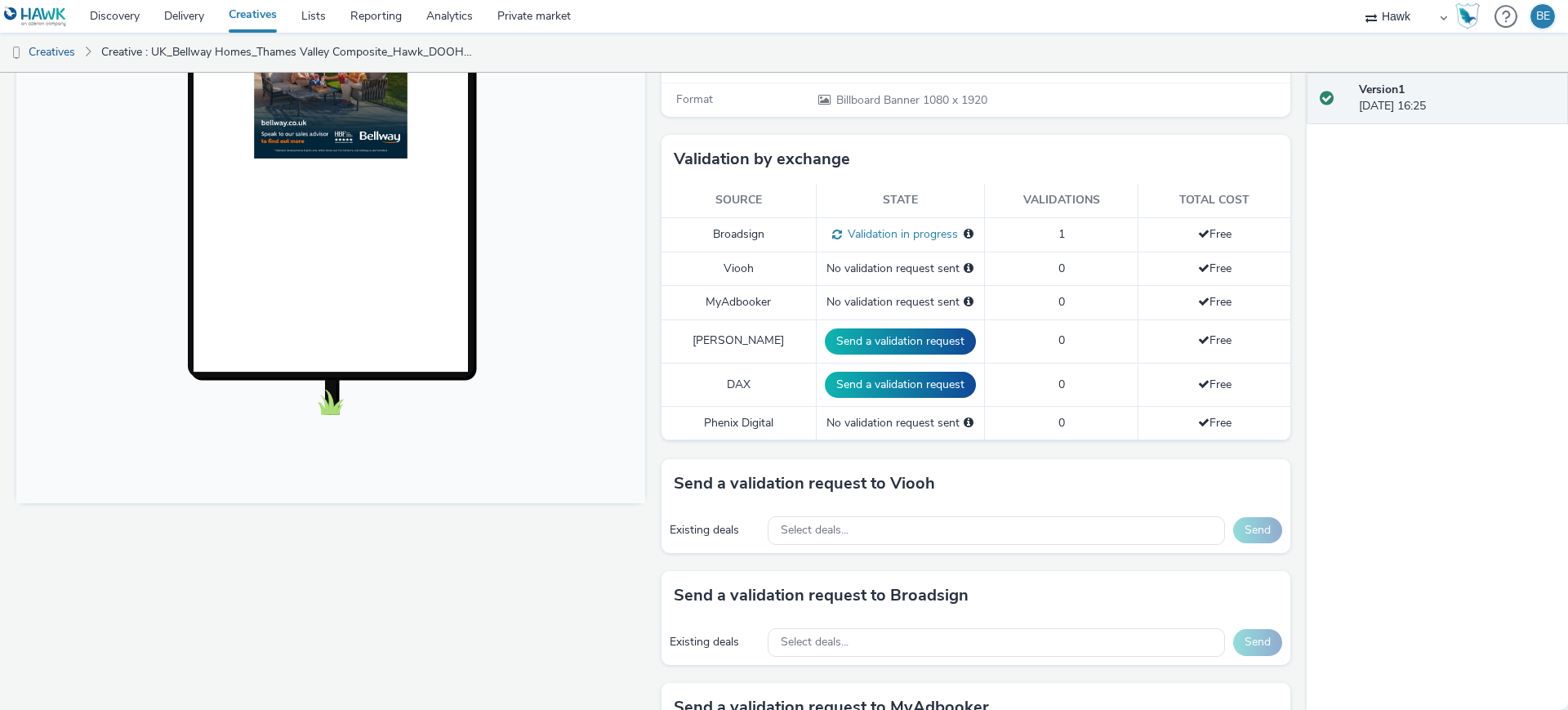
scroll to position [355, 0]
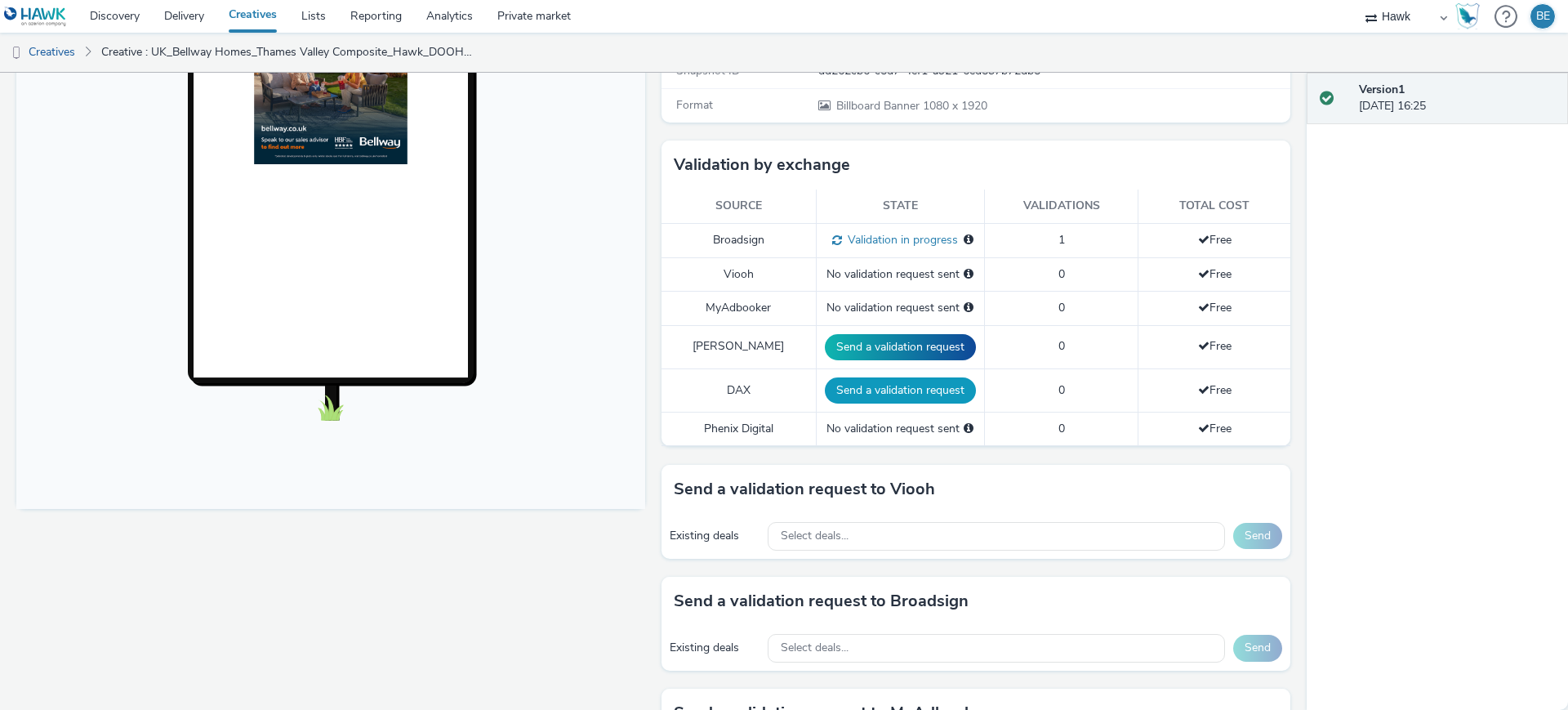
click at [872, 379] on button "Send a validation request" at bounding box center [900, 390] width 151 height 26
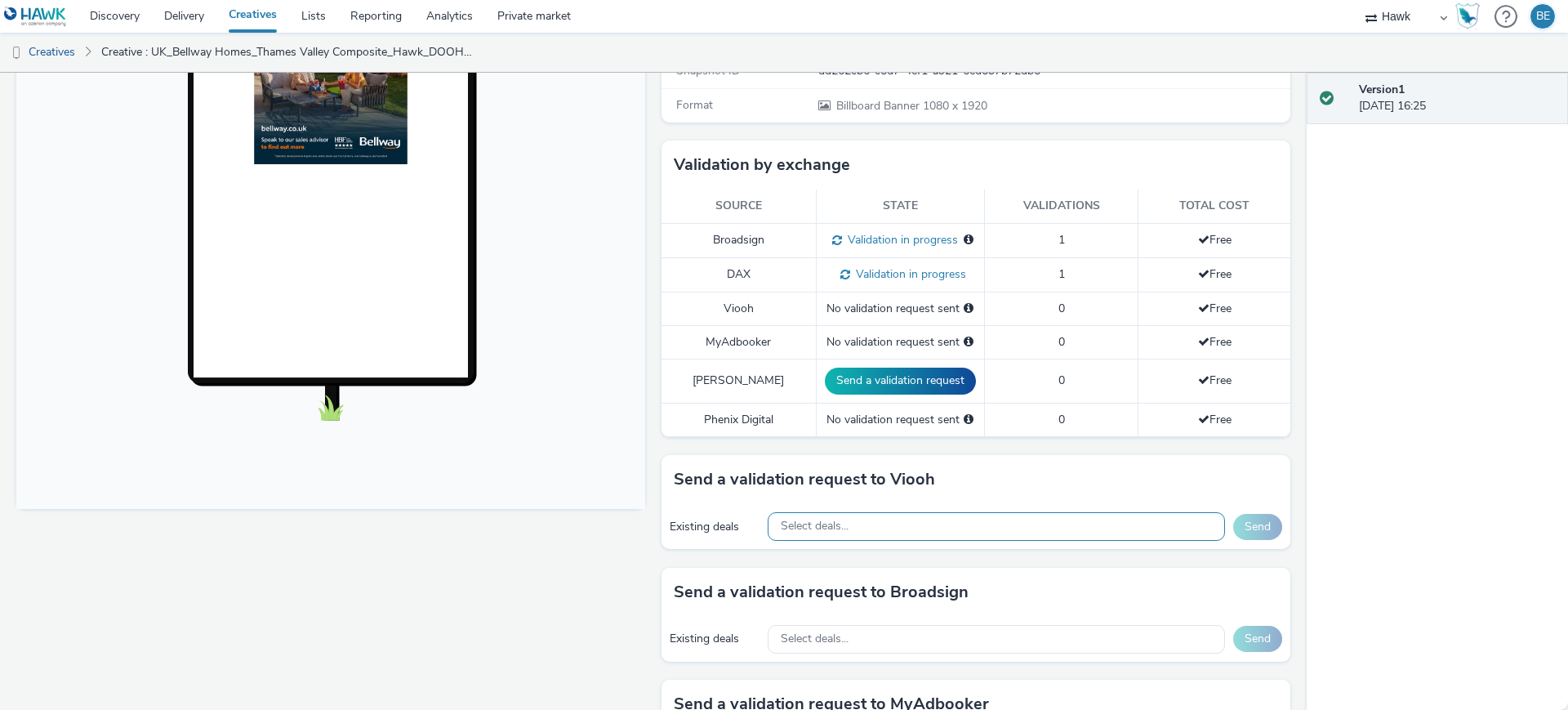
click at [813, 520] on span "Select deals..." at bounding box center [815, 526] width 68 height 13
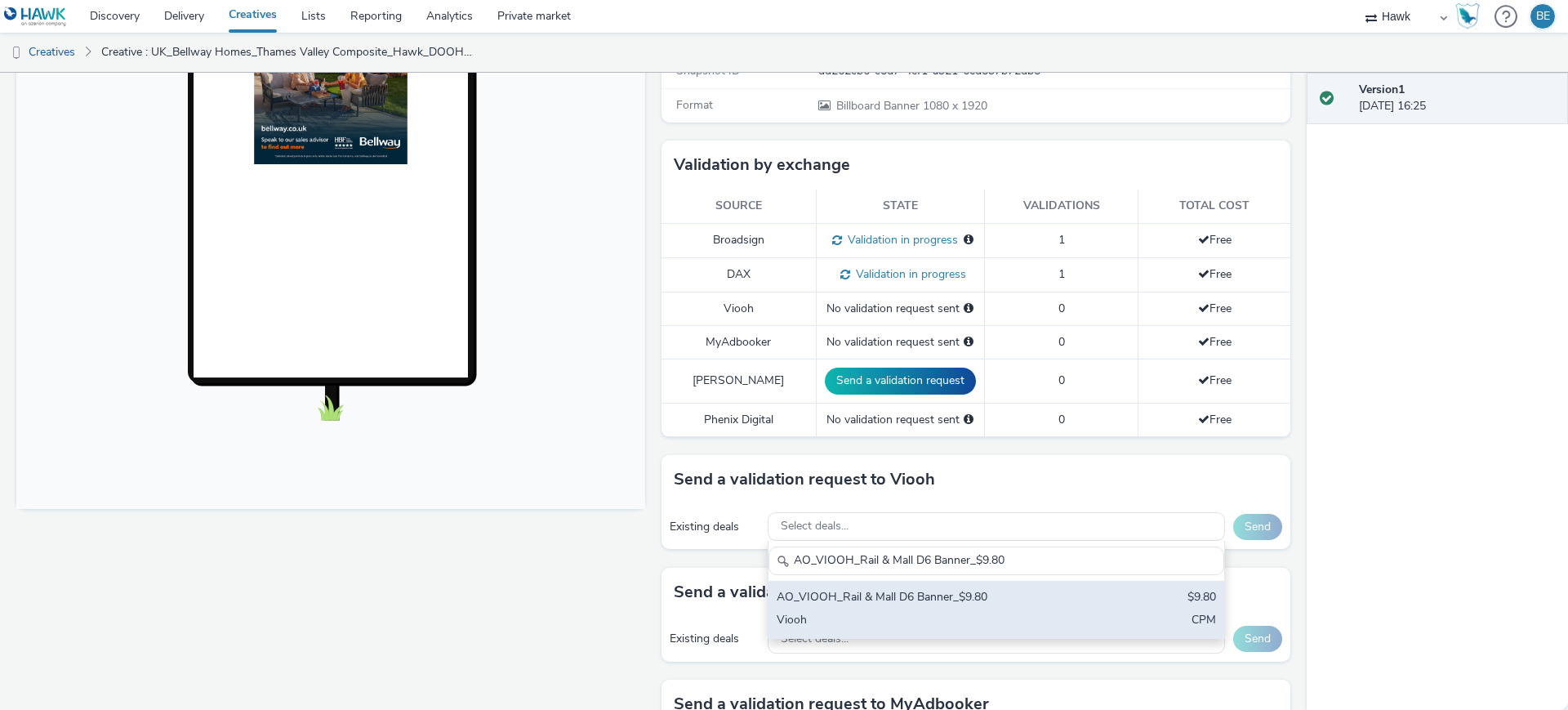
type input "AO_VIOOH_Rail & Mall D6 Banner_$9.80"
click at [856, 589] on div "AO_VIOOH_Rail & Mall D6 Banner_$9.80" at bounding box center [921, 599] width 290 height 19
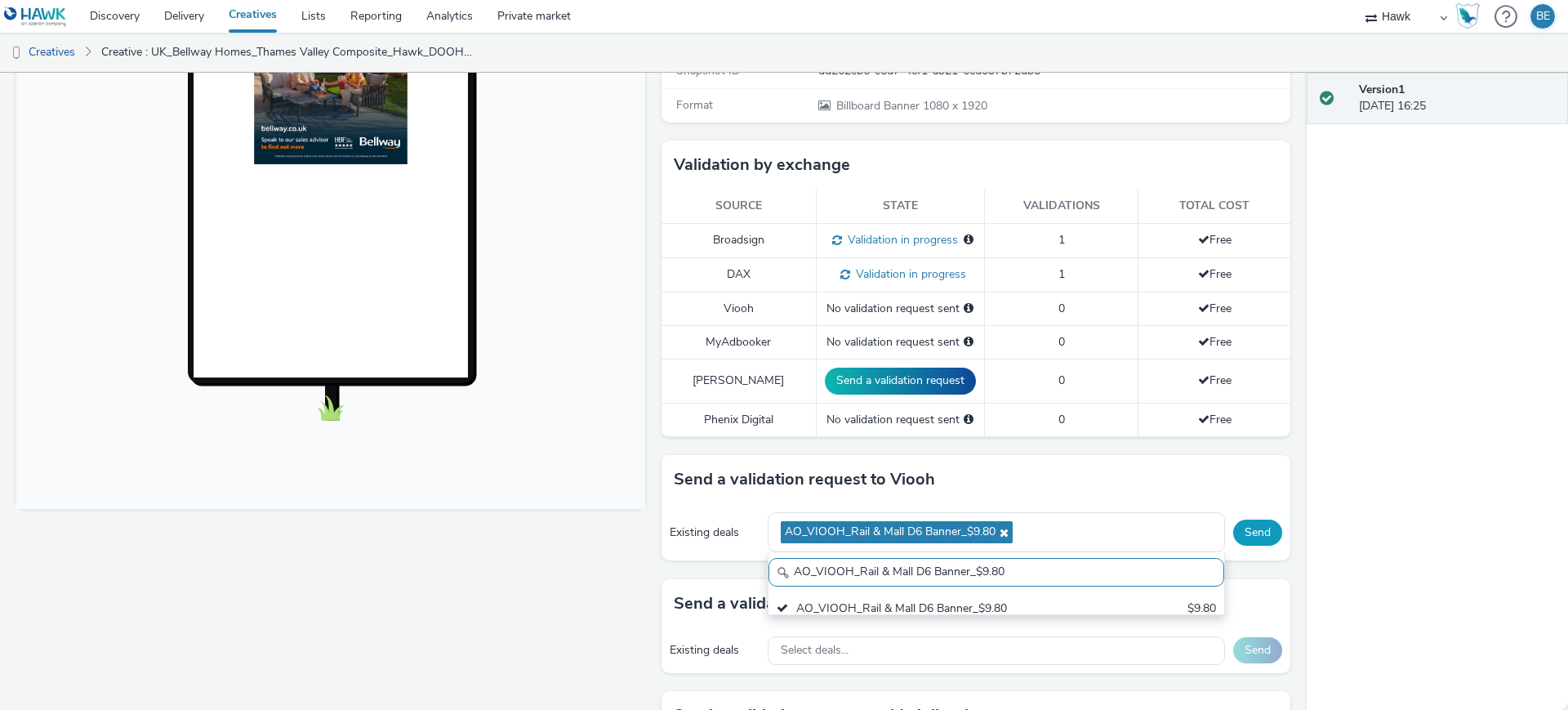
click at [1251, 520] on button "Send" at bounding box center [1258, 532] width 49 height 26
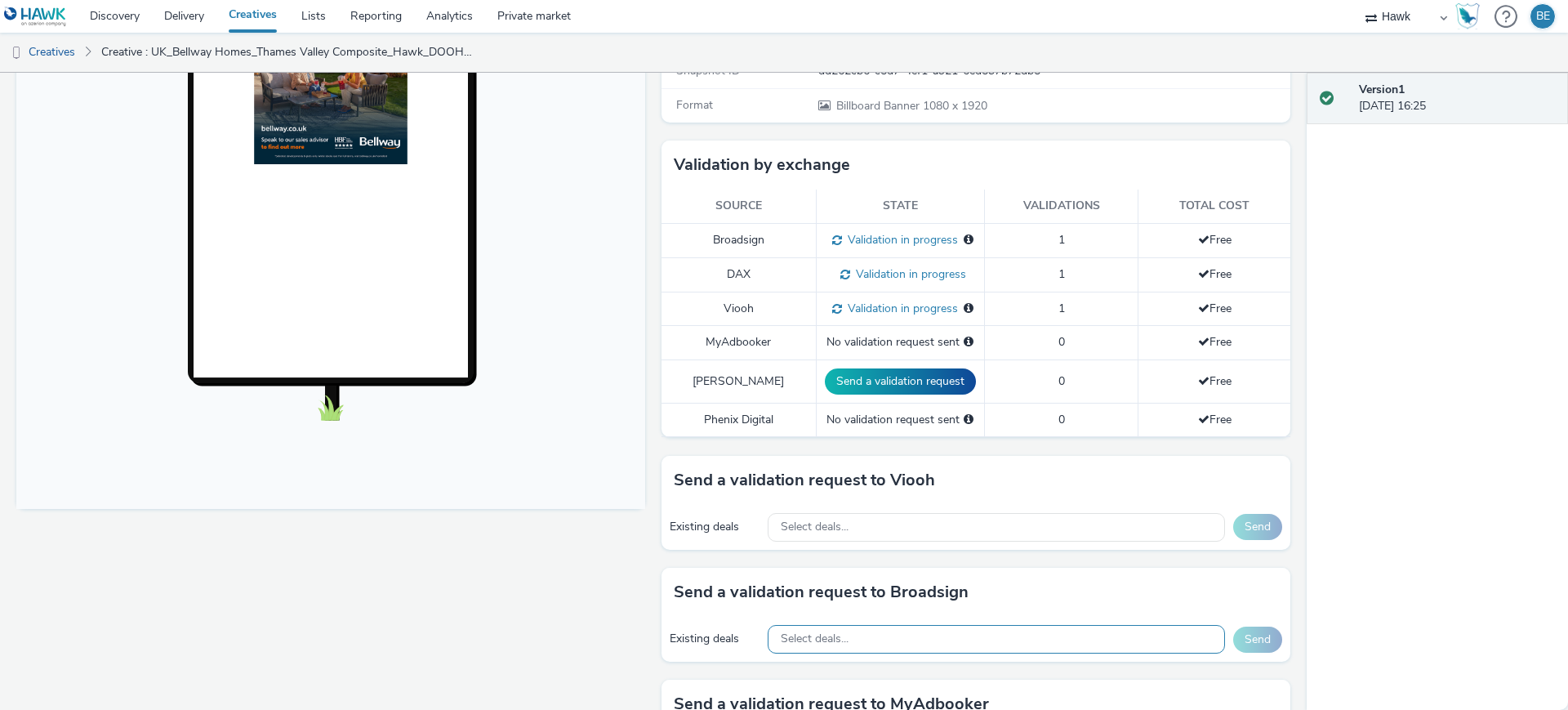
click at [804, 632] on span "Select deals..." at bounding box center [815, 639] width 68 height 13
paste input "AO_Broadsign_Zoom Media_All Frames_$8.01"
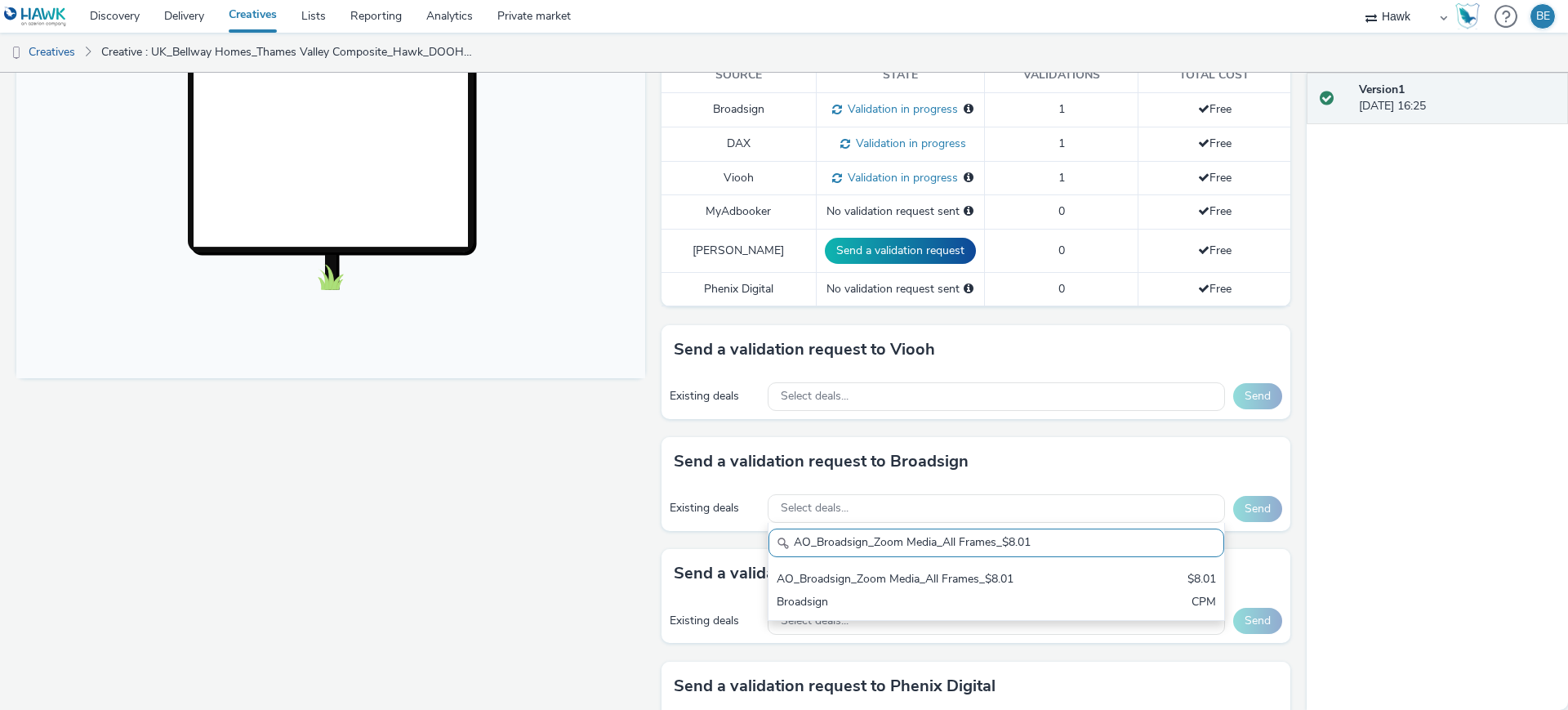
scroll to position [487, 0]
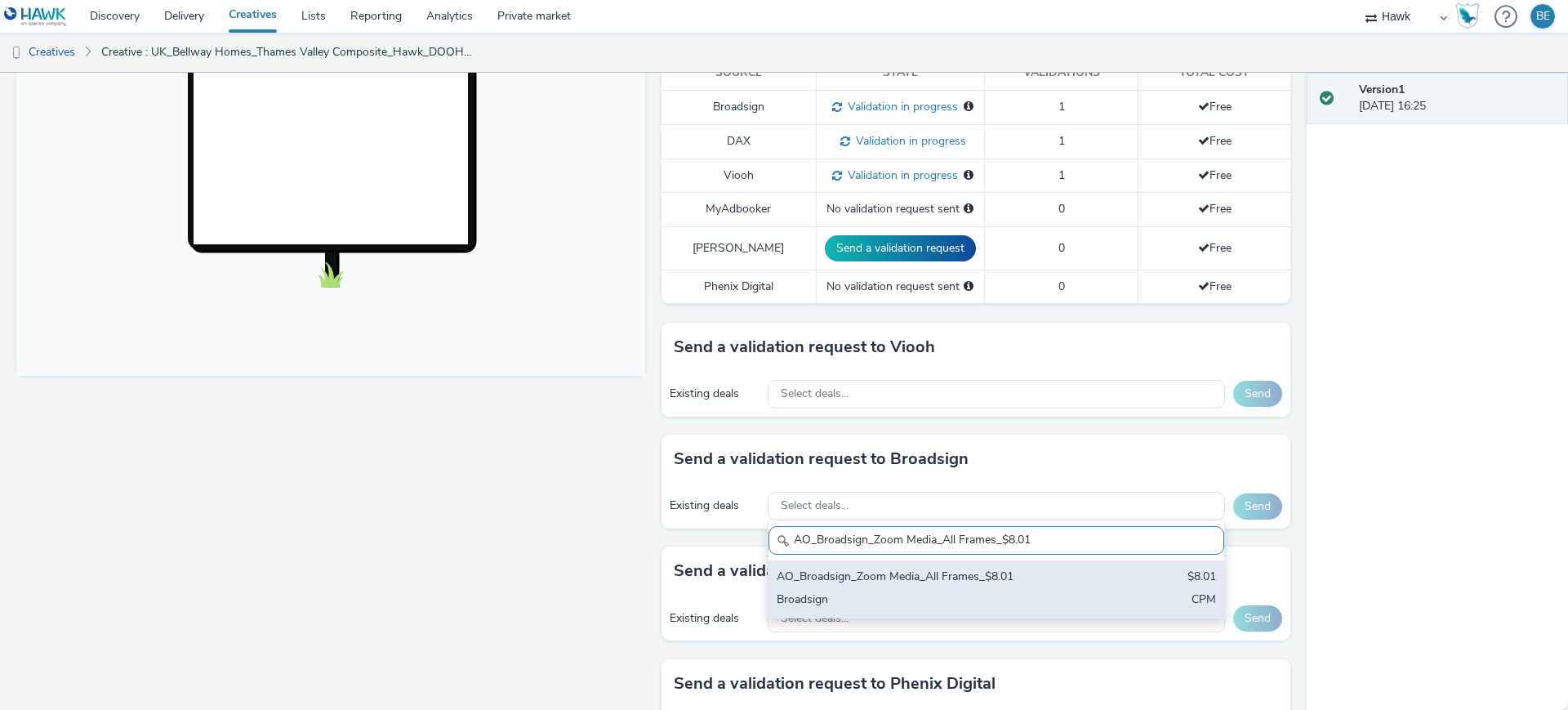
click at [883, 569] on div "AO_Broadsign_Zoom Media_All Frames_$8.01" at bounding box center [921, 578] width 290 height 19
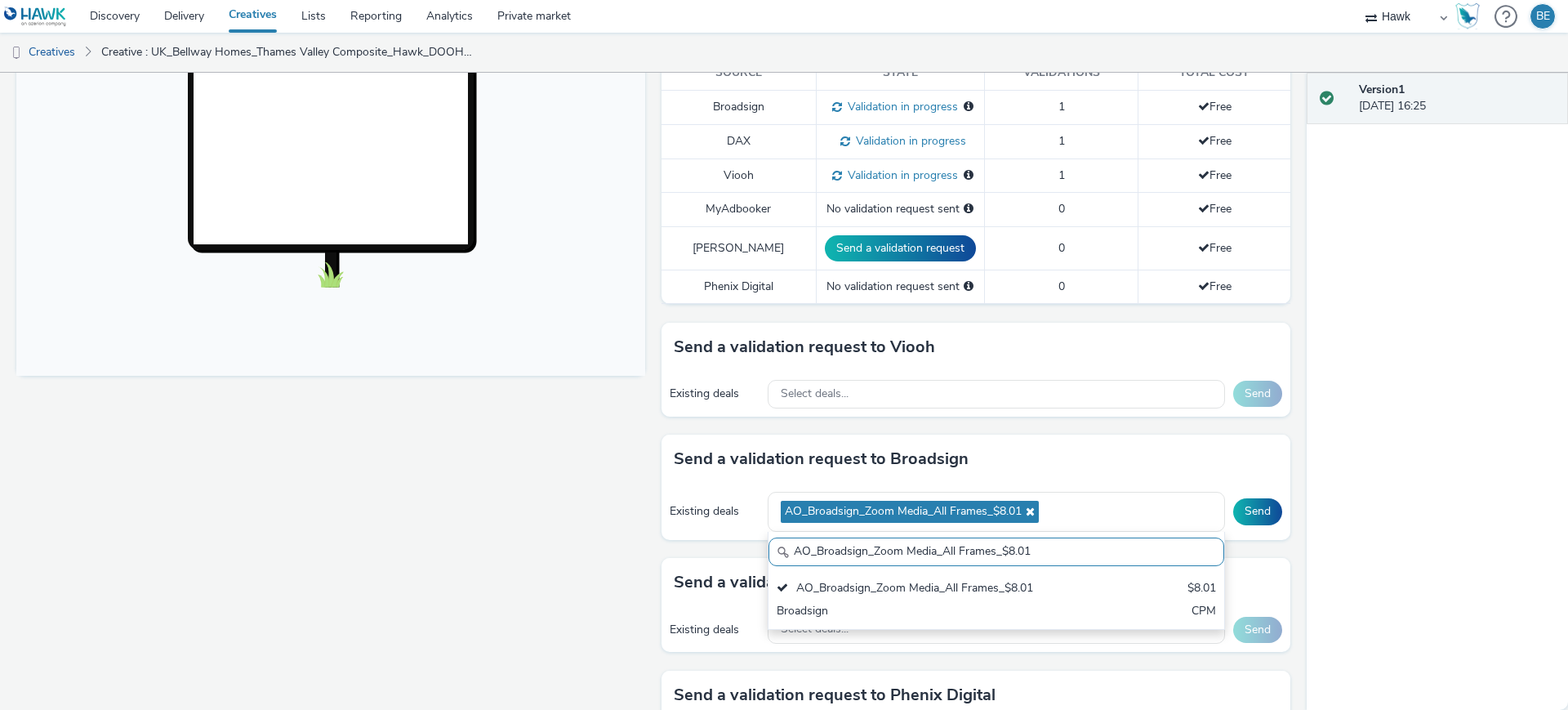
paste input "roadsign_Atmosphere_Multimarket"
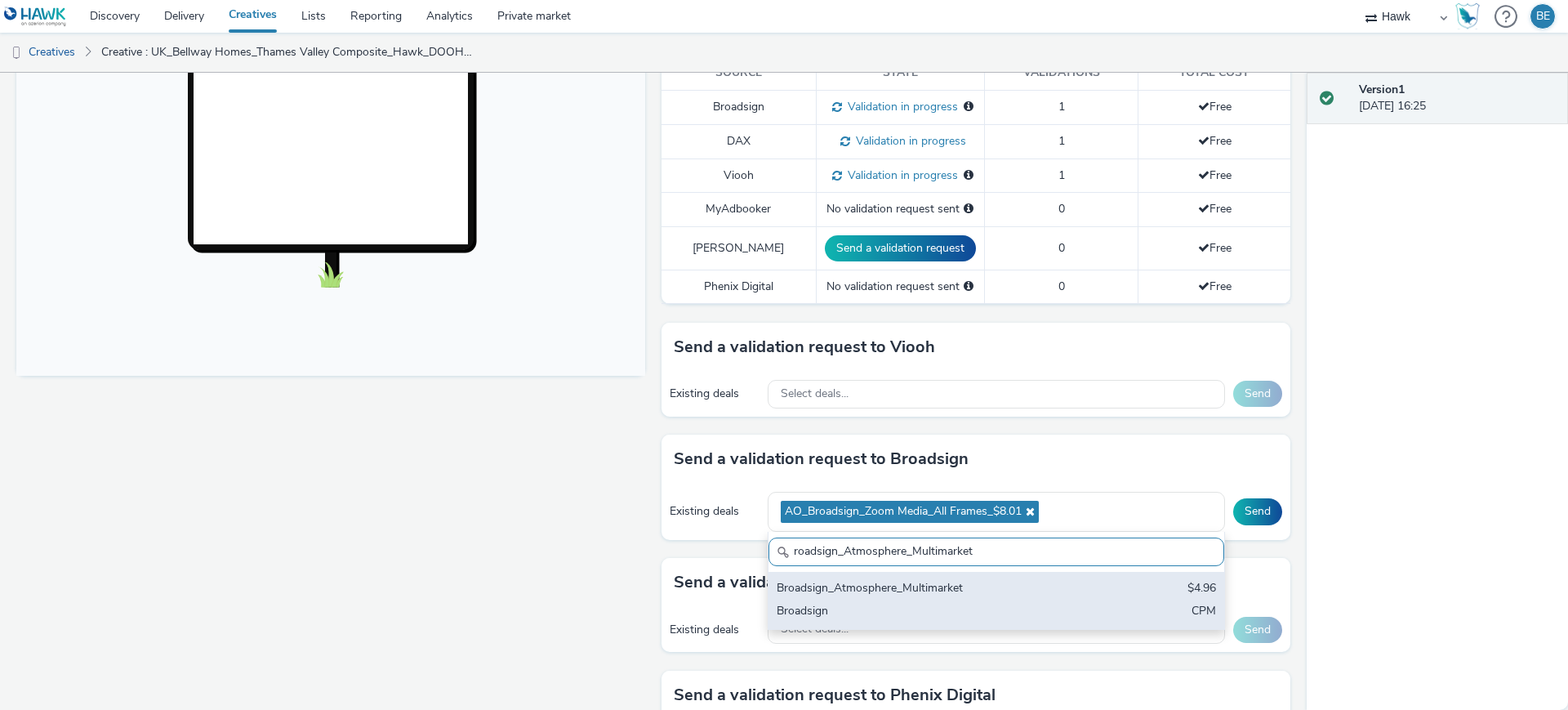
type input "roadsign_Atmosphere_Multimarket"
click at [1031, 602] on div "Broadsign" at bounding box center [921, 612] width 290 height 19
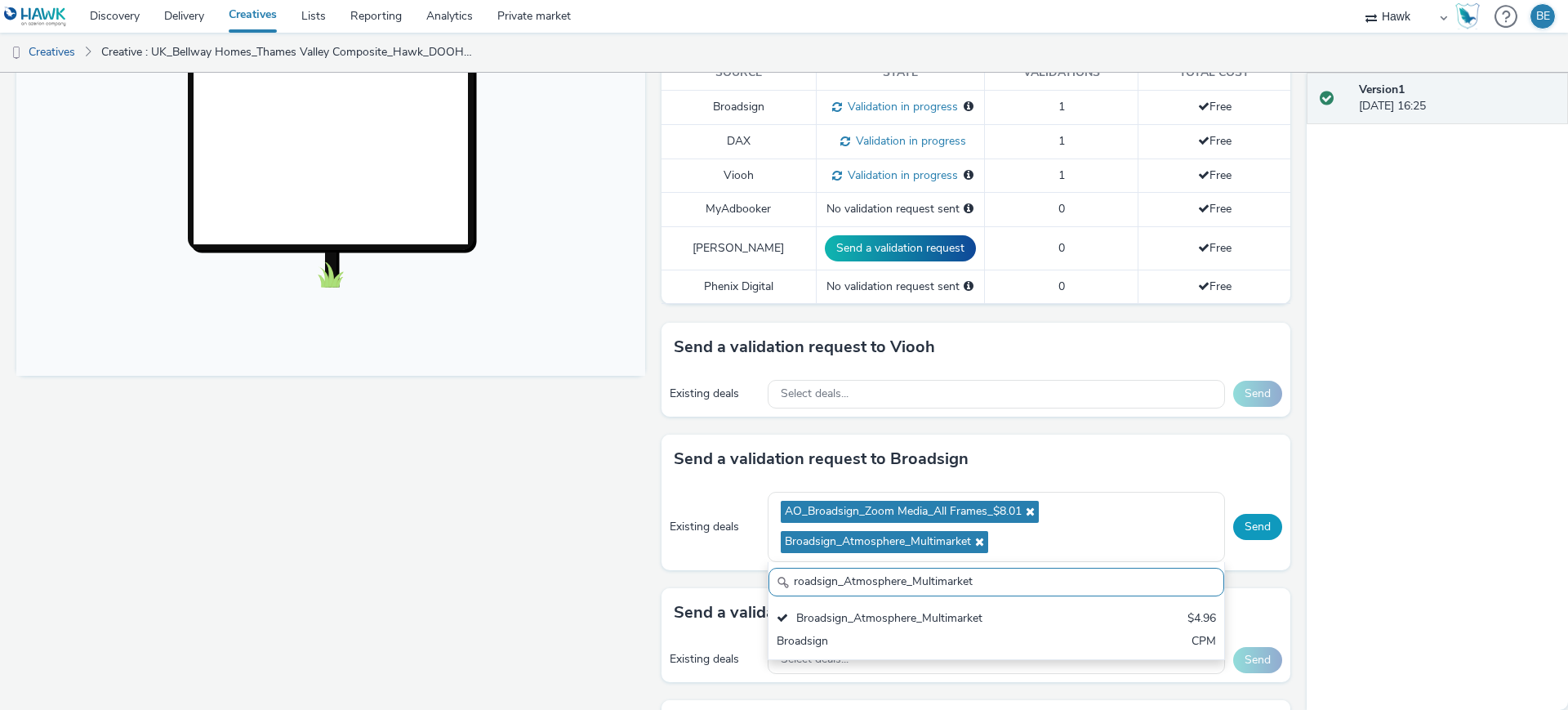
click at [1256, 514] on button "Send" at bounding box center [1258, 526] width 49 height 26
